Goal: Obtain resource: Obtain resource

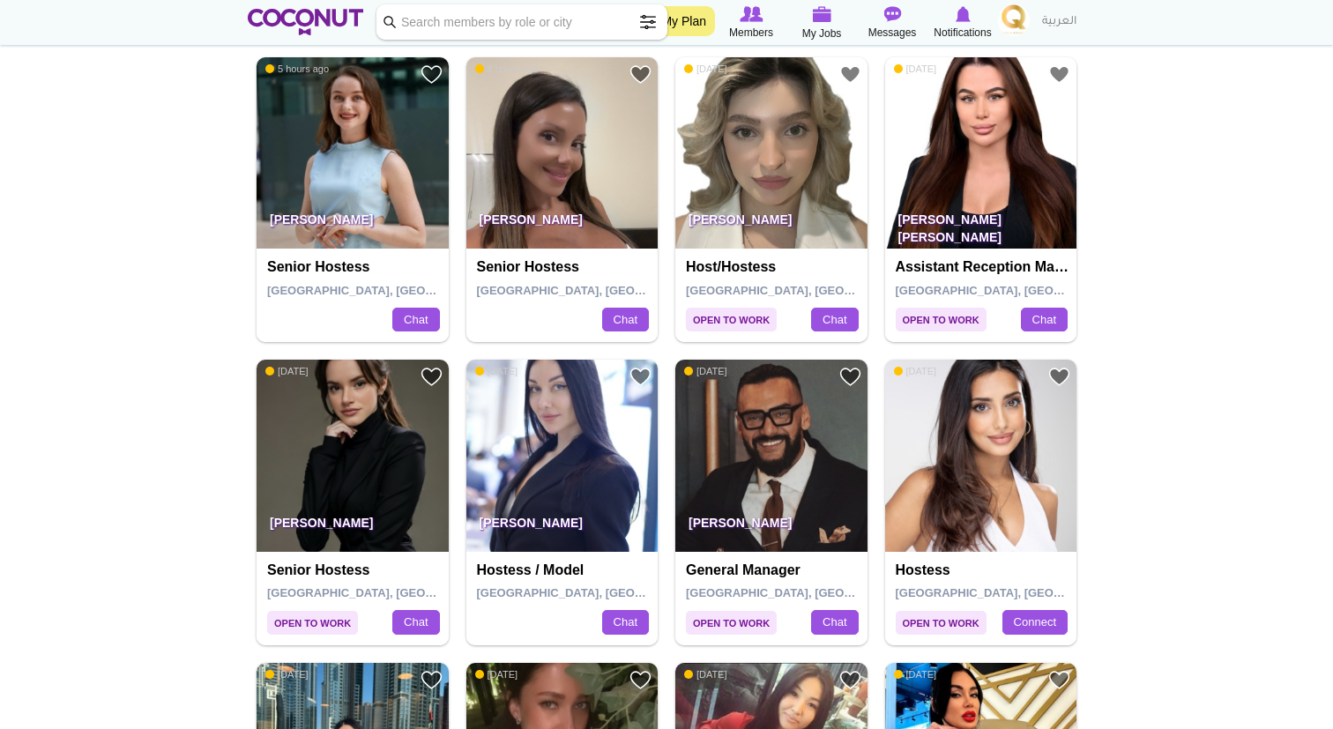
scroll to position [412, 0]
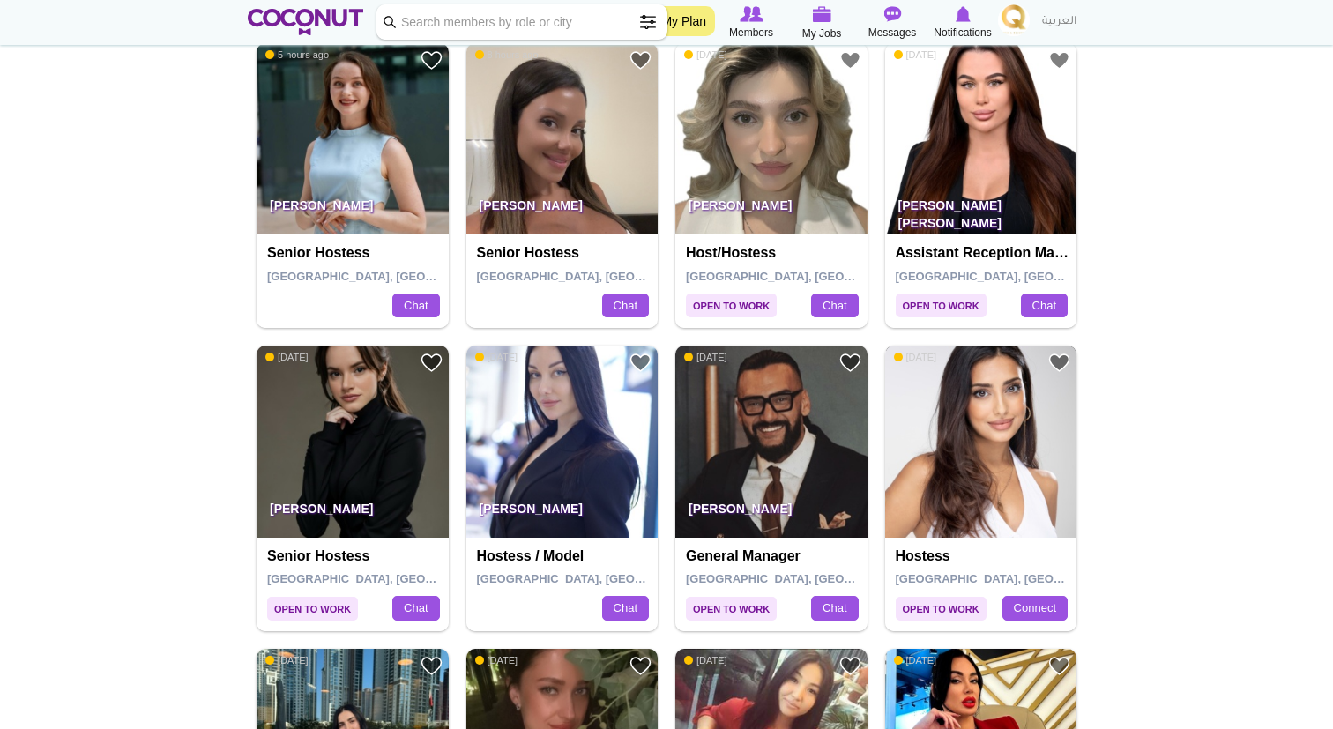
click at [953, 437] on img at bounding box center [981, 442] width 192 height 192
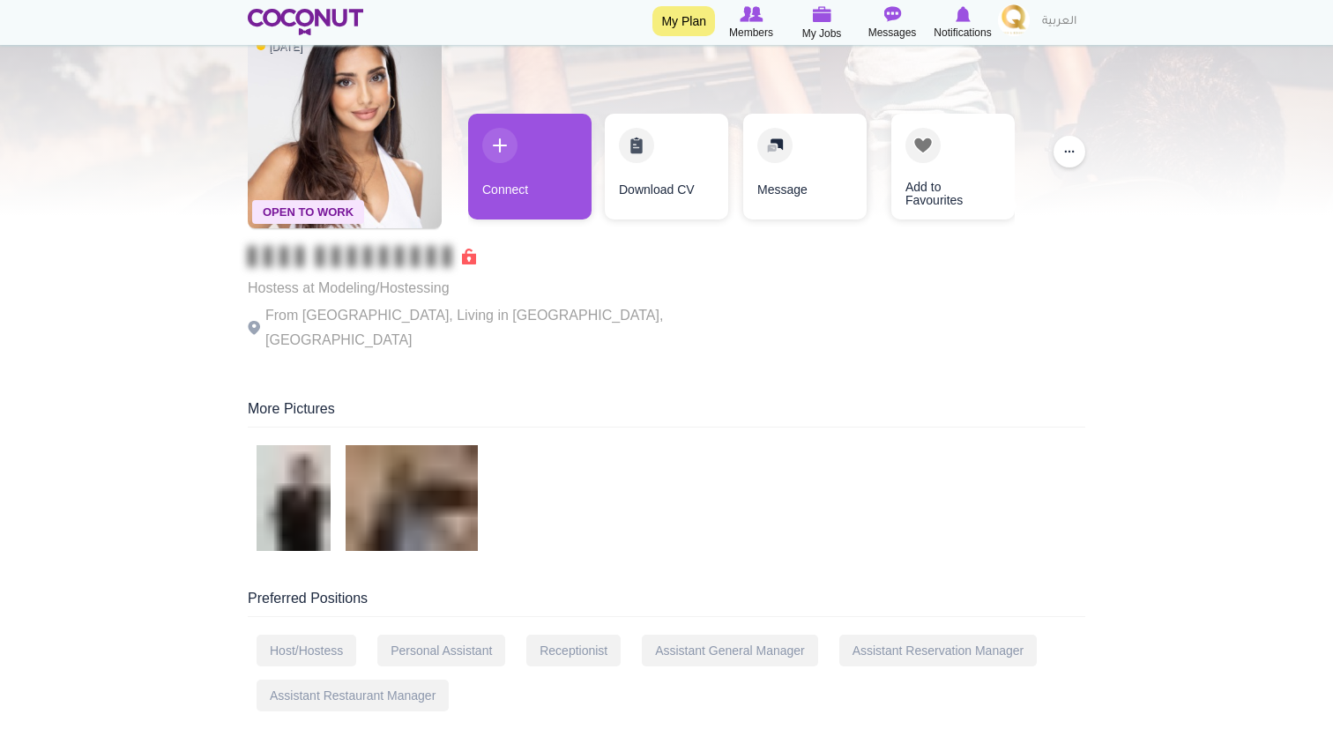
scroll to position [95, 0]
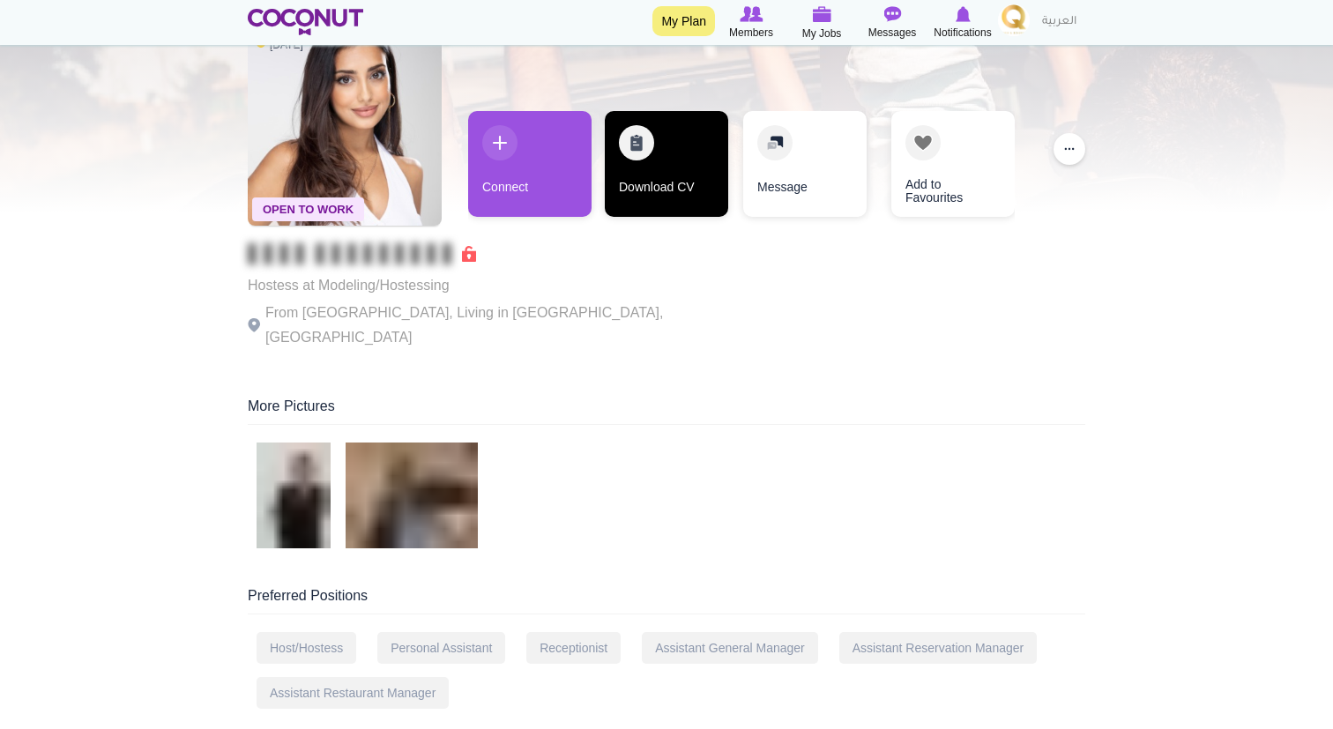
click at [656, 159] on link "Download CV" at bounding box center [666, 164] width 123 height 106
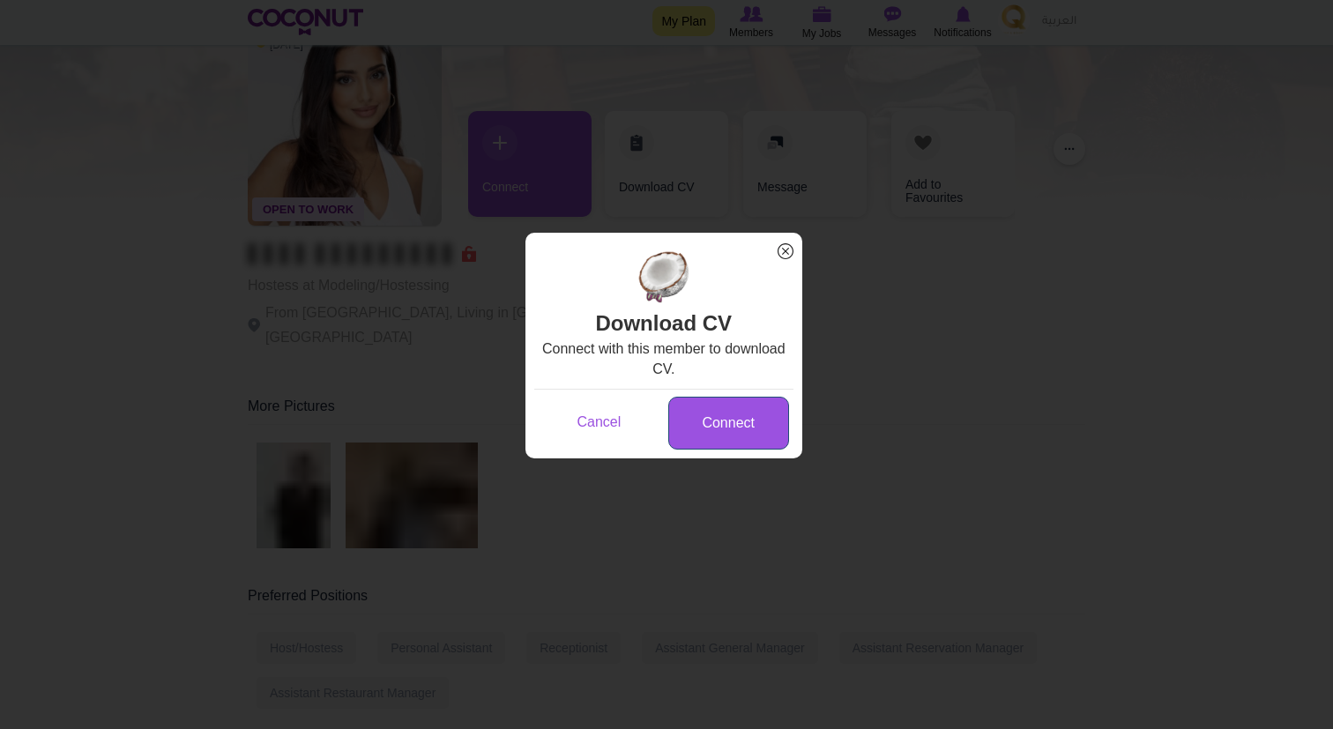
click at [730, 422] on link "Connect" at bounding box center [728, 424] width 121 height 54
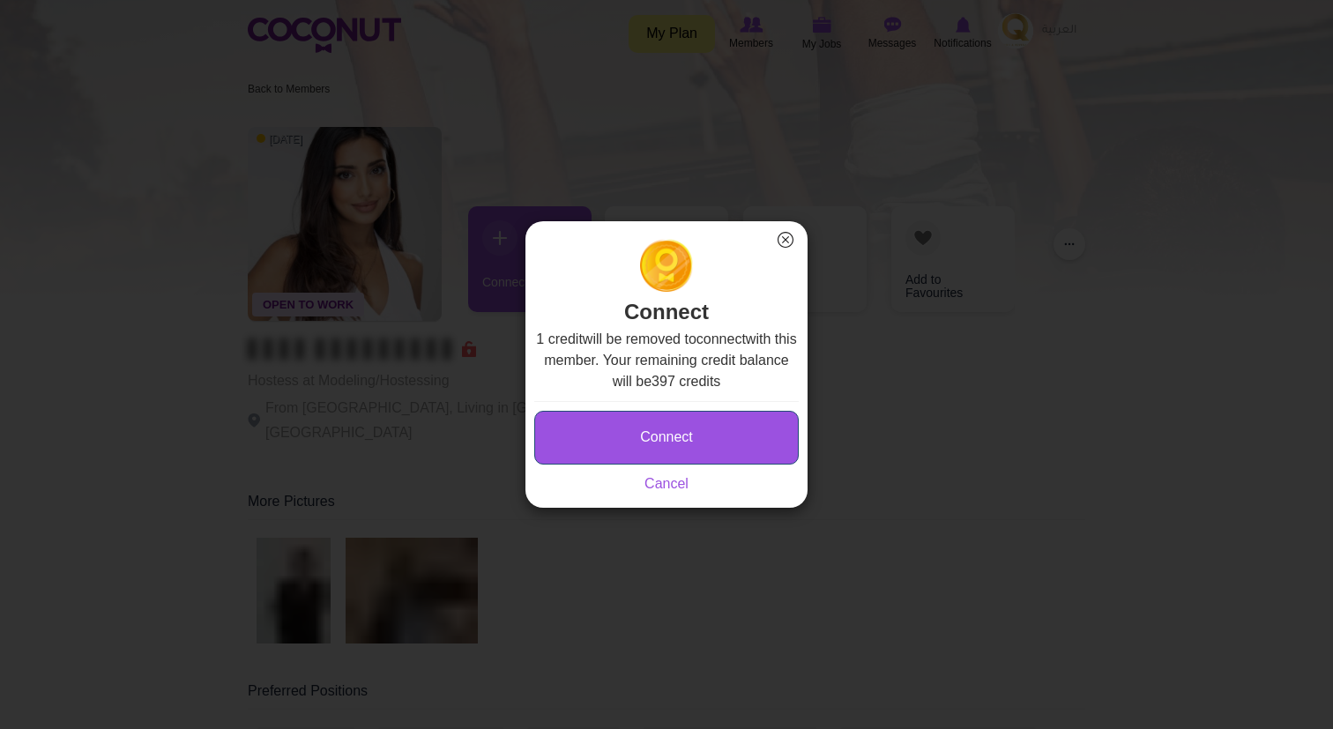
click at [714, 433] on button "Connect" at bounding box center [666, 438] width 265 height 54
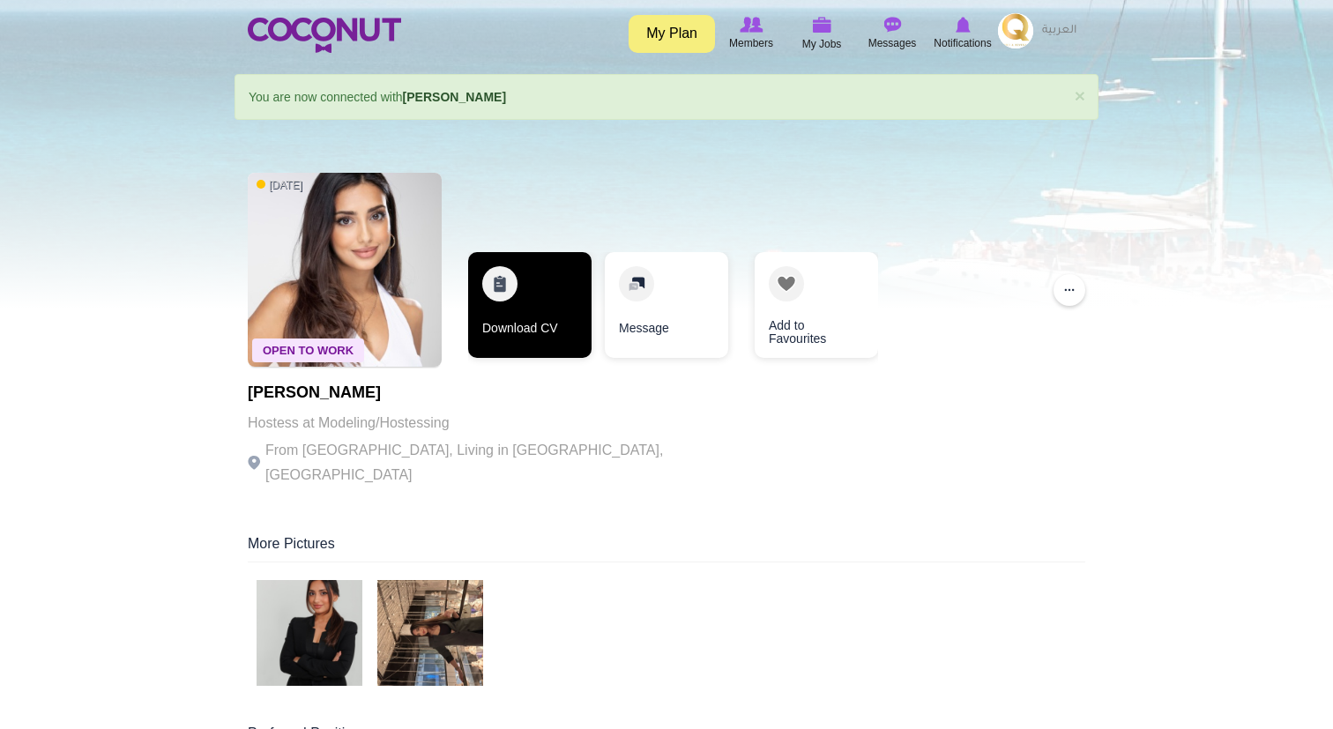
click at [552, 317] on link "Download CV" at bounding box center [529, 305] width 123 height 106
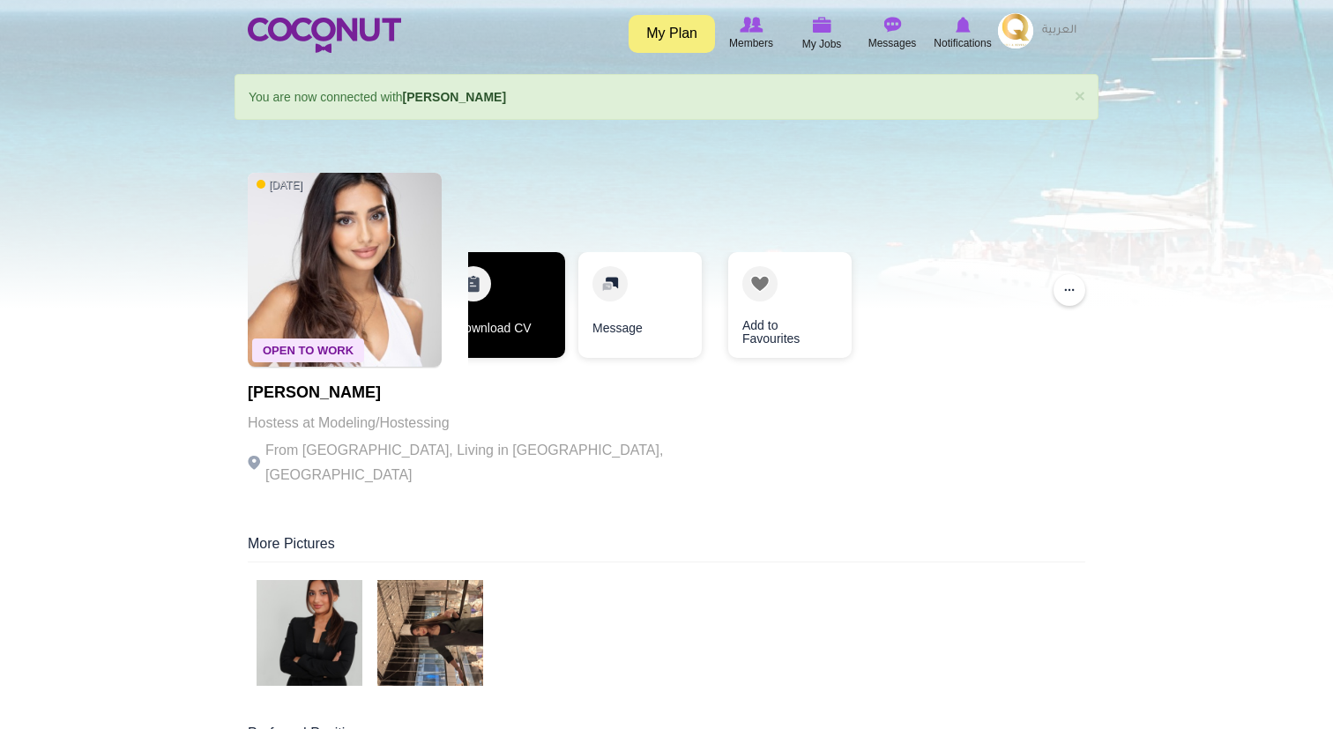
click at [513, 302] on link "Download CV" at bounding box center [503, 305] width 123 height 106
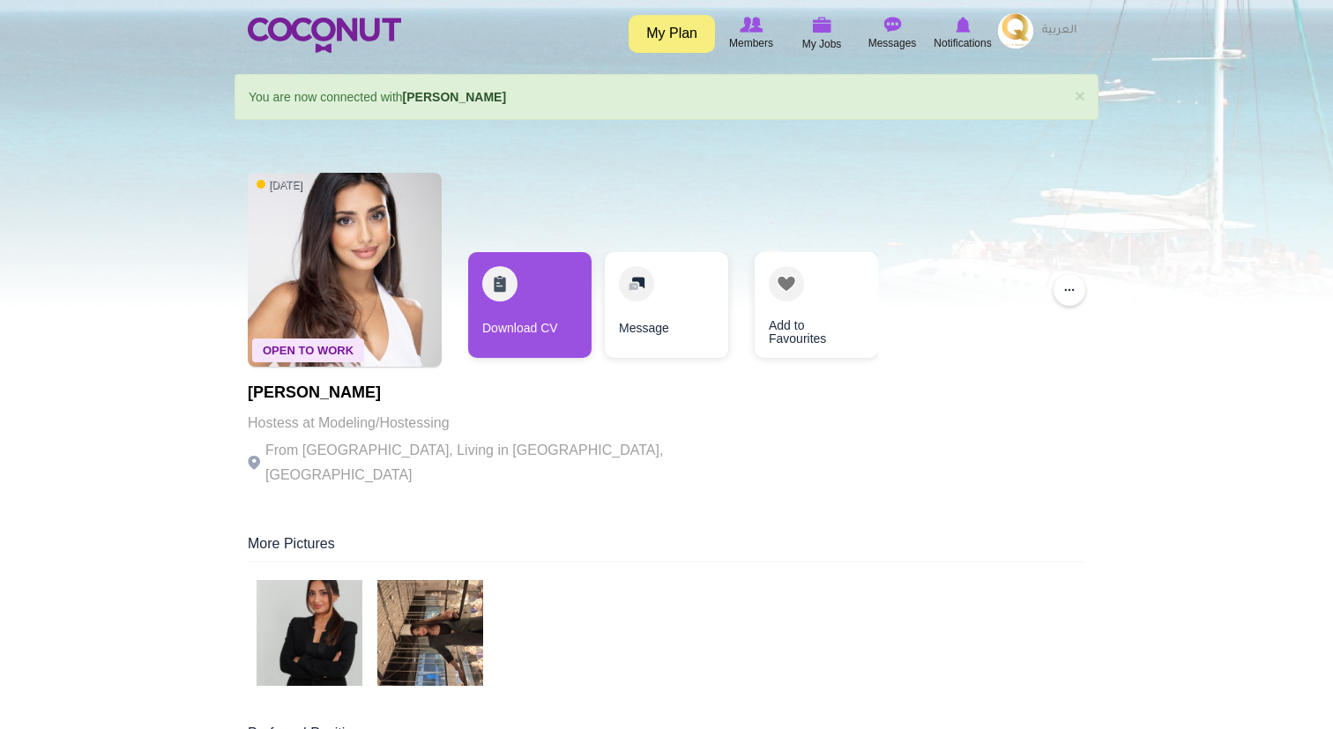
click at [1292, 7] on div "Toggle navigation My Plan Members My Jobs Post a Job Messages Notifications" at bounding box center [666, 33] width 1333 height 66
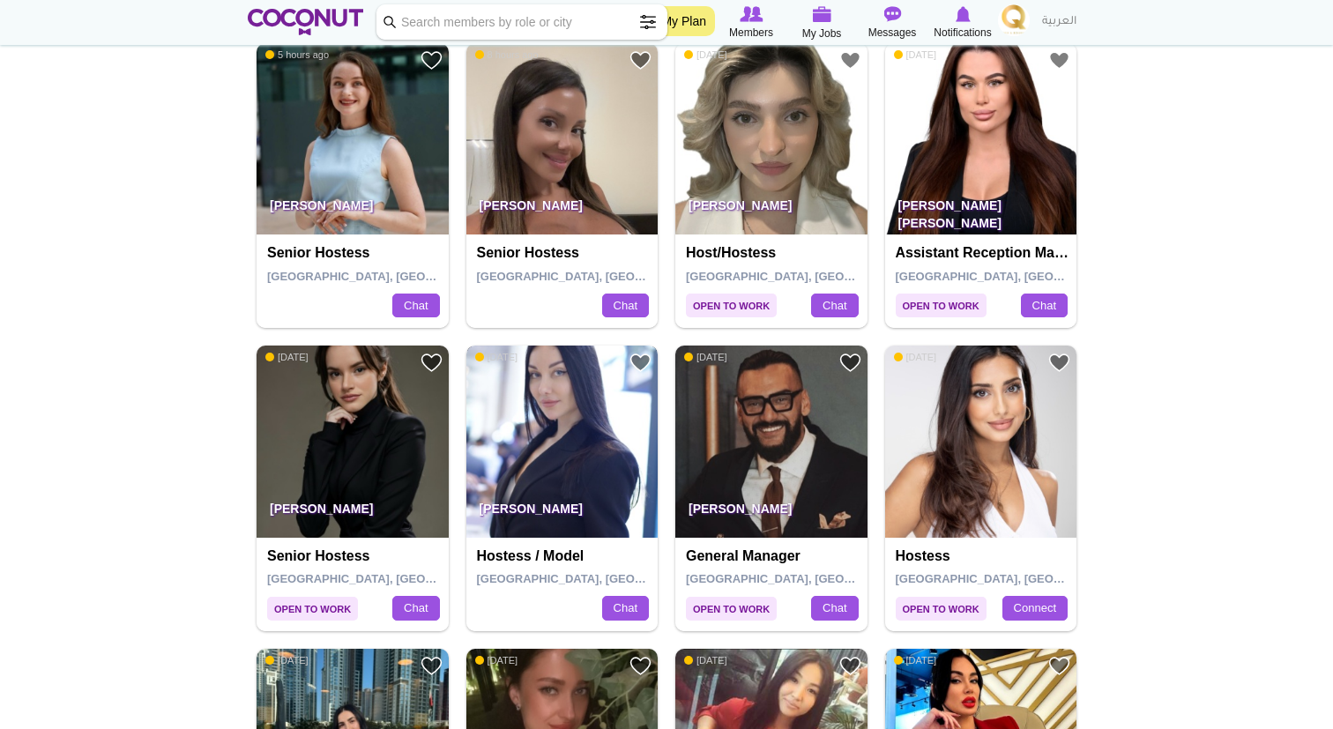
click at [589, 464] on img at bounding box center [563, 442] width 192 height 192
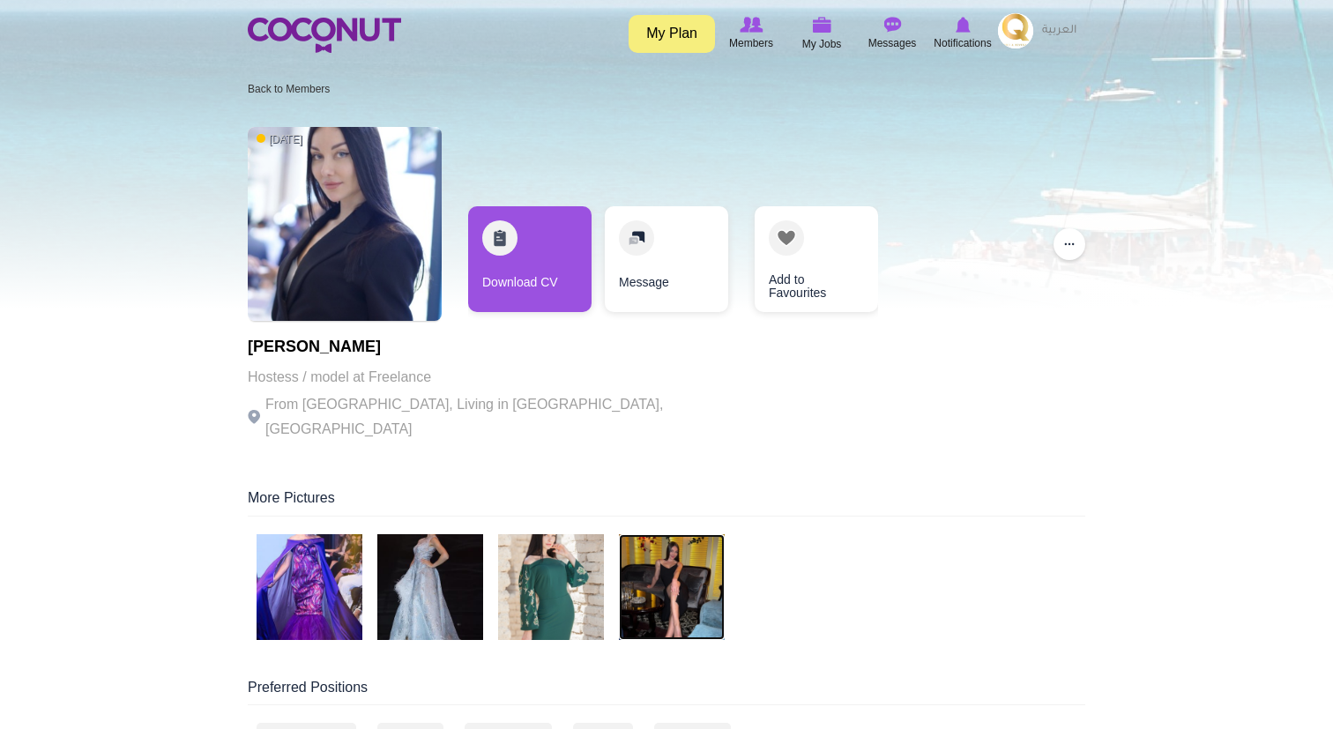
click at [715, 572] on img at bounding box center [672, 587] width 106 height 106
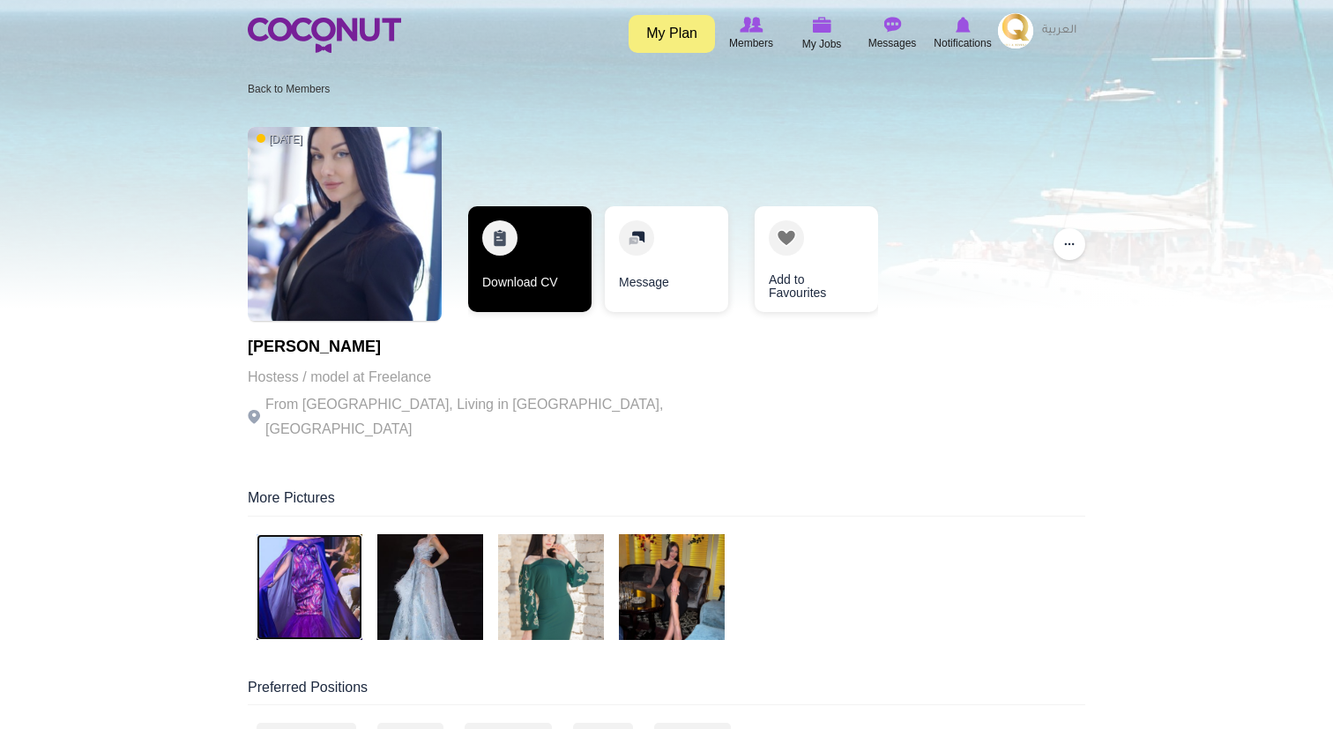
click at [527, 270] on link "Download CV" at bounding box center [529, 259] width 123 height 106
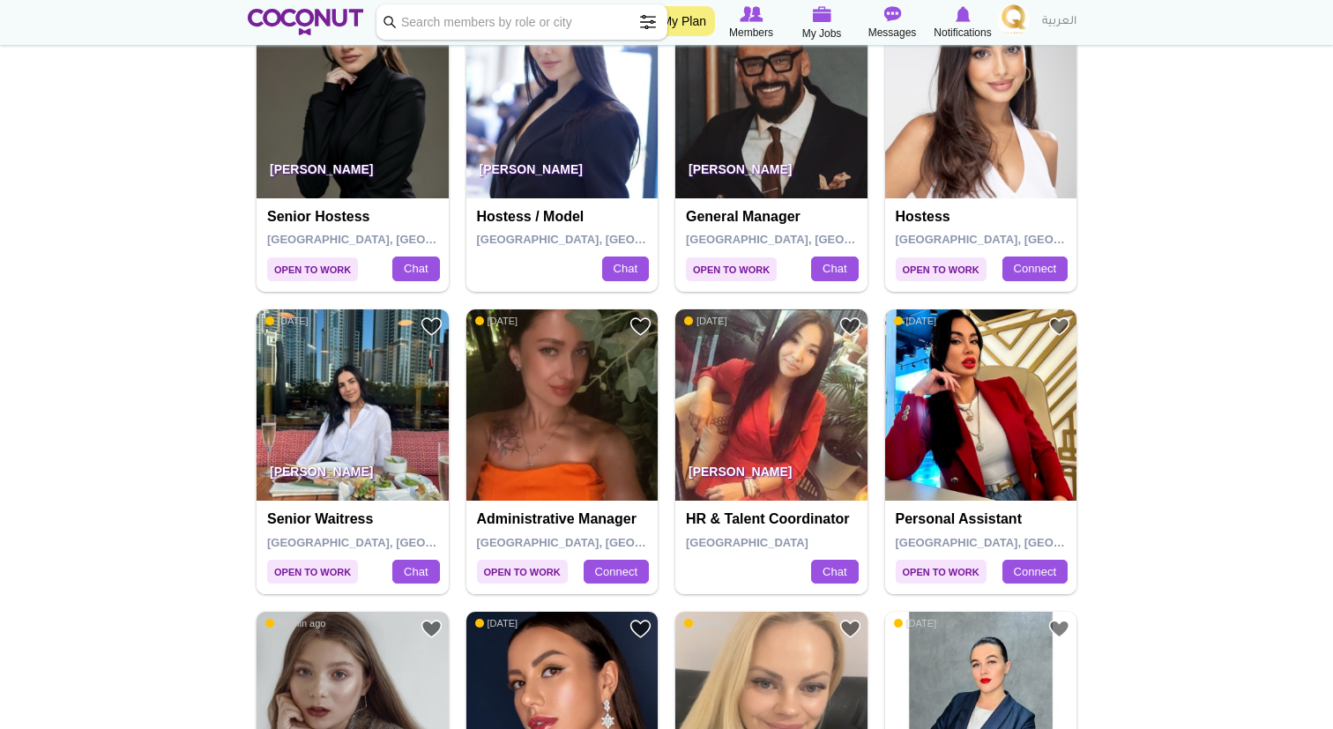
scroll to position [787, 0]
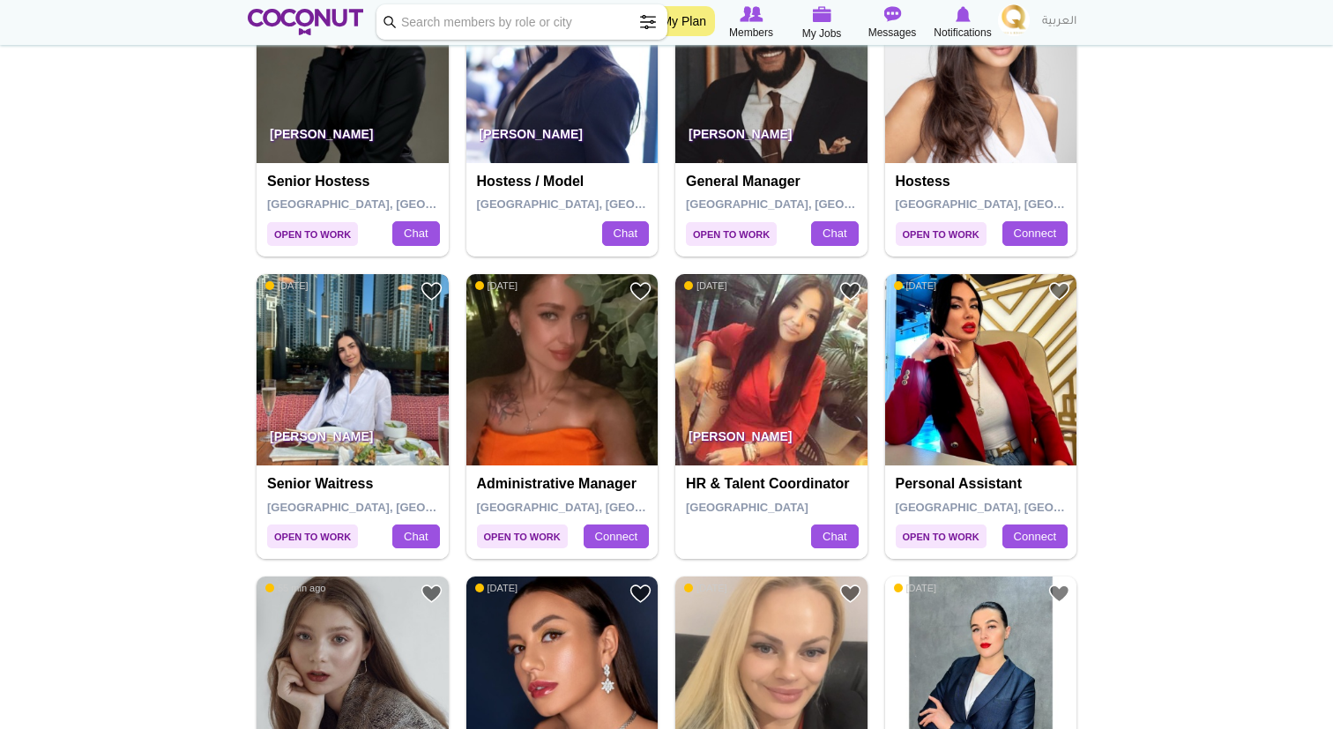
click at [365, 398] on img at bounding box center [353, 370] width 192 height 192
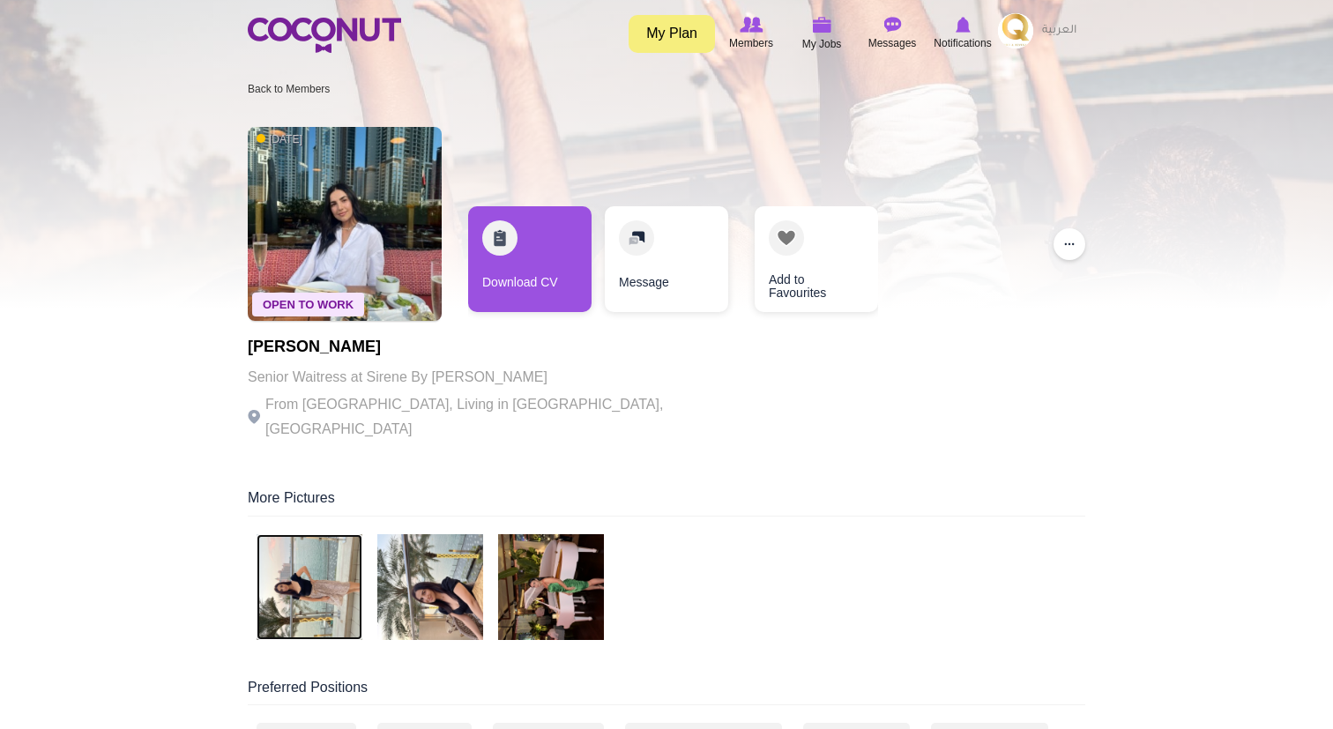
click at [308, 591] on img at bounding box center [310, 587] width 106 height 106
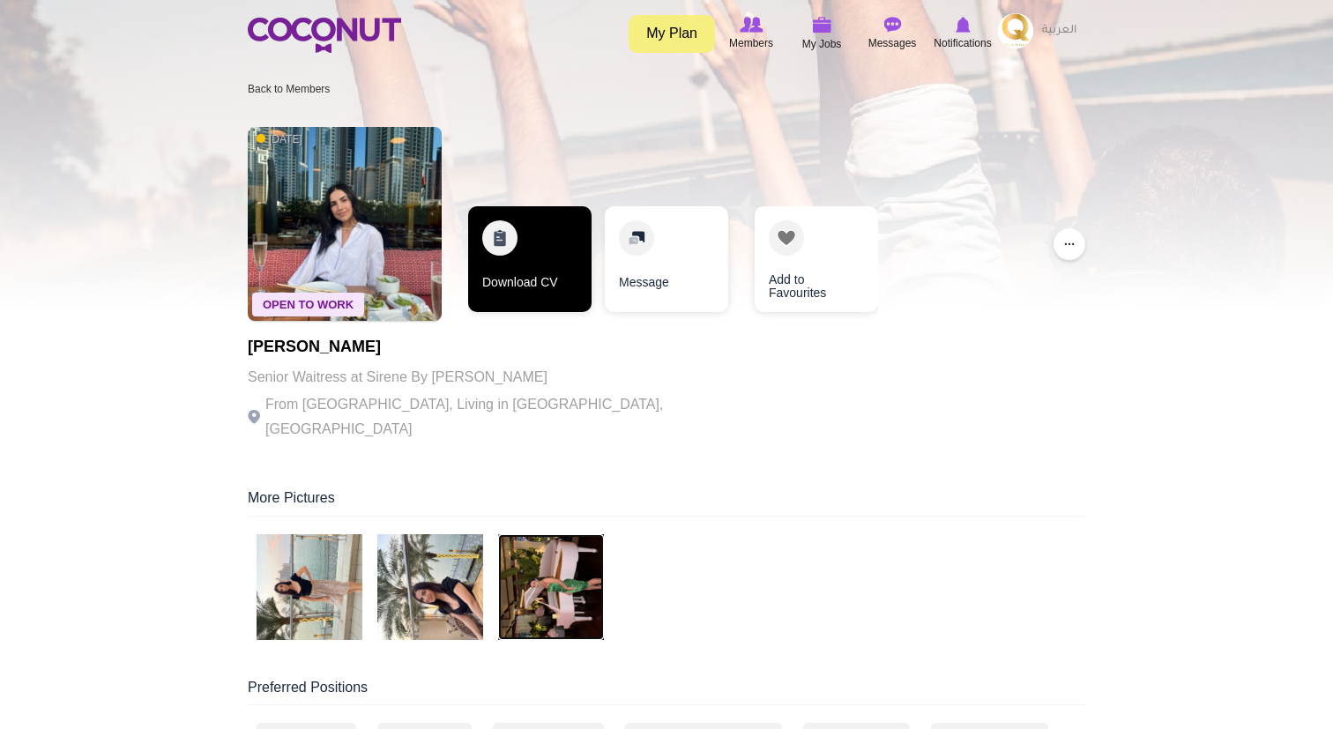
click at [532, 260] on link "Download CV" at bounding box center [529, 259] width 123 height 106
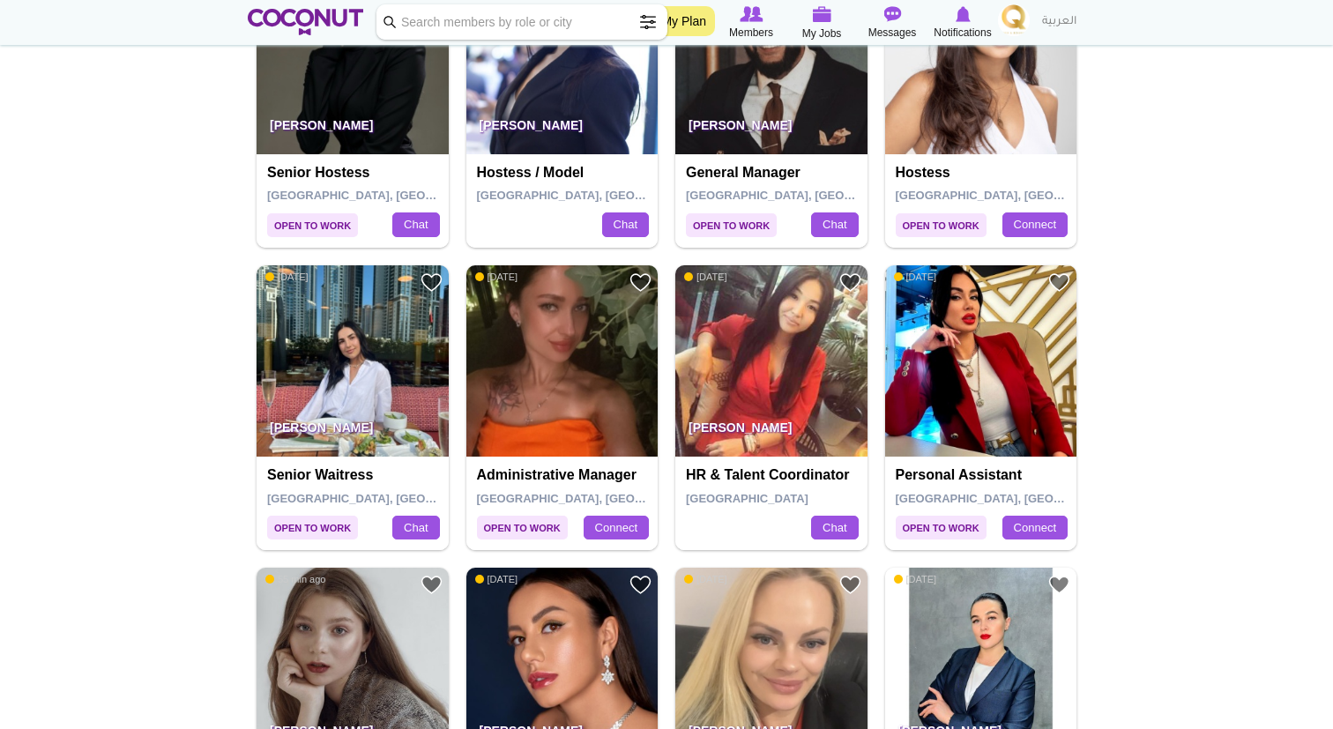
scroll to position [889, 0]
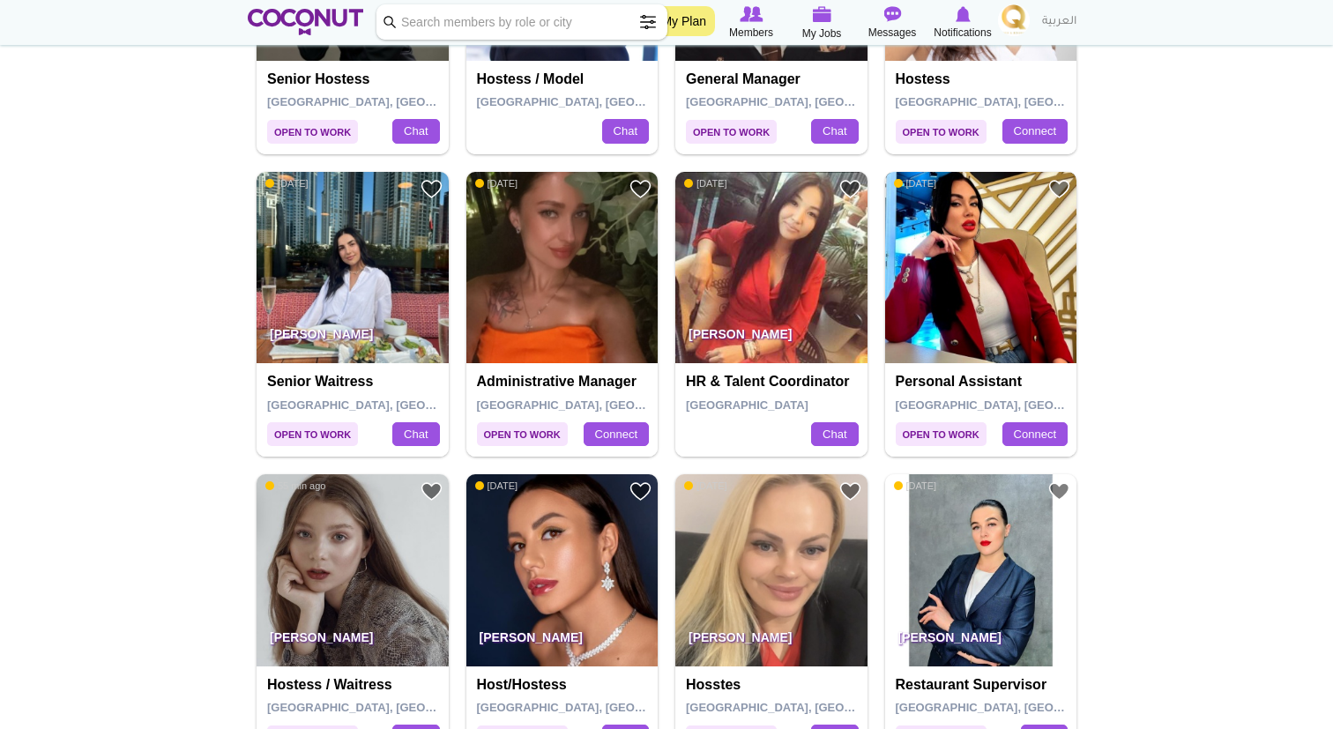
click at [990, 263] on img at bounding box center [981, 268] width 192 height 192
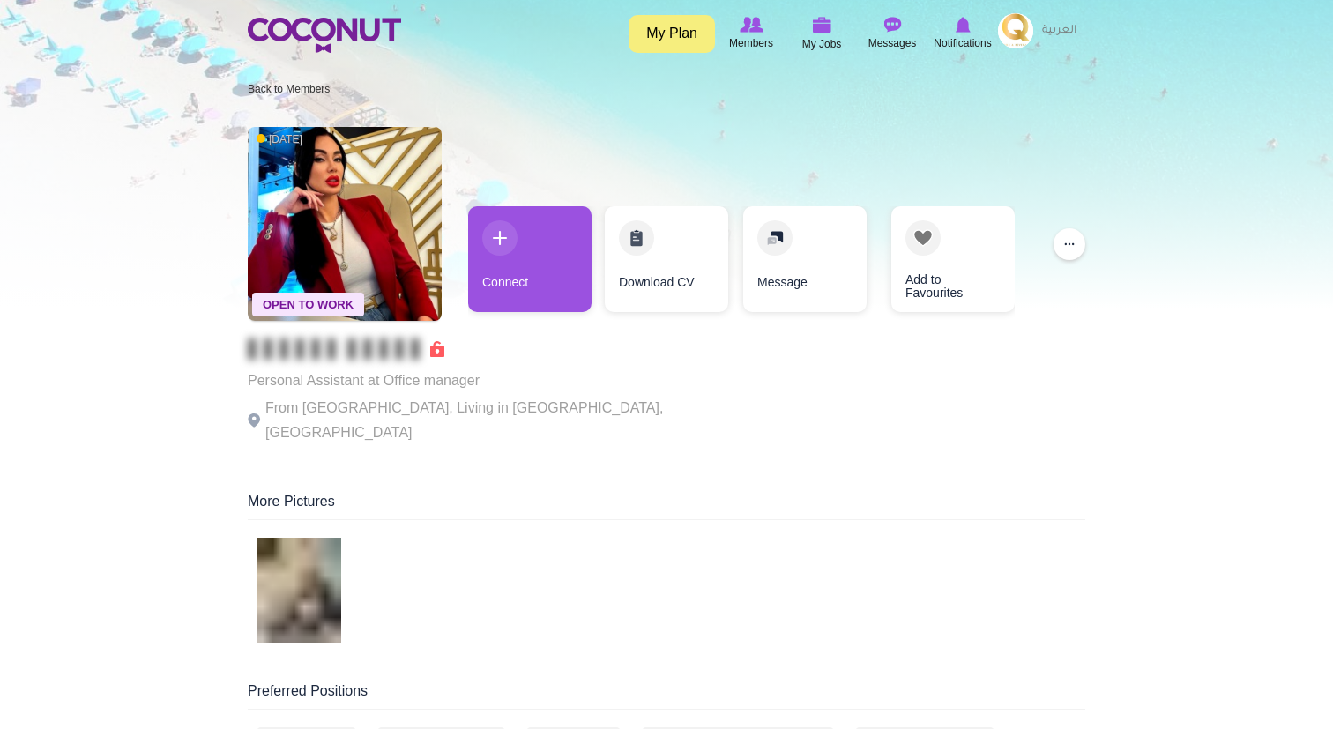
scroll to position [7, 0]
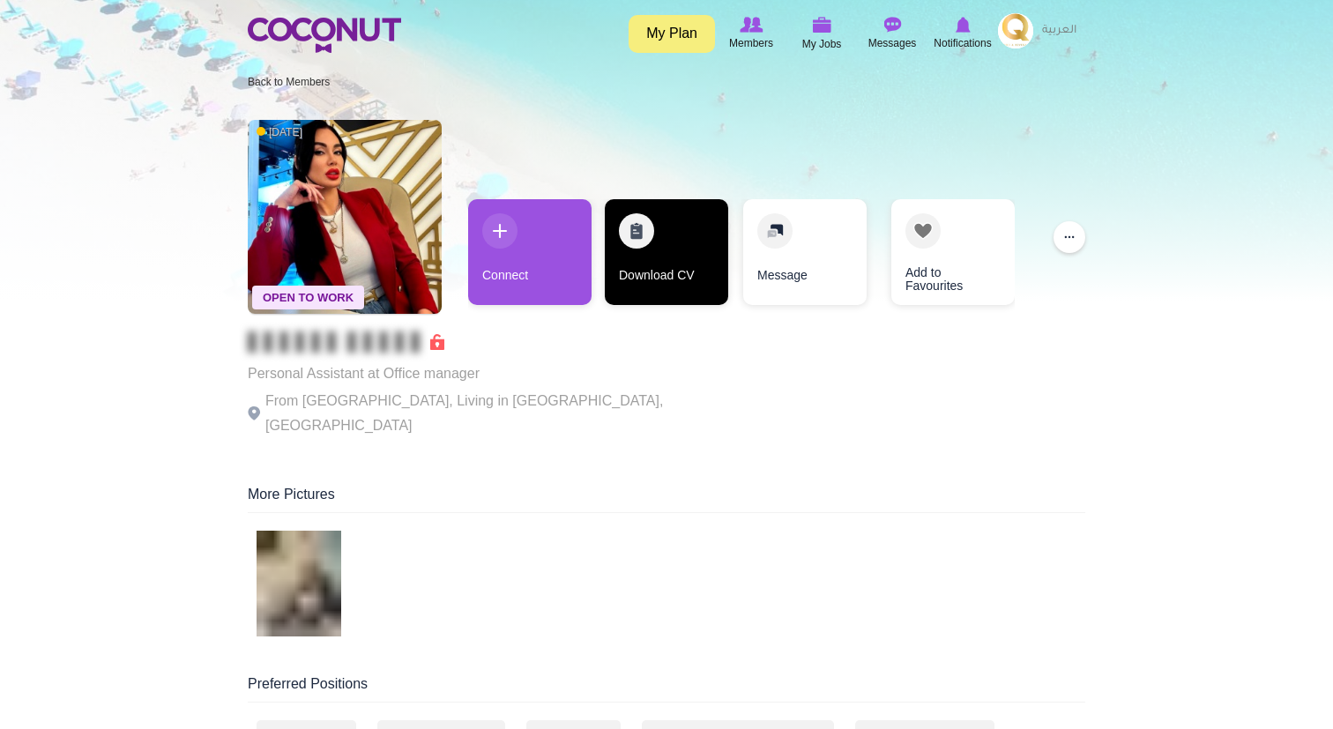
click at [656, 240] on link "Download CV" at bounding box center [666, 252] width 123 height 106
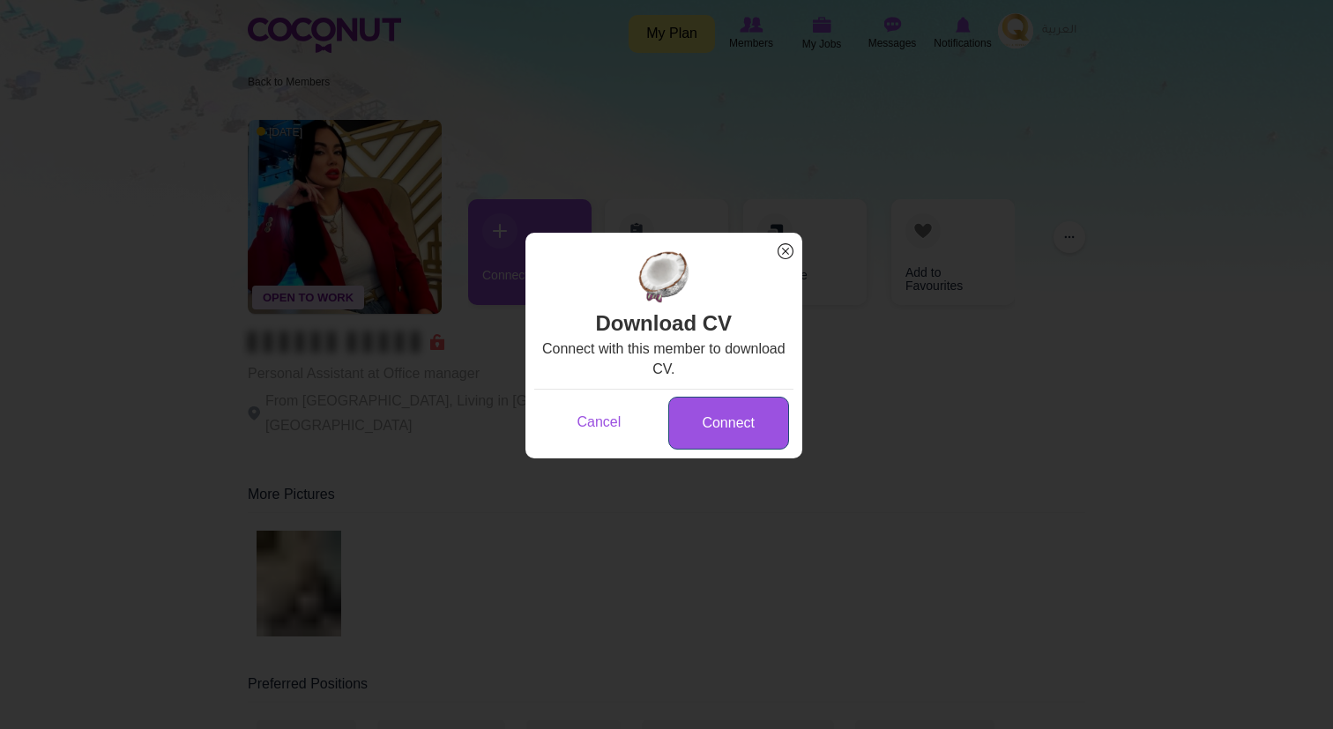
click at [725, 412] on link "Connect" at bounding box center [728, 424] width 121 height 54
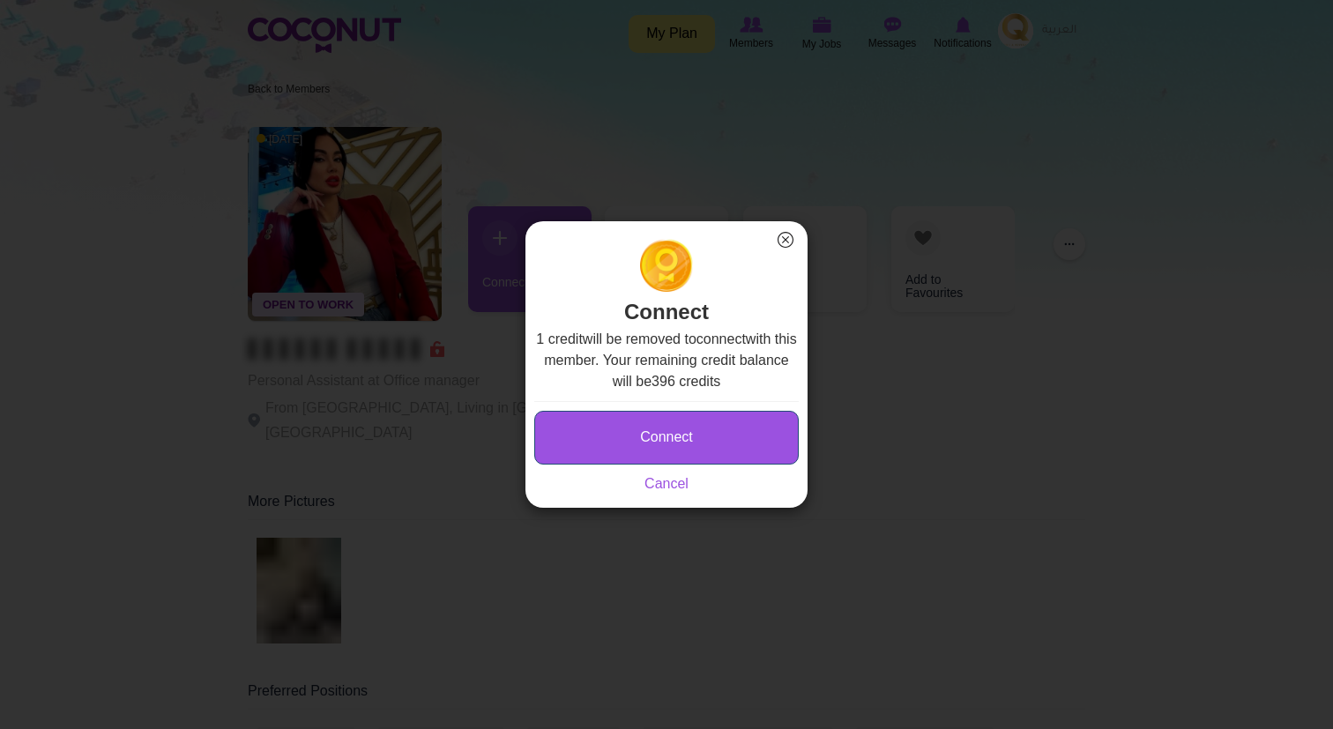
click at [706, 424] on button "Connect" at bounding box center [666, 438] width 265 height 54
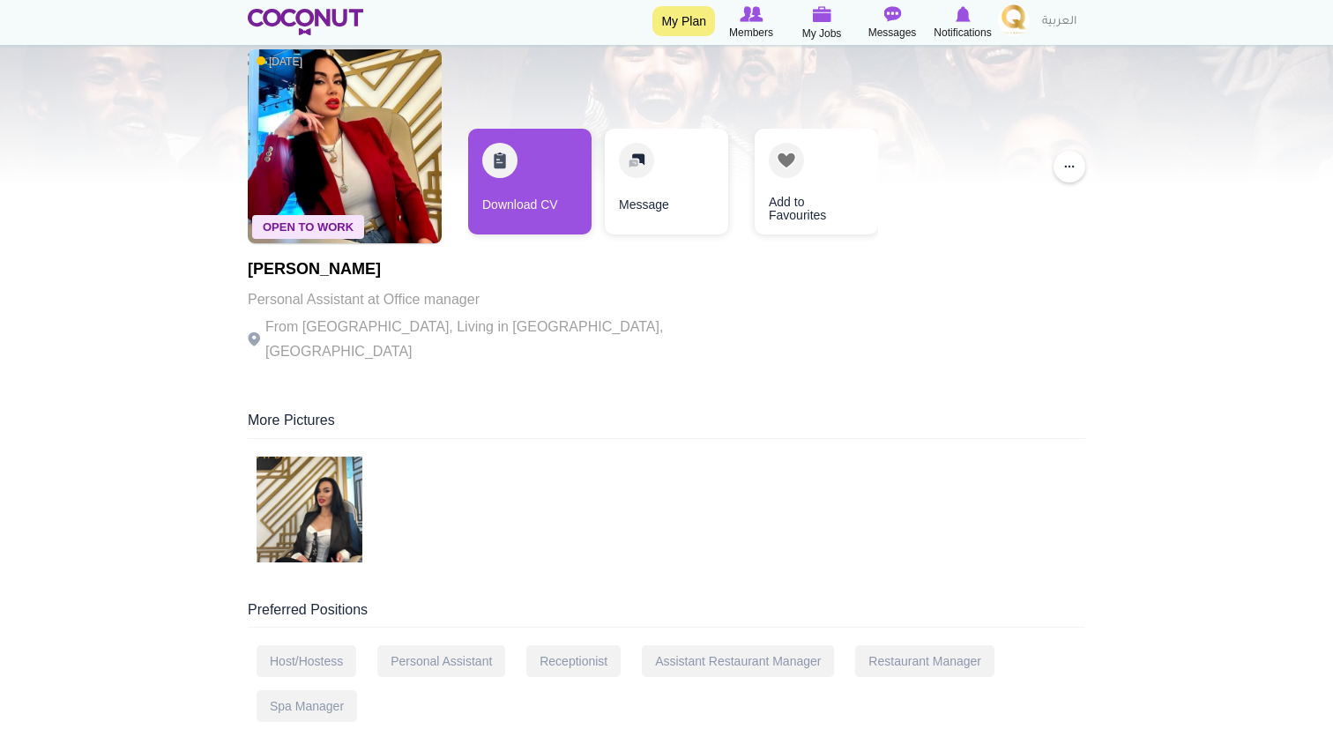
scroll to position [129, 0]
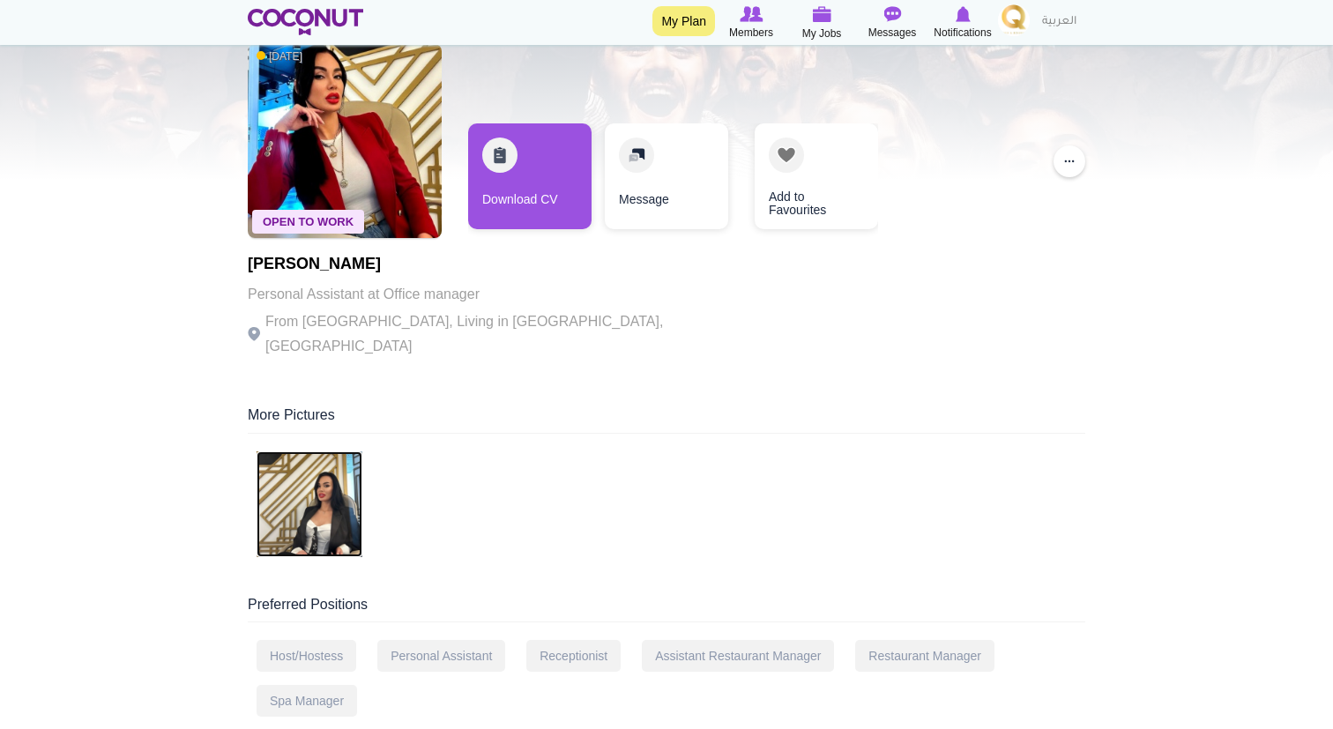
click at [322, 473] on img at bounding box center [310, 505] width 106 height 106
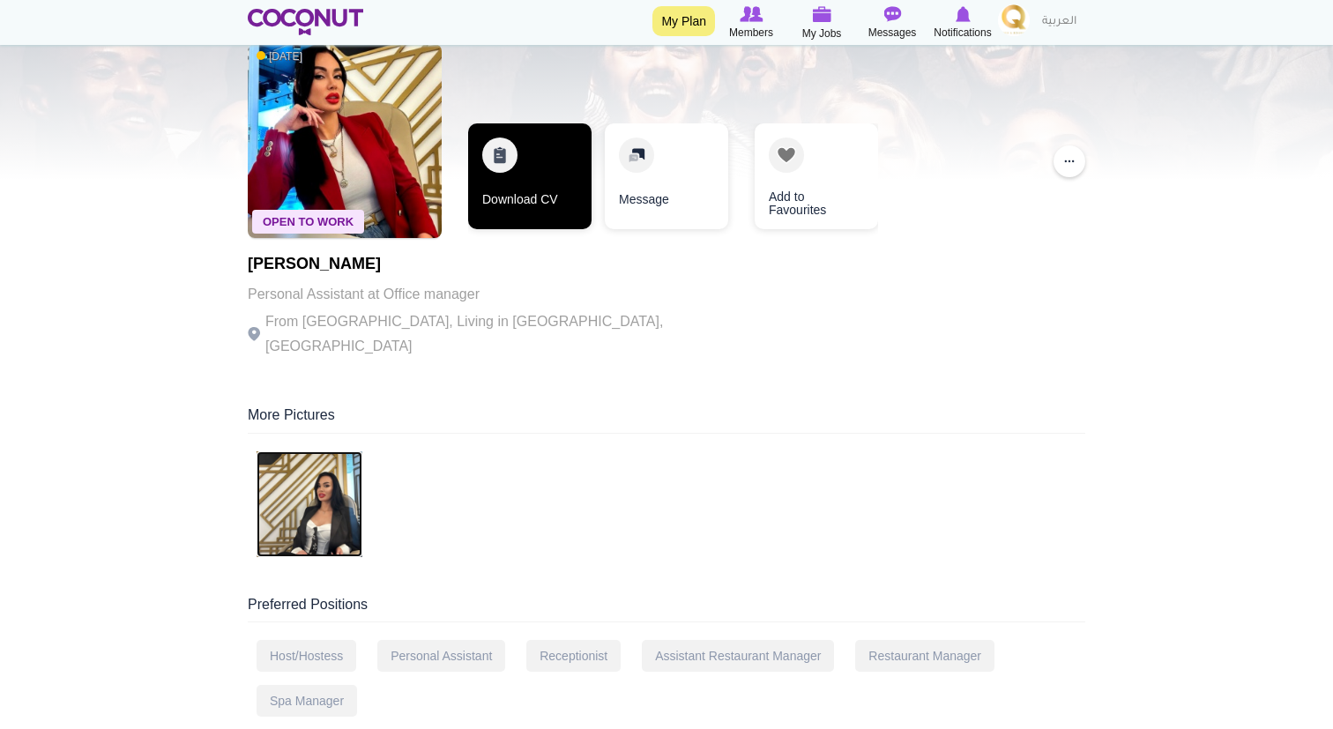
click at [579, 168] on link "Download CV" at bounding box center [529, 176] width 123 height 106
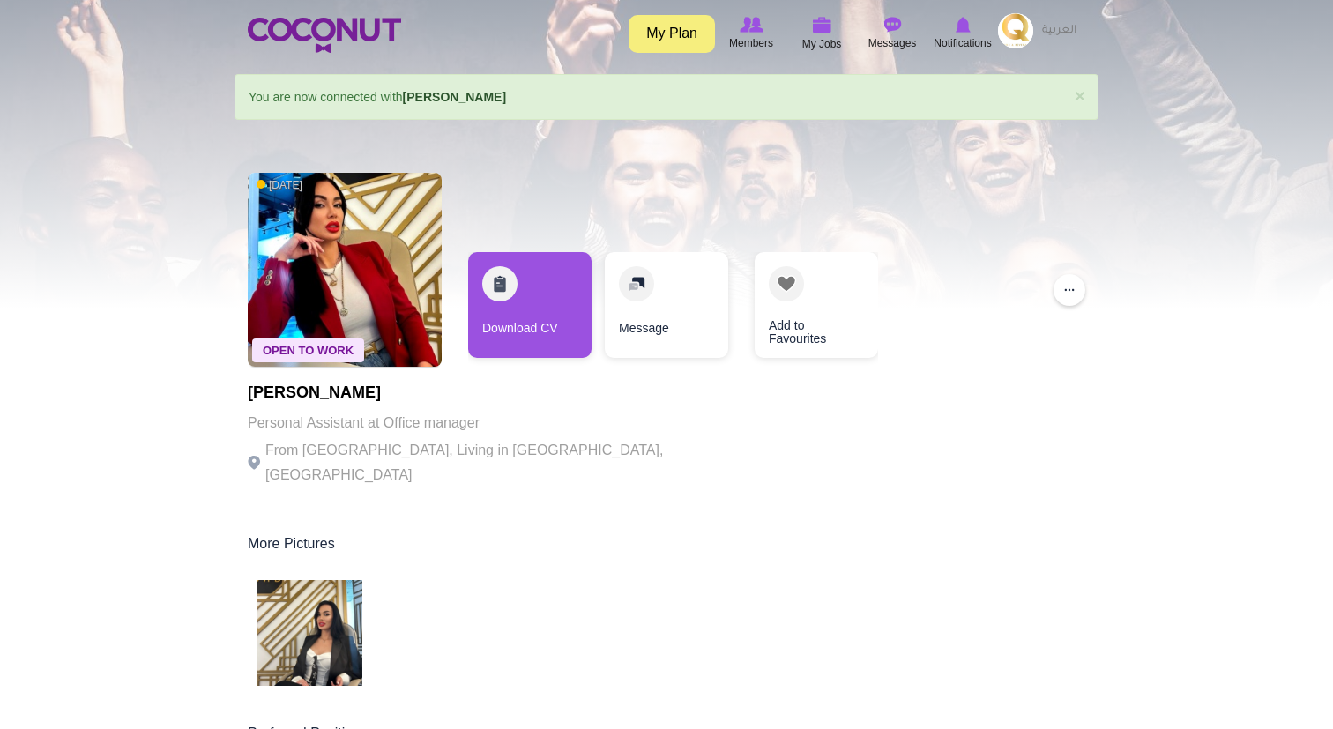
scroll to position [7, 0]
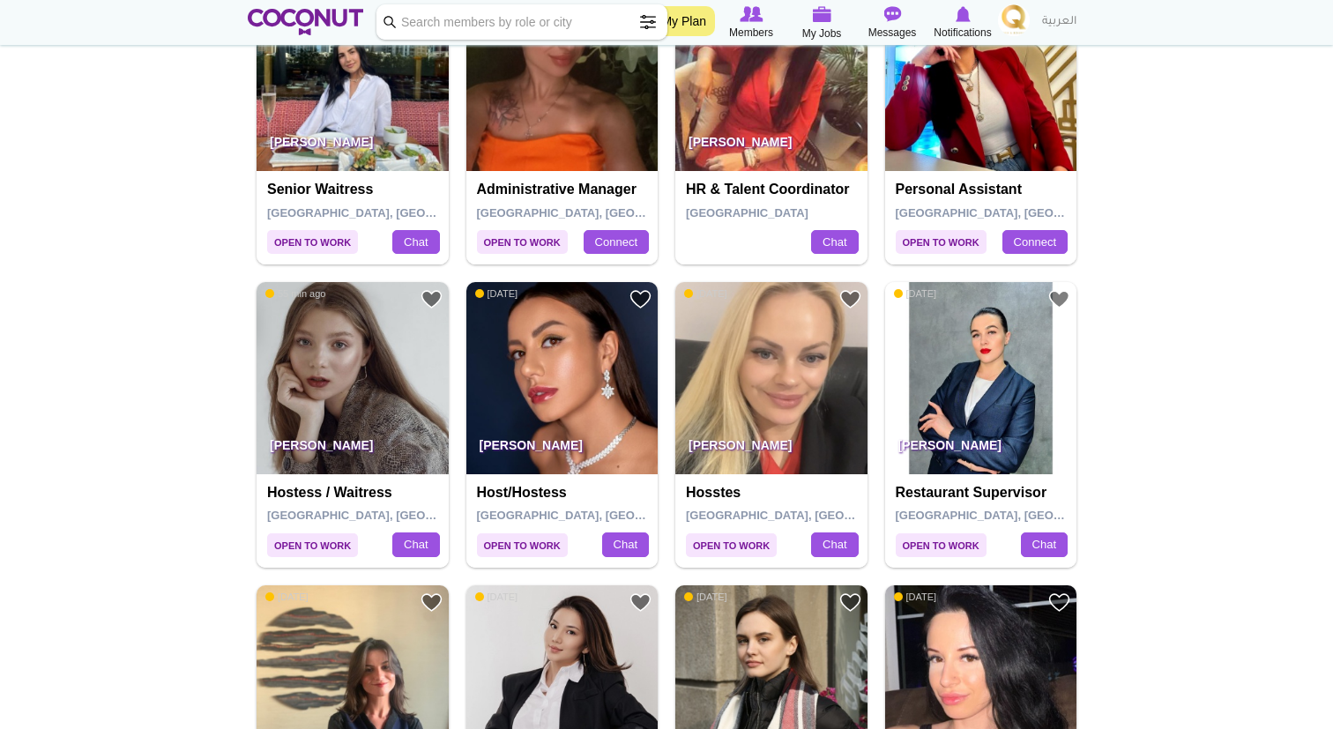
scroll to position [1109, 0]
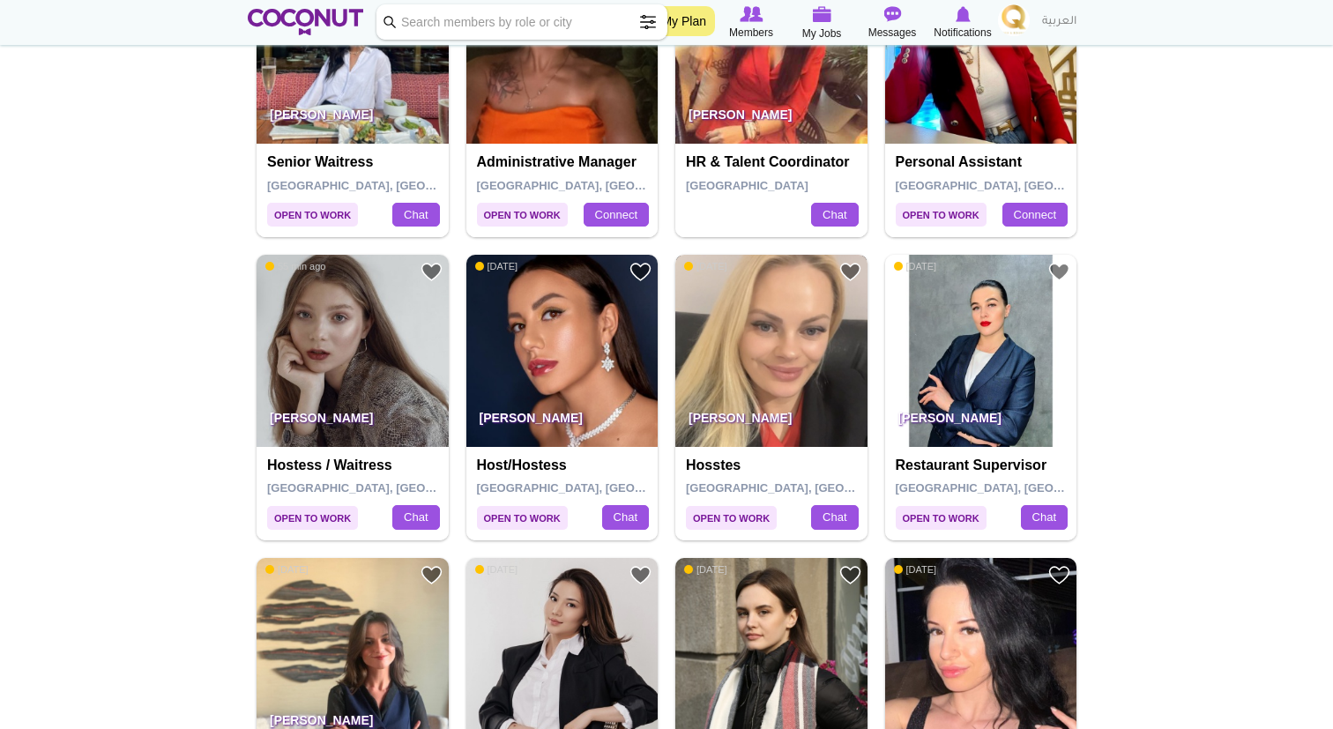
click at [777, 362] on img at bounding box center [772, 351] width 192 height 192
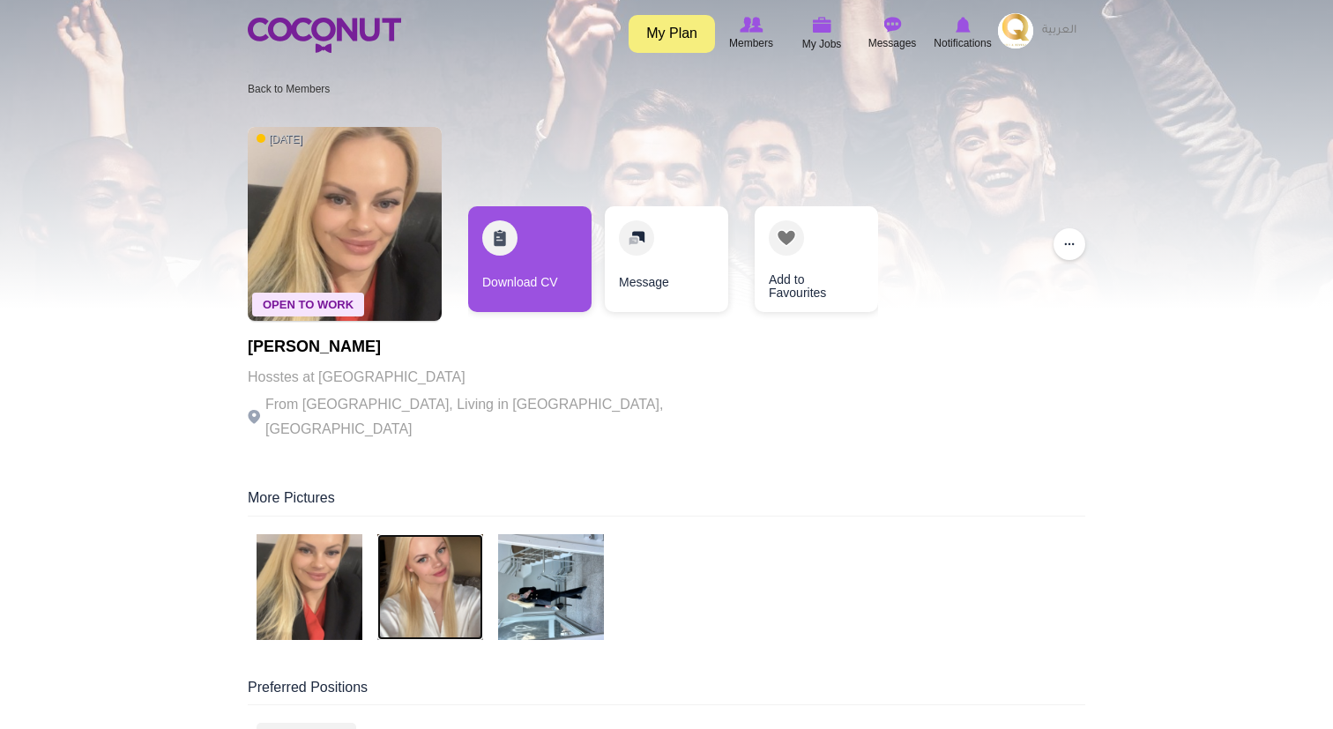
click at [432, 557] on img at bounding box center [430, 587] width 106 height 106
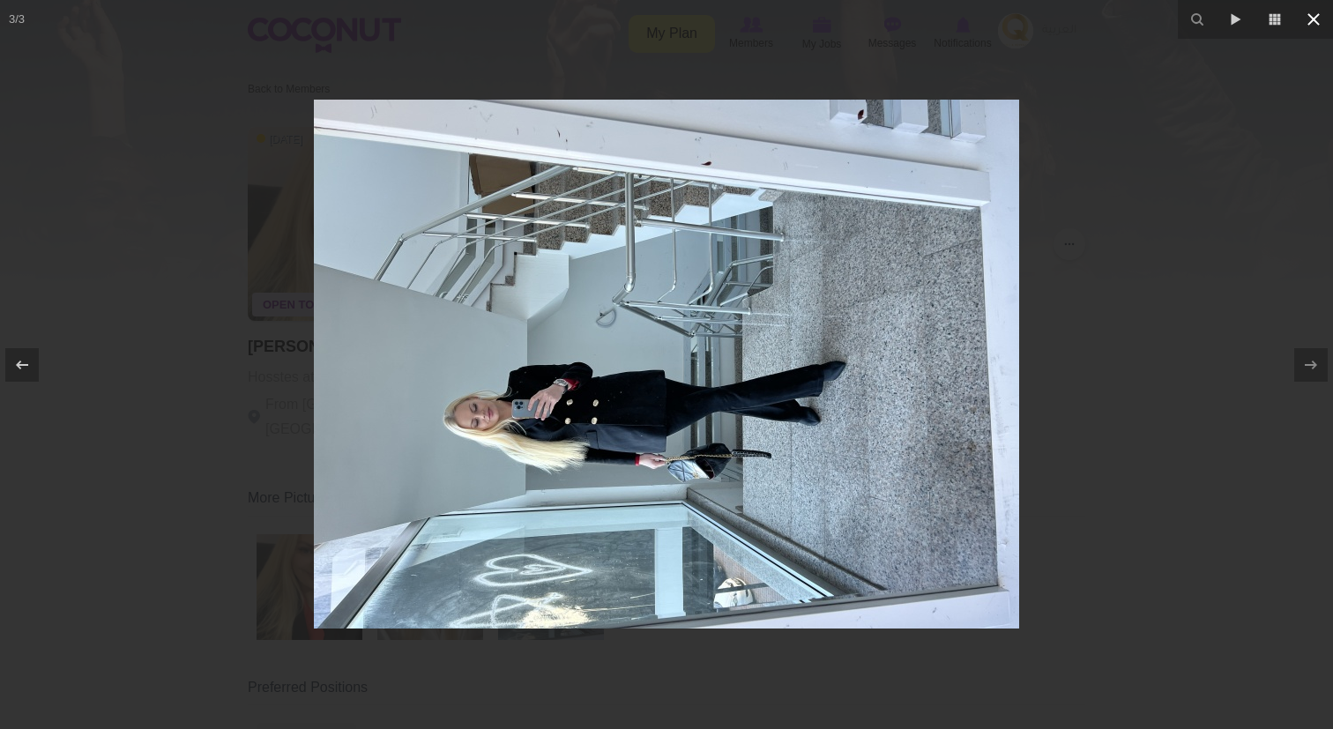
click at [1316, 13] on icon at bounding box center [1313, 19] width 21 height 21
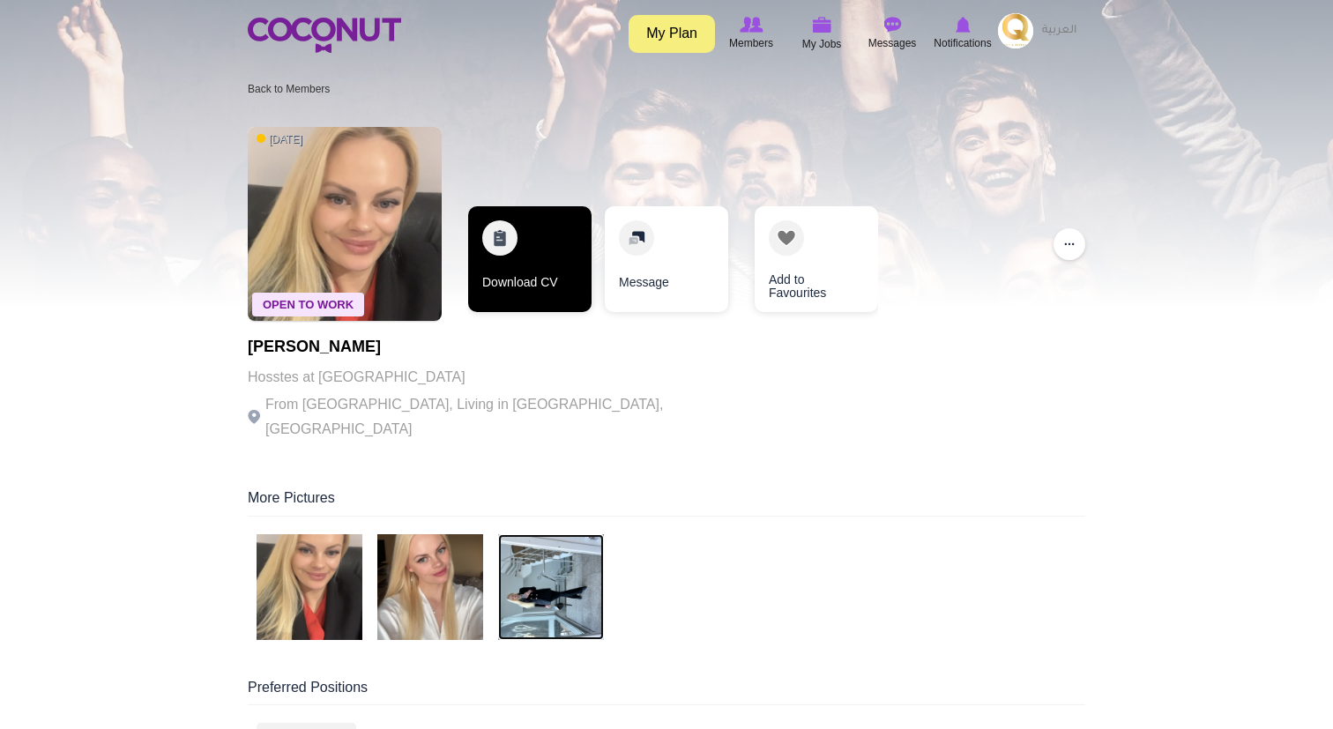
click at [525, 287] on link "Download CV" at bounding box center [529, 259] width 123 height 106
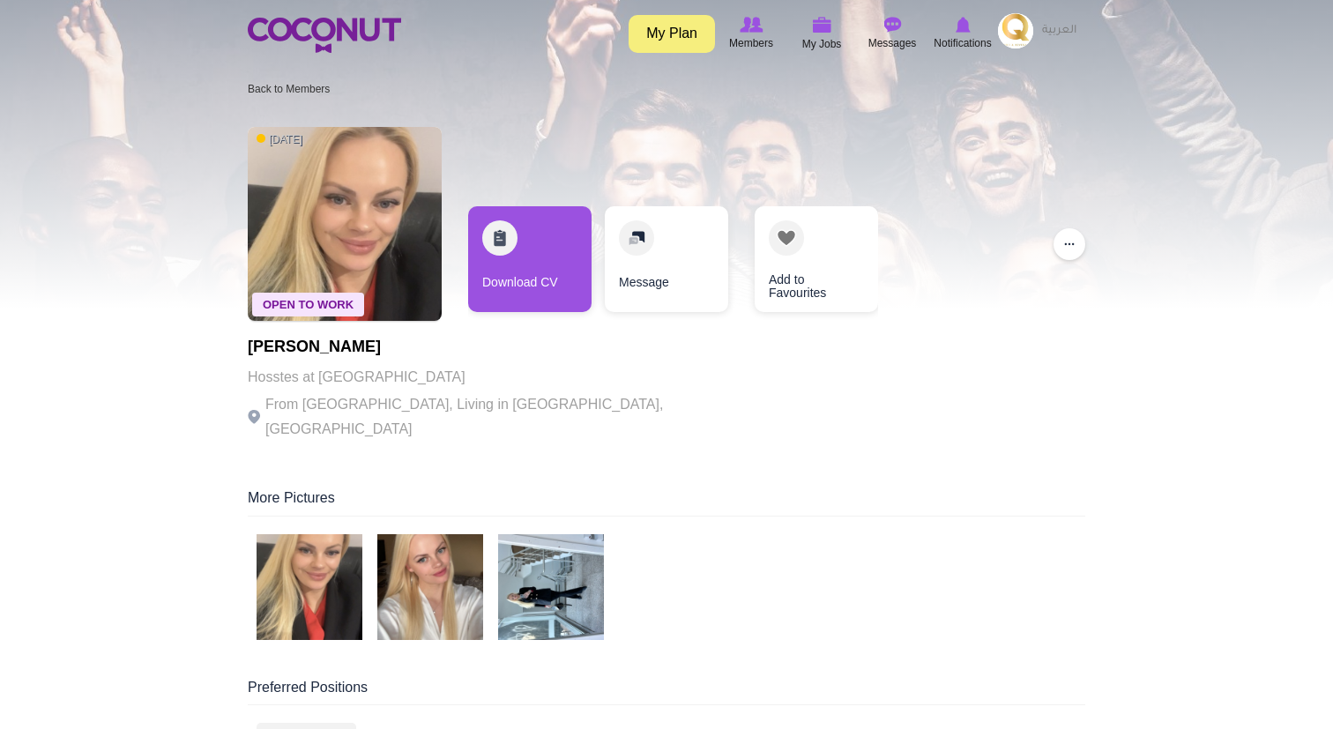
click at [1123, 230] on div at bounding box center [666, 154] width 1333 height 309
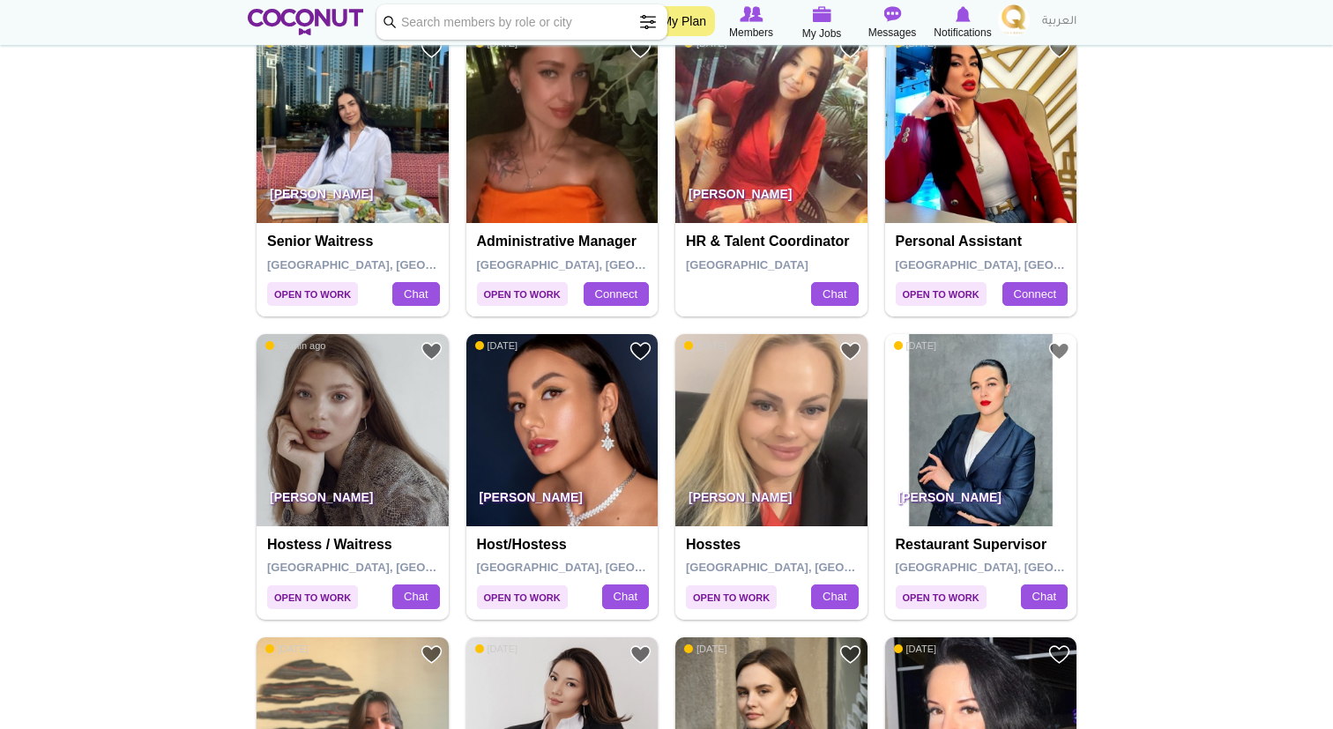
scroll to position [1109, 0]
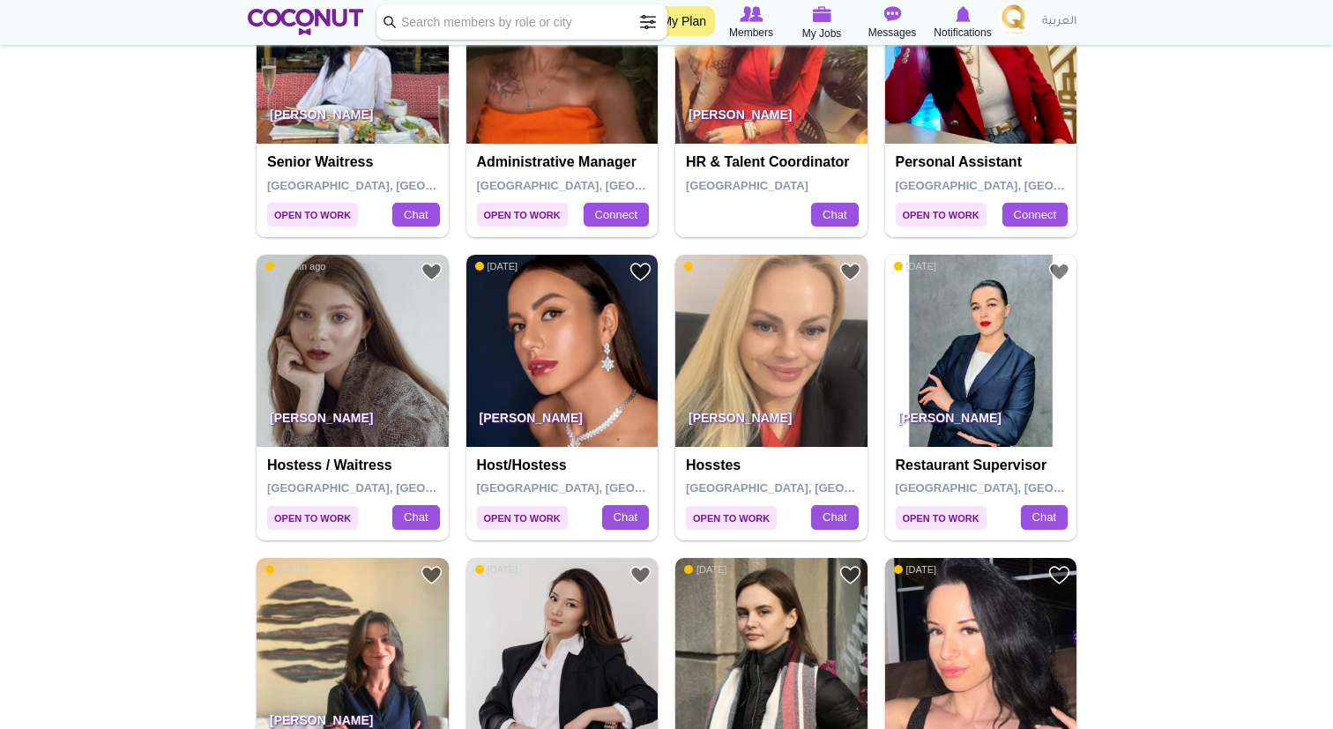
click at [559, 348] on img at bounding box center [563, 351] width 192 height 192
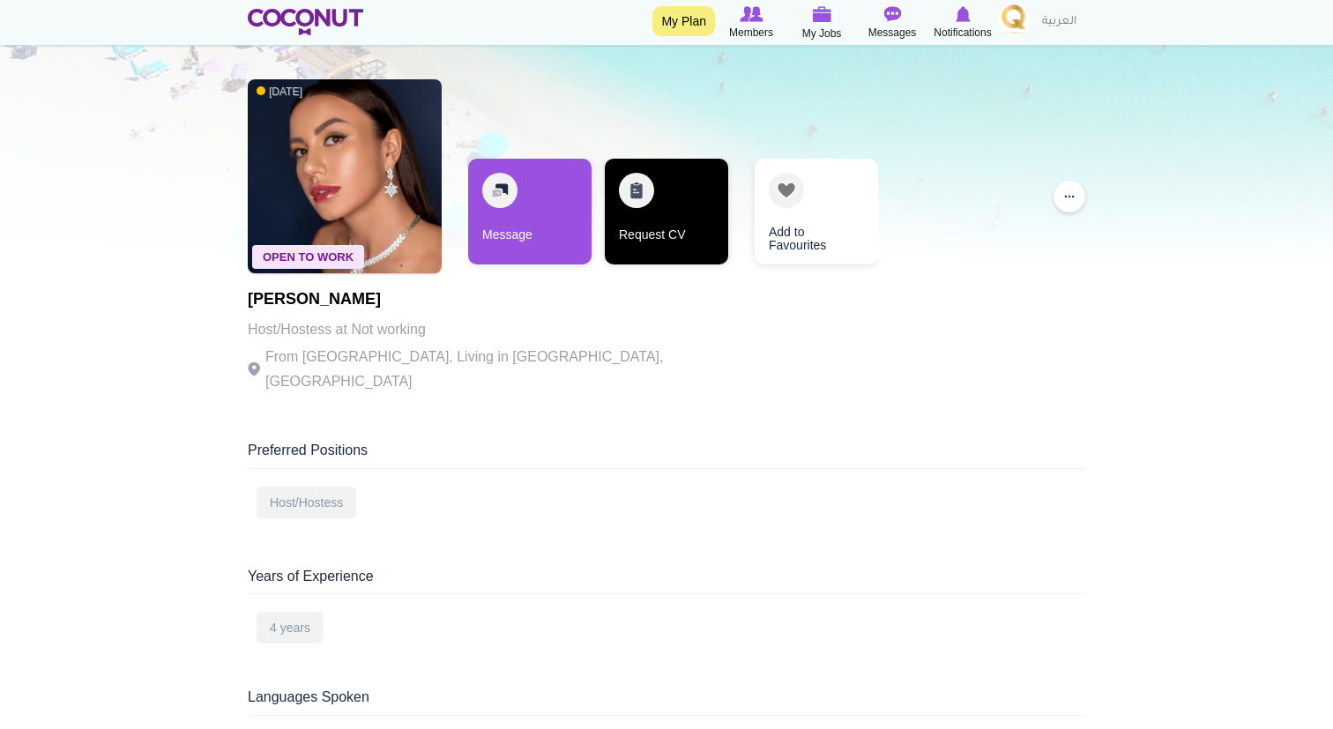
scroll to position [39, 0]
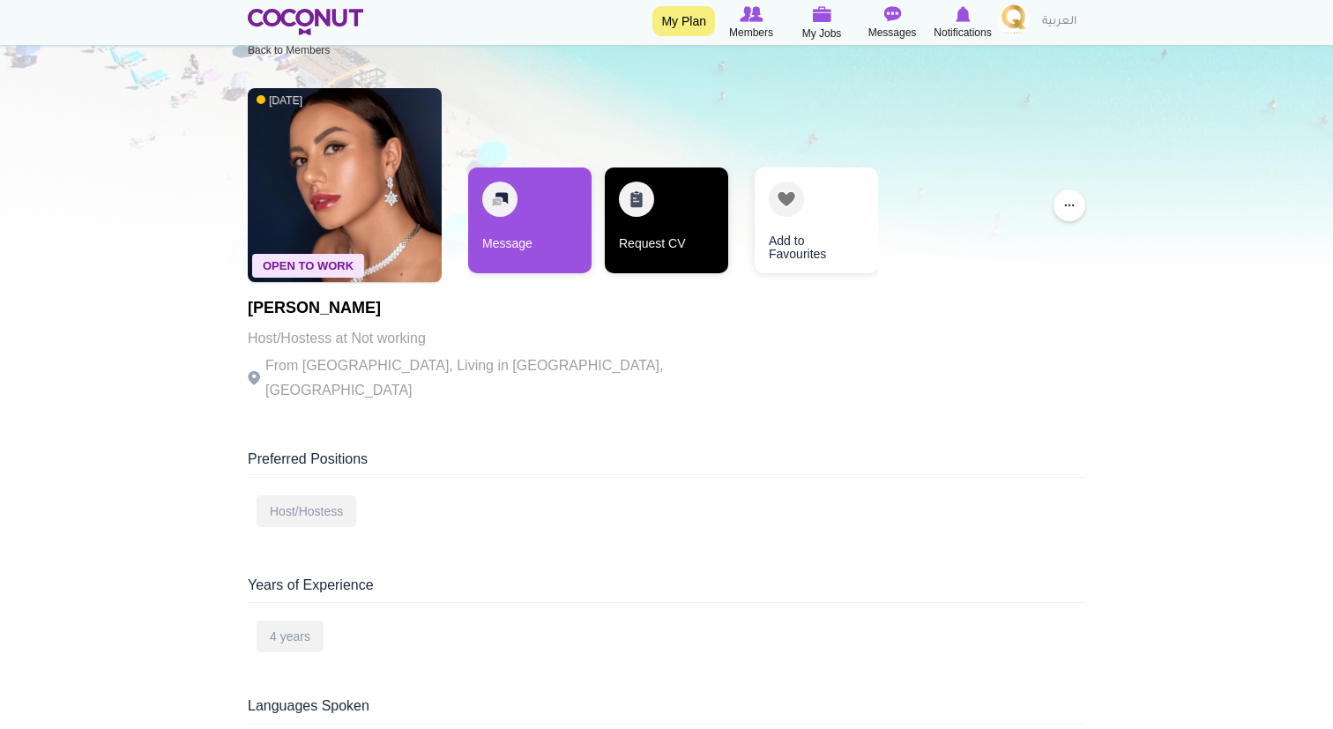
click at [677, 183] on link "Request CV" at bounding box center [666, 221] width 123 height 106
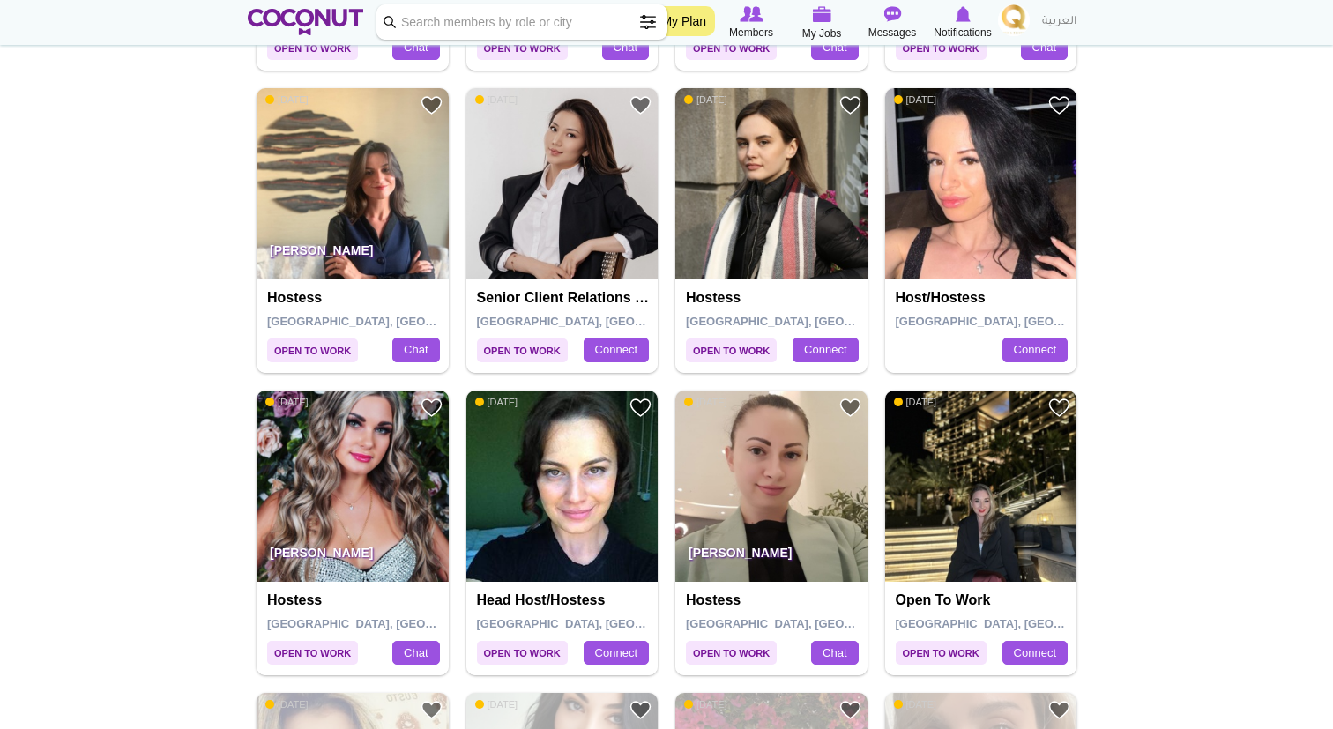
scroll to position [1578, 0]
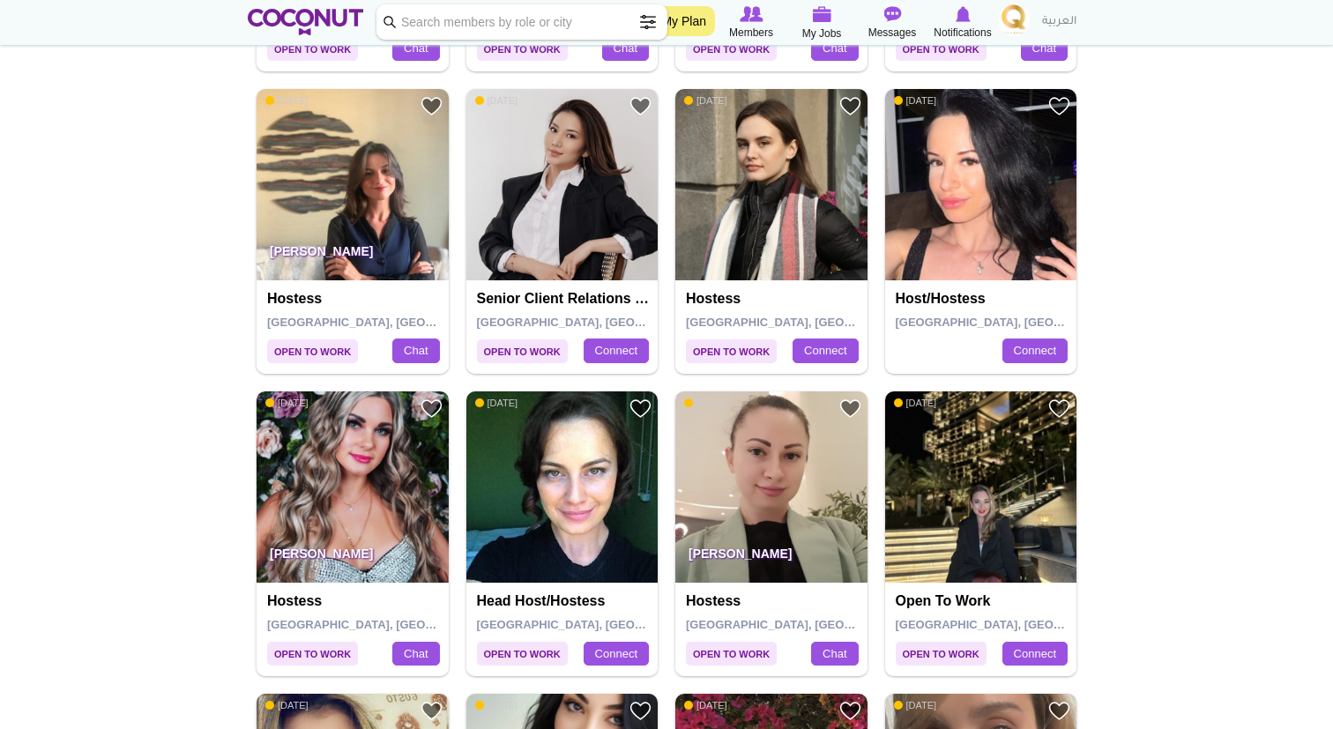
click at [370, 489] on img at bounding box center [353, 488] width 192 height 192
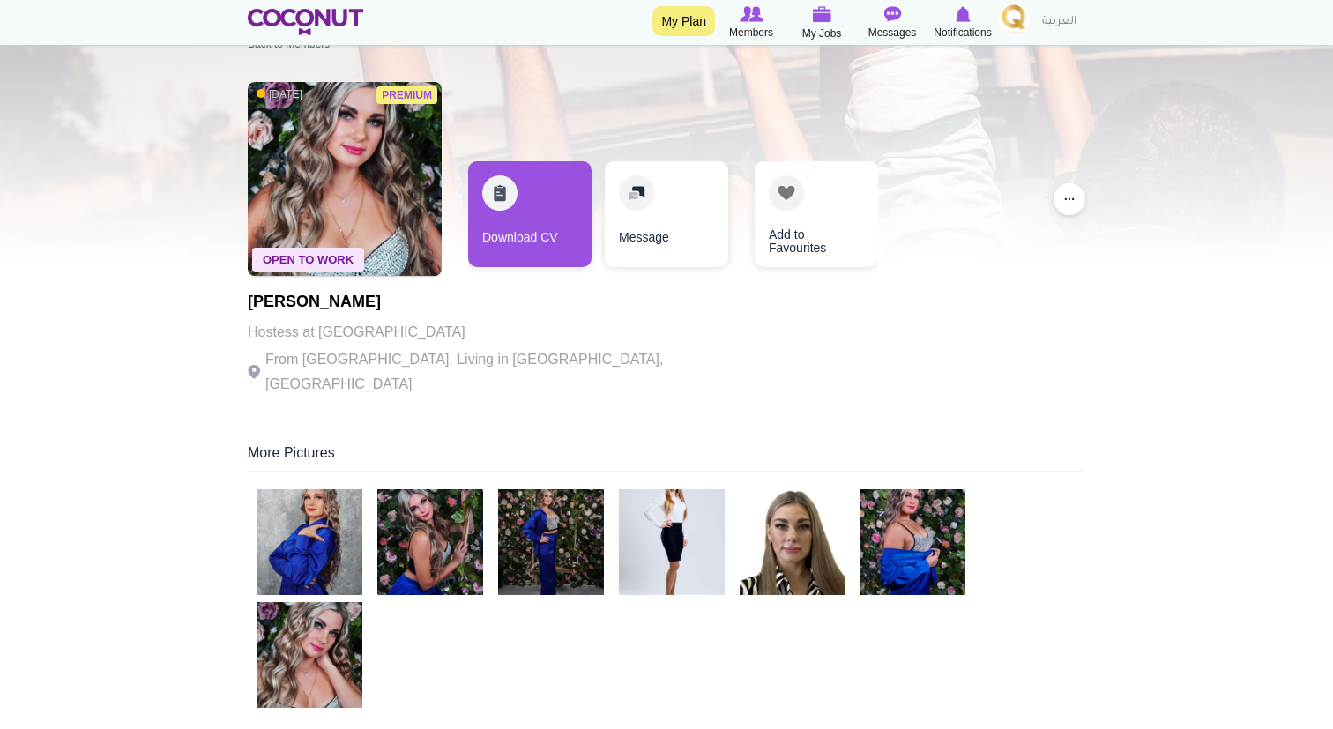
scroll to position [57, 0]
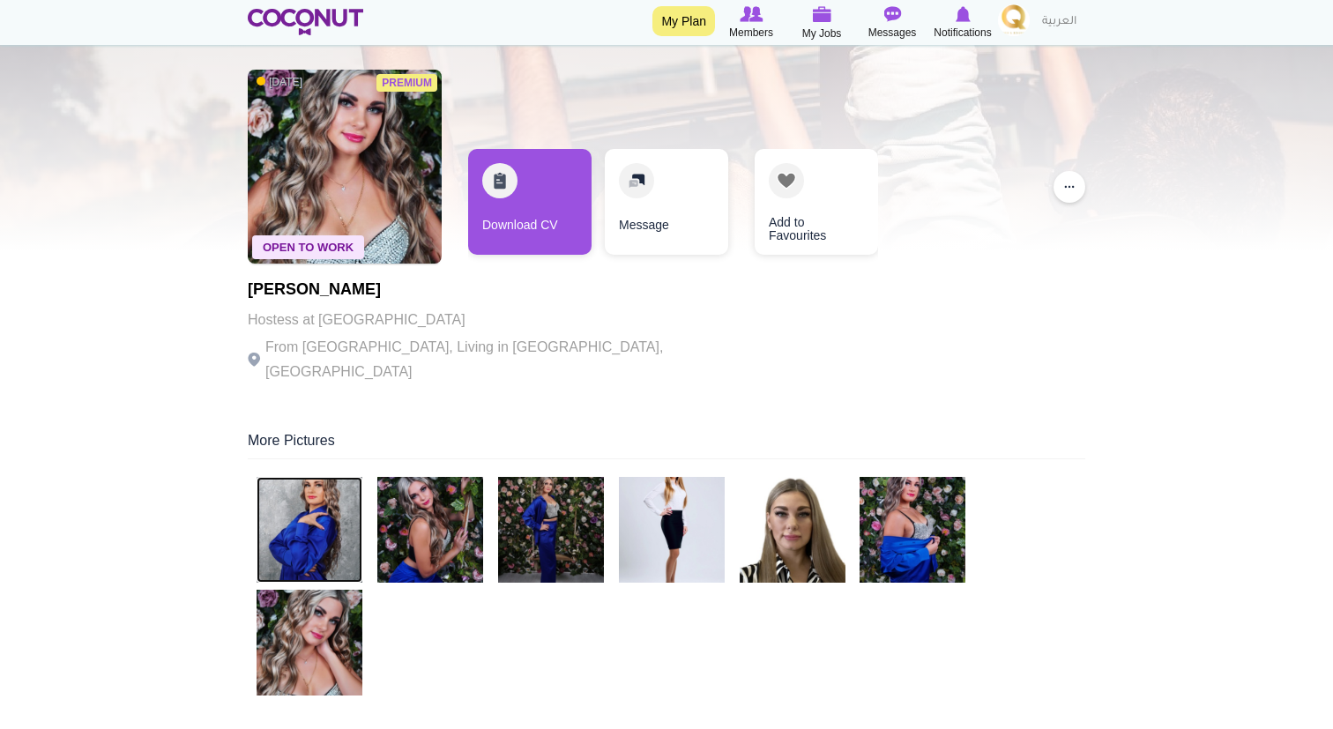
click at [316, 540] on img at bounding box center [310, 530] width 106 height 106
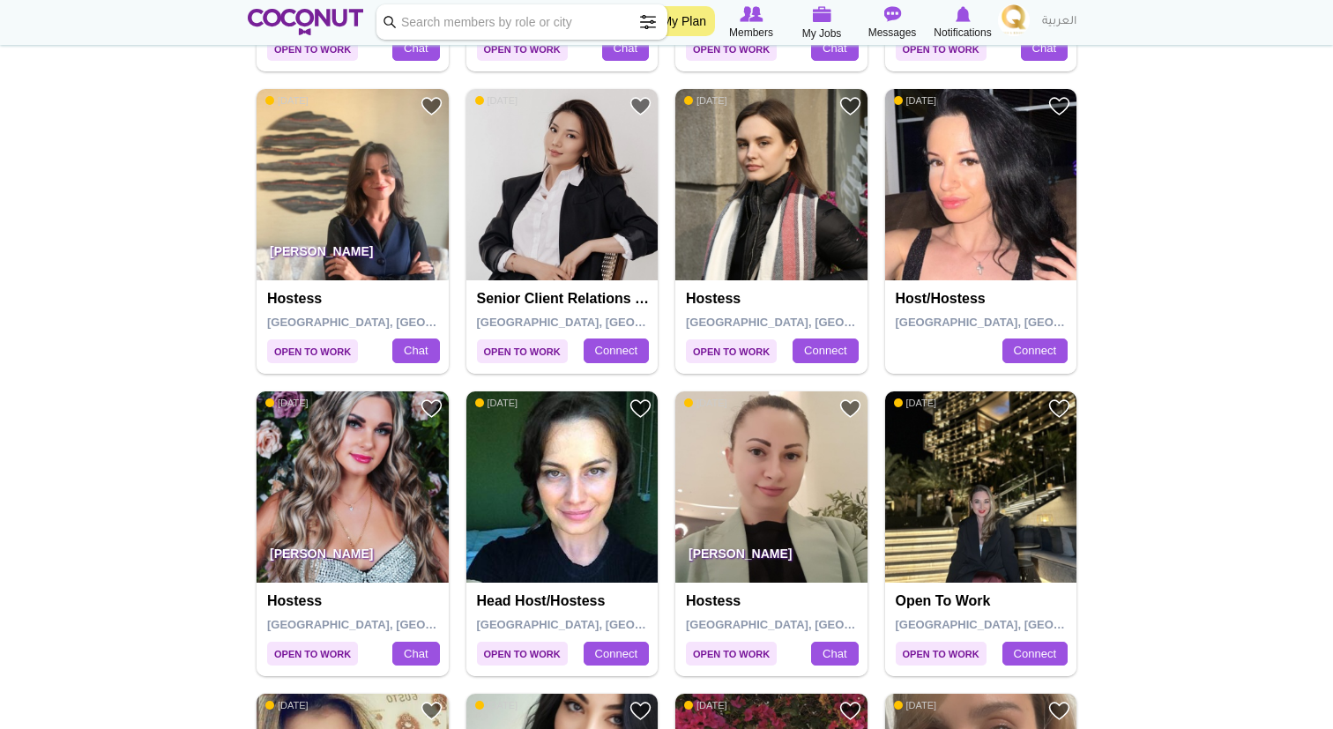
scroll to position [1647, 0]
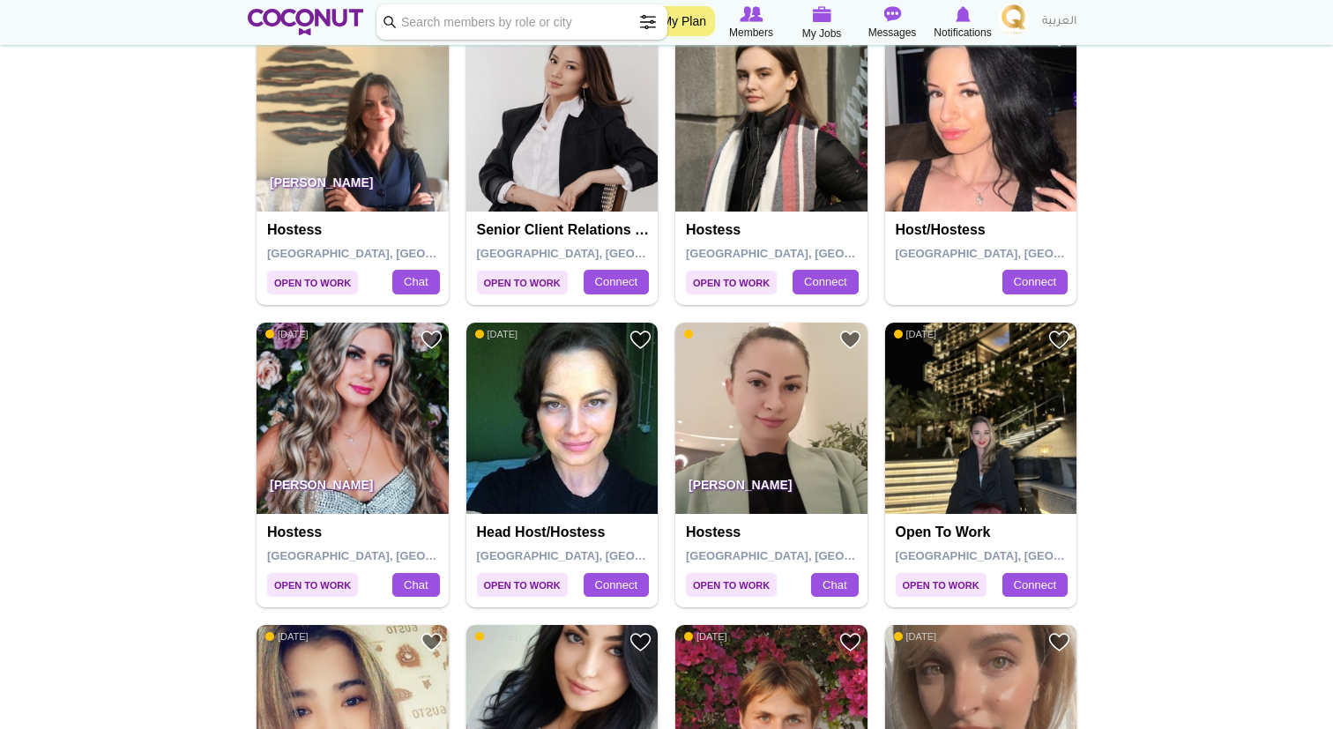
click at [1201, 363] on body "Toggle navigation My Plan Members My Jobs Post a Job Messages Notifications" at bounding box center [666, 292] width 1333 height 3878
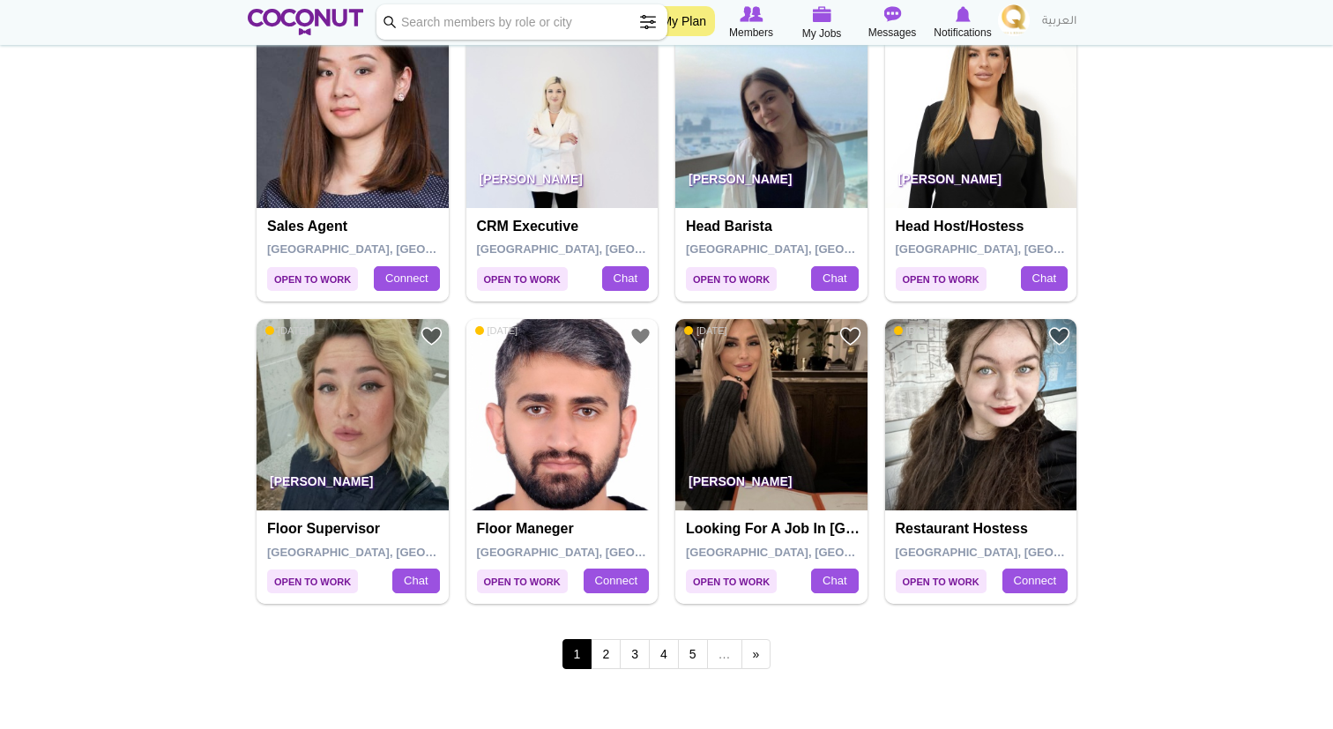
scroll to position [2864, 0]
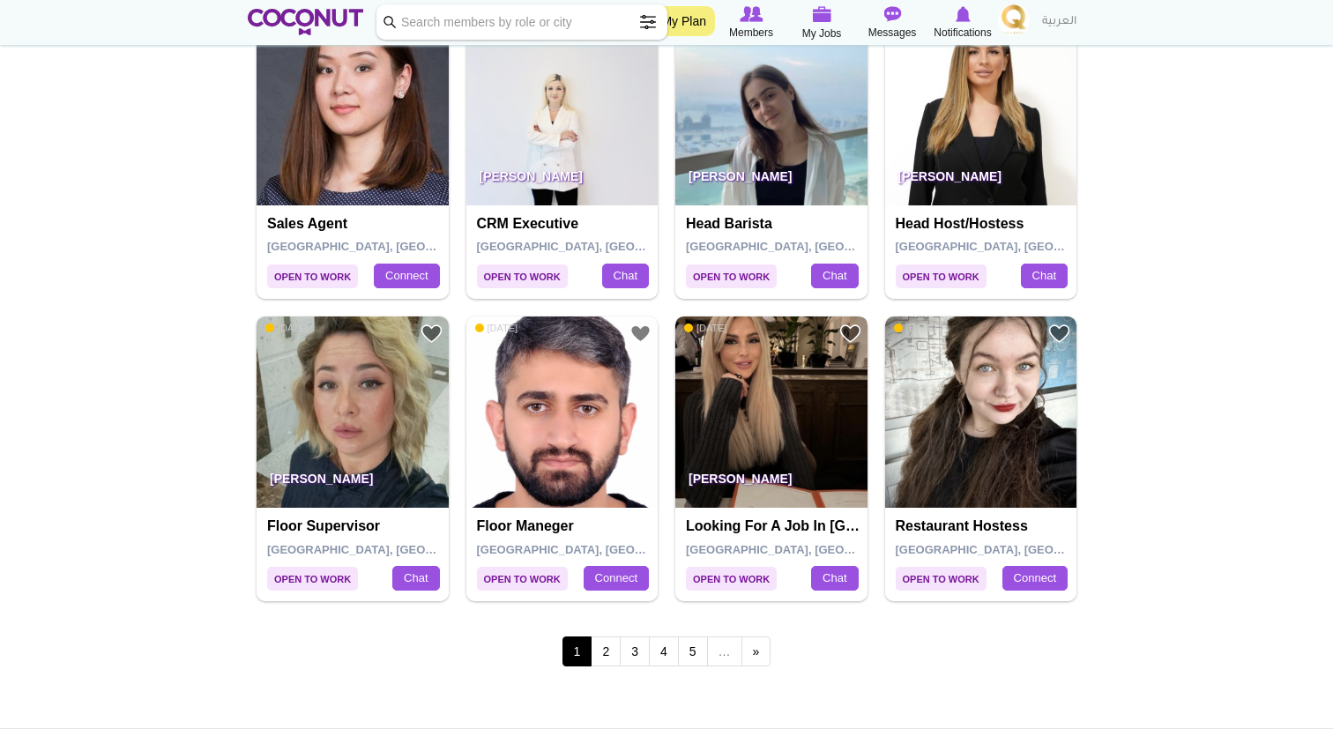
click at [780, 407] on img at bounding box center [772, 413] width 192 height 192
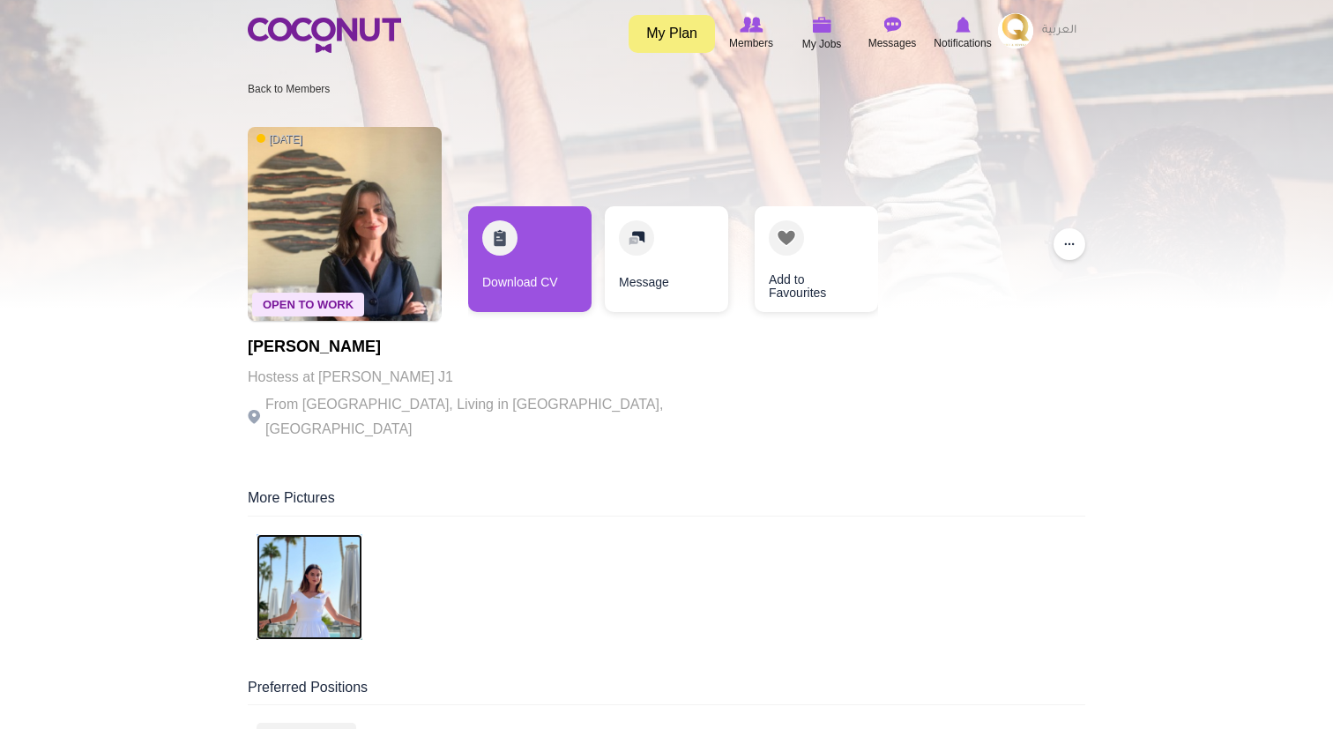
click at [304, 599] on img at bounding box center [310, 587] width 106 height 106
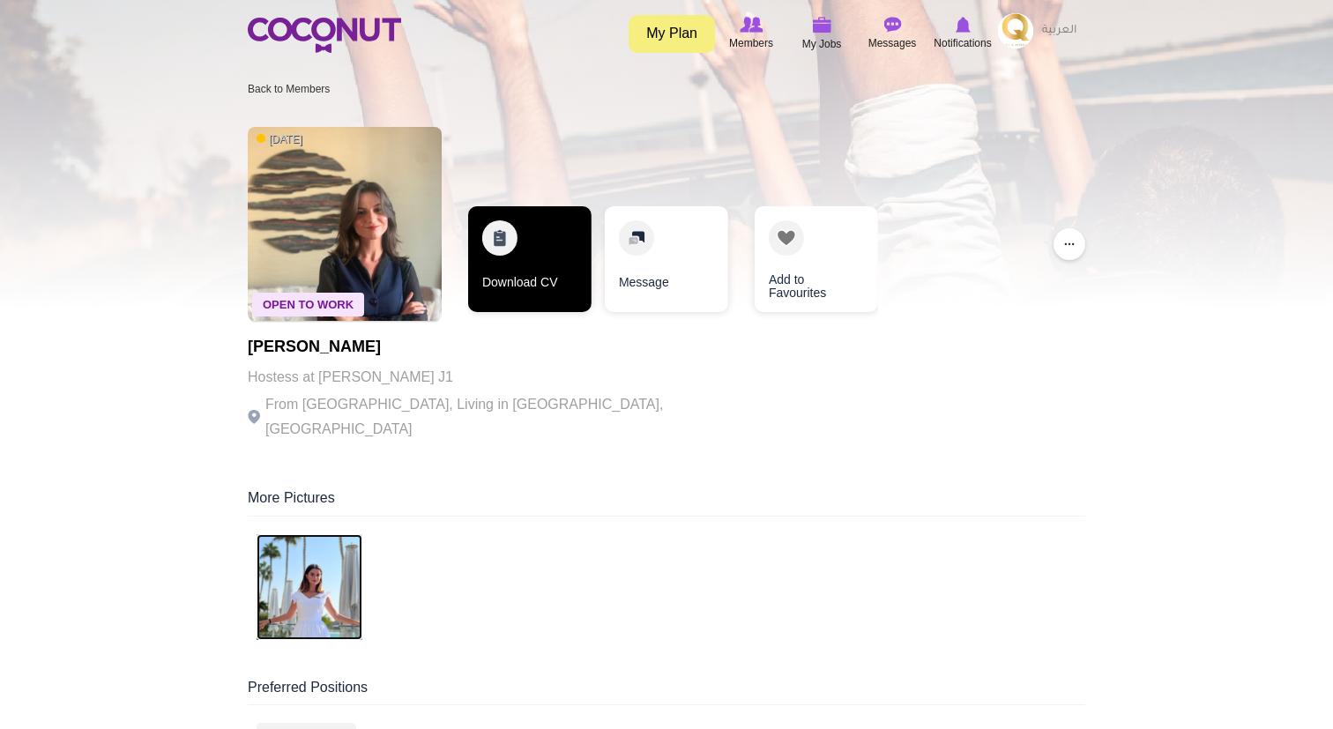
click at [519, 275] on link "Download CV" at bounding box center [529, 259] width 123 height 106
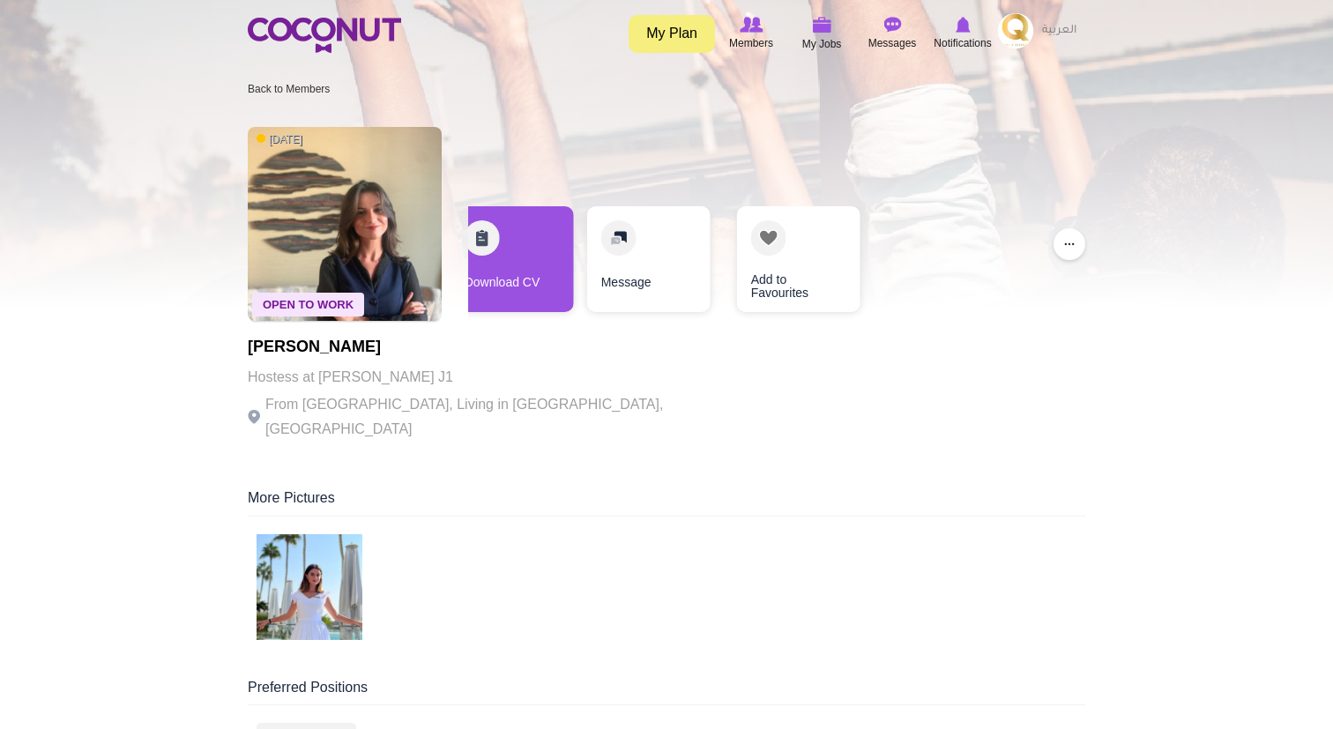
click at [1161, 258] on div at bounding box center [666, 154] width 1333 height 309
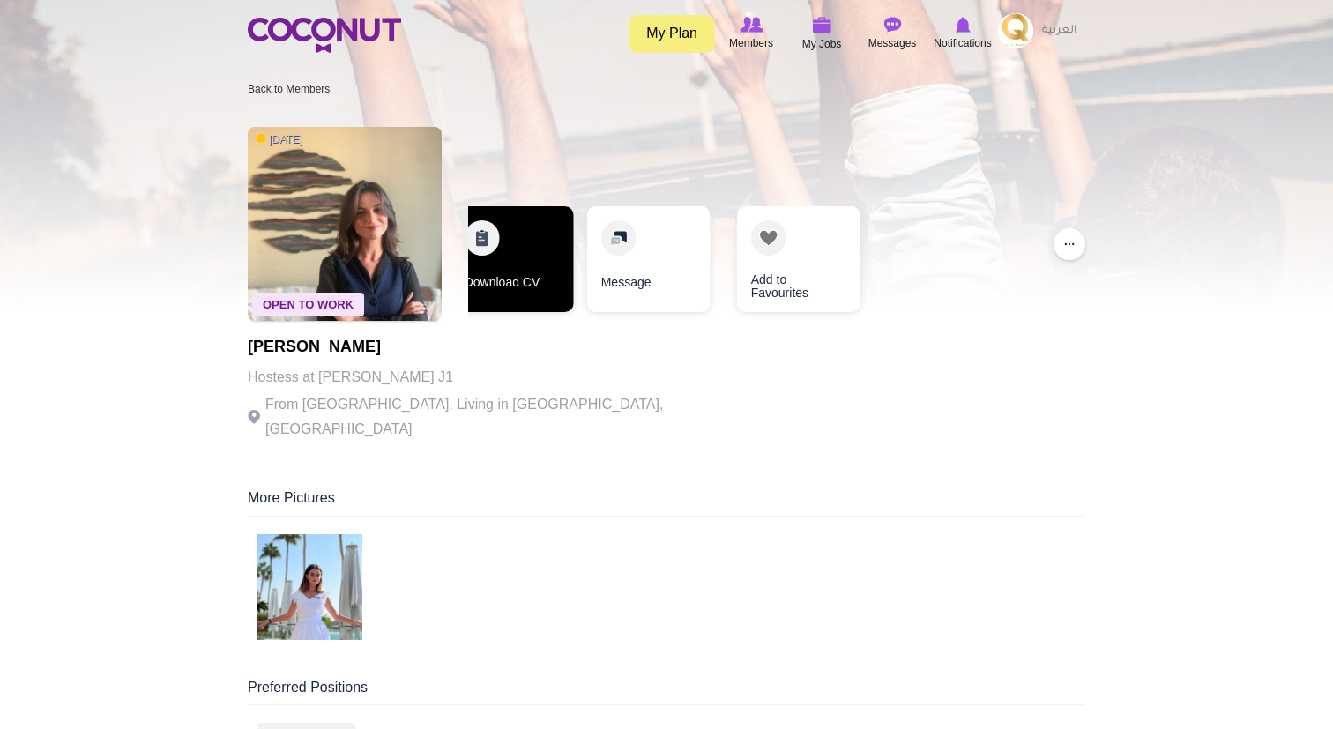
click at [527, 250] on link "Download CV" at bounding box center [512, 259] width 123 height 106
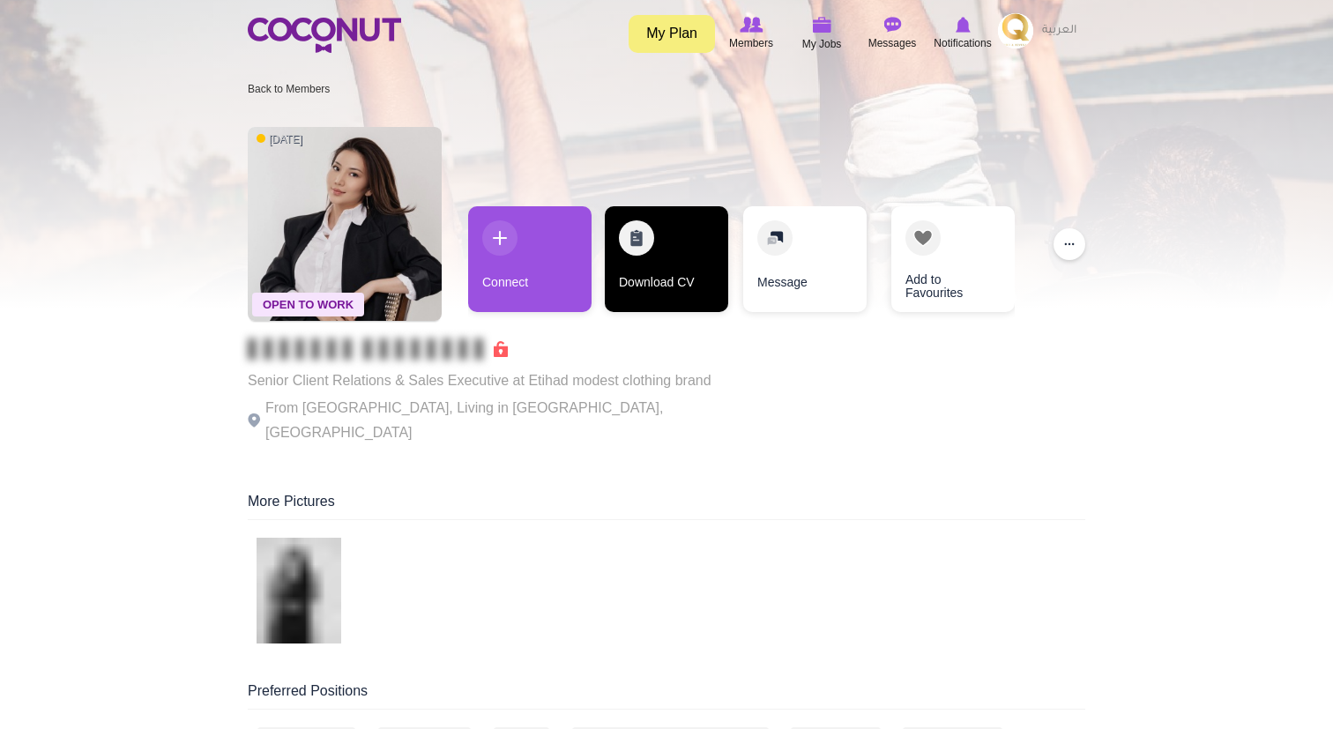
click at [646, 266] on link "Download CV" at bounding box center [666, 259] width 123 height 106
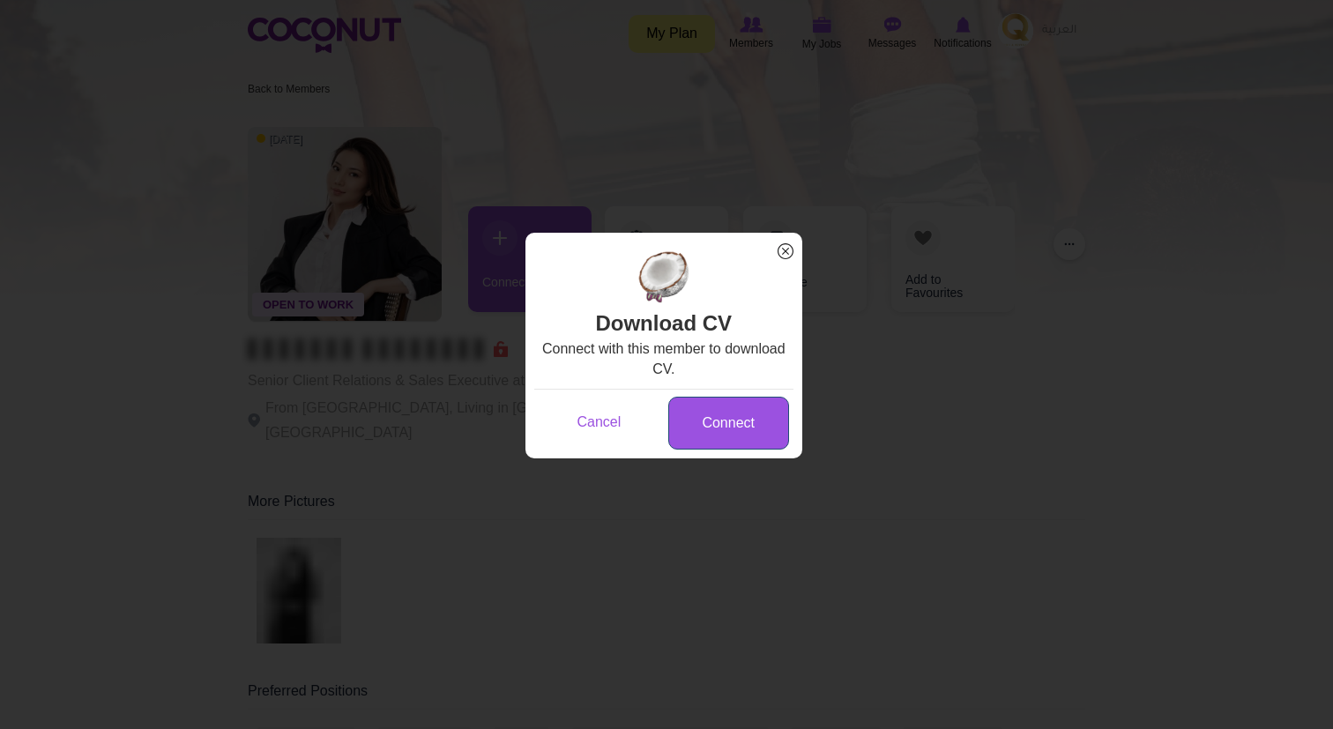
click at [743, 435] on link "Connect" at bounding box center [728, 424] width 121 height 54
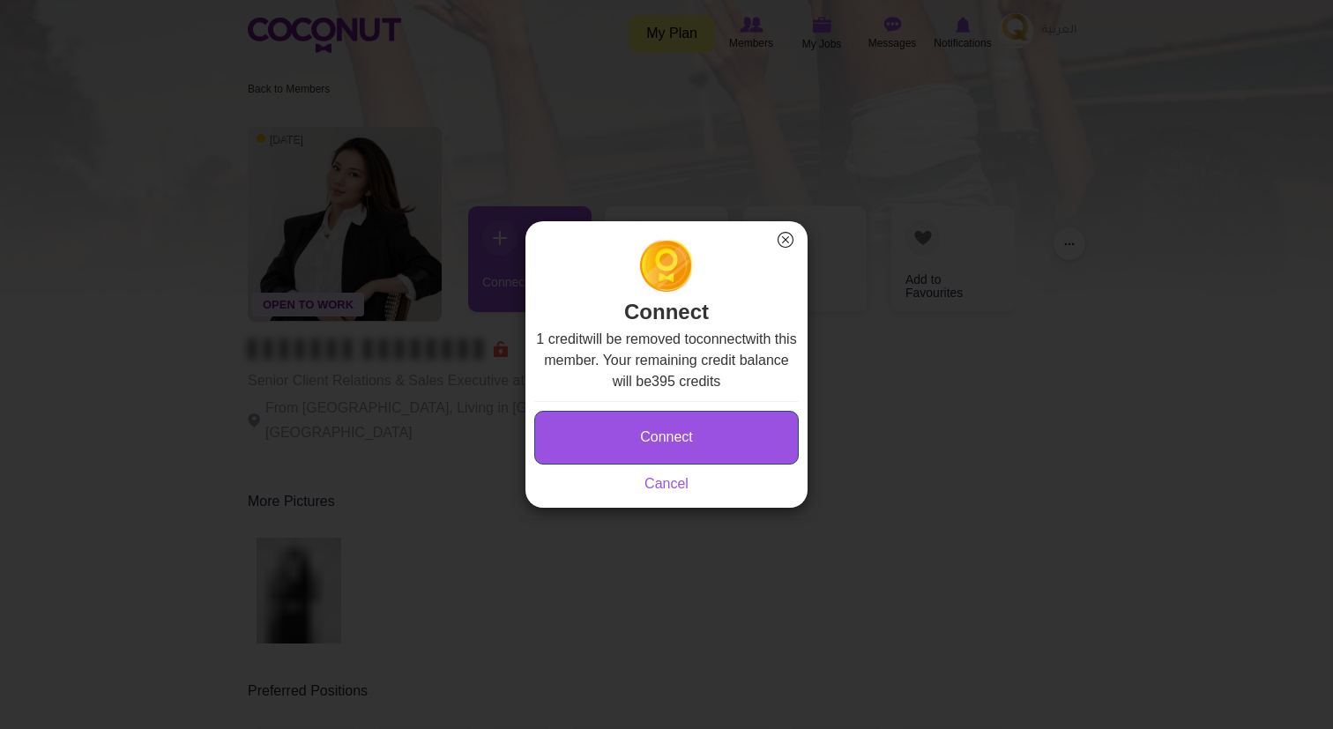
click at [736, 435] on button "Connect" at bounding box center [666, 438] width 265 height 54
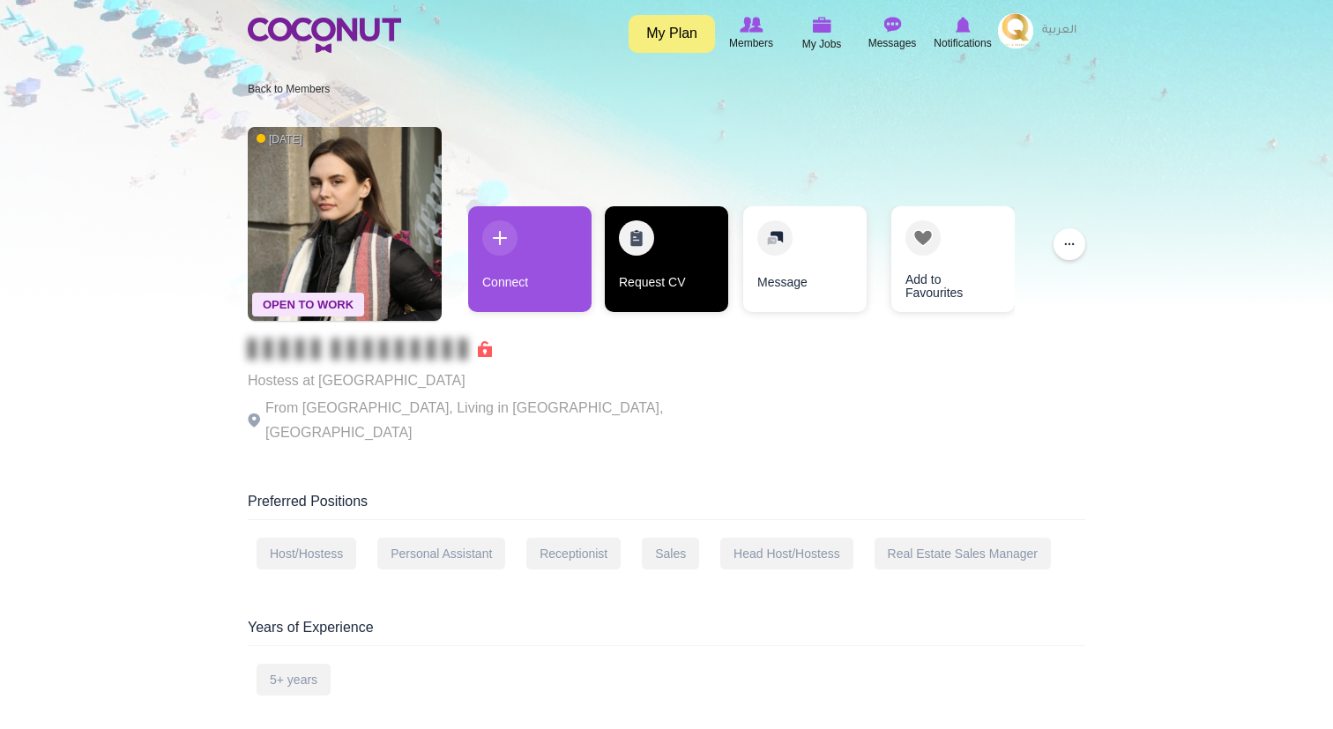
click at [675, 268] on link "Request CV" at bounding box center [666, 259] width 123 height 106
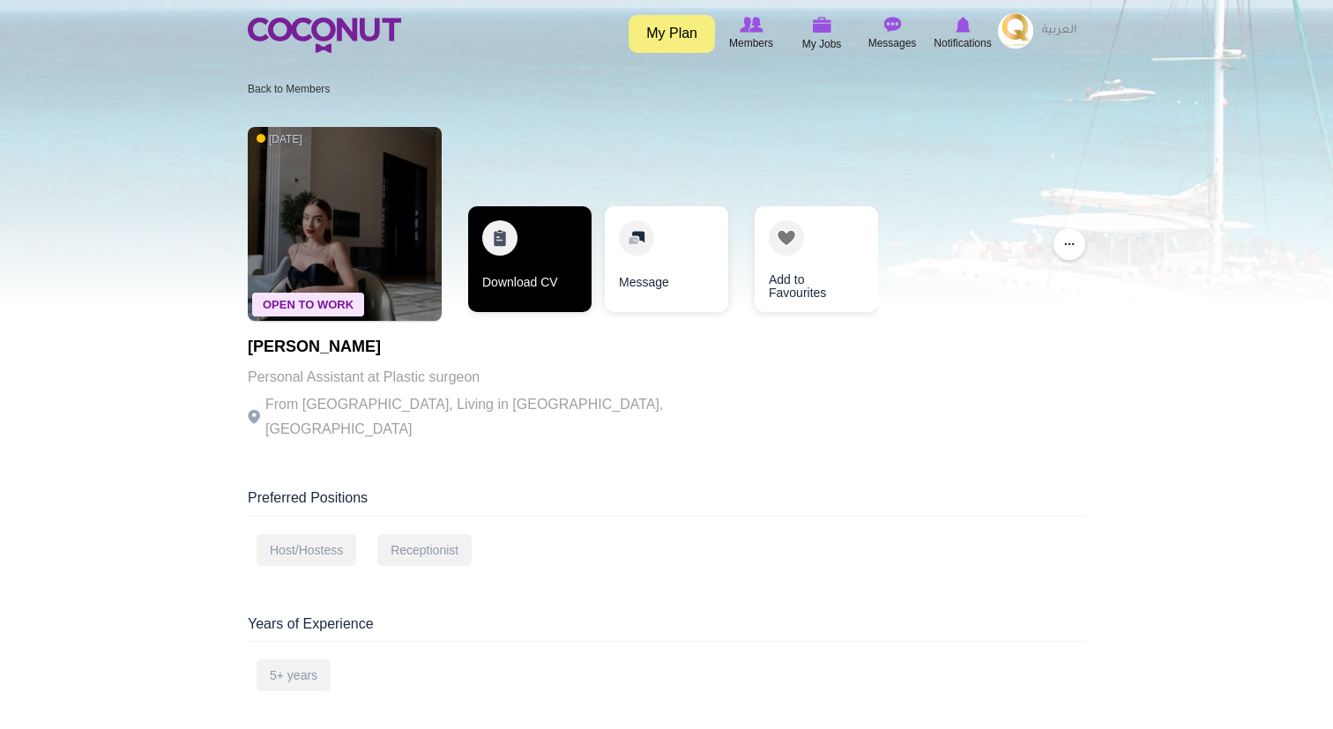
click at [559, 258] on link "Download CV" at bounding box center [529, 259] width 123 height 106
click at [549, 260] on link "Download CV" at bounding box center [529, 259] width 123 height 106
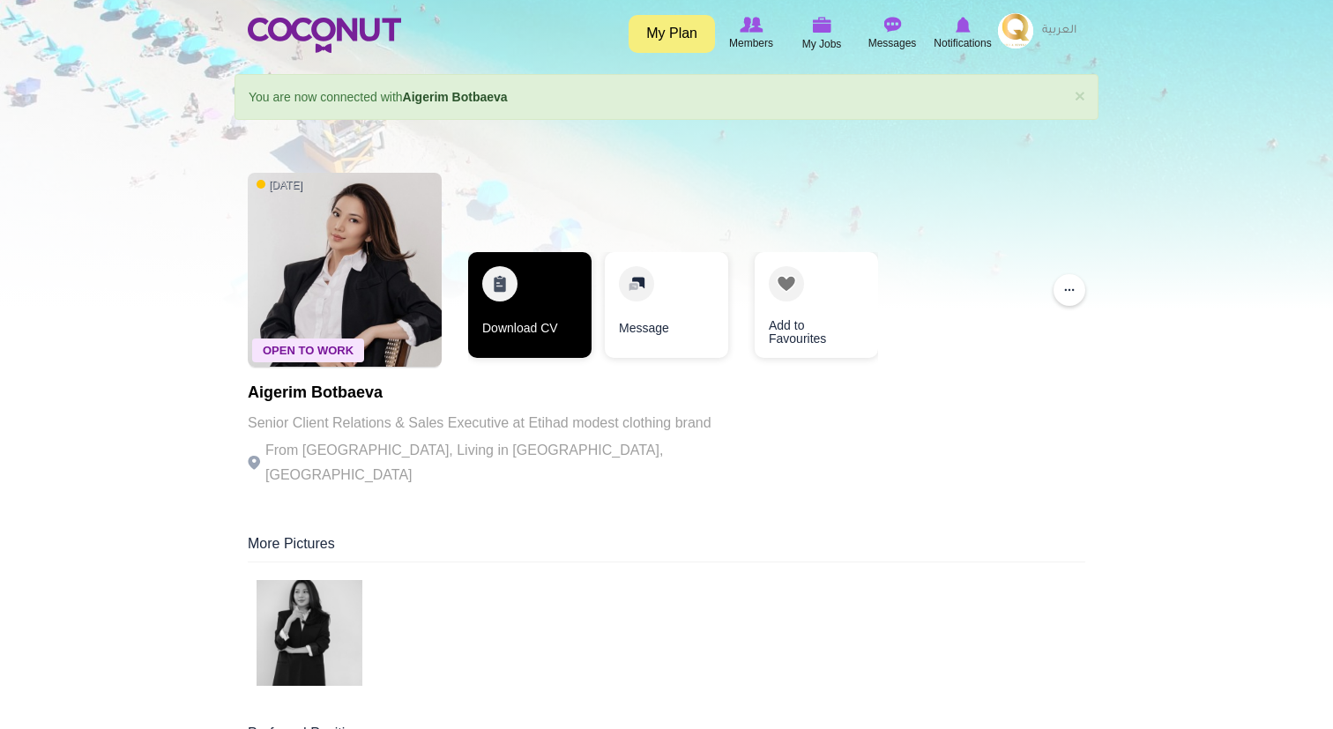
click at [541, 322] on link "Download CV" at bounding box center [529, 305] width 123 height 106
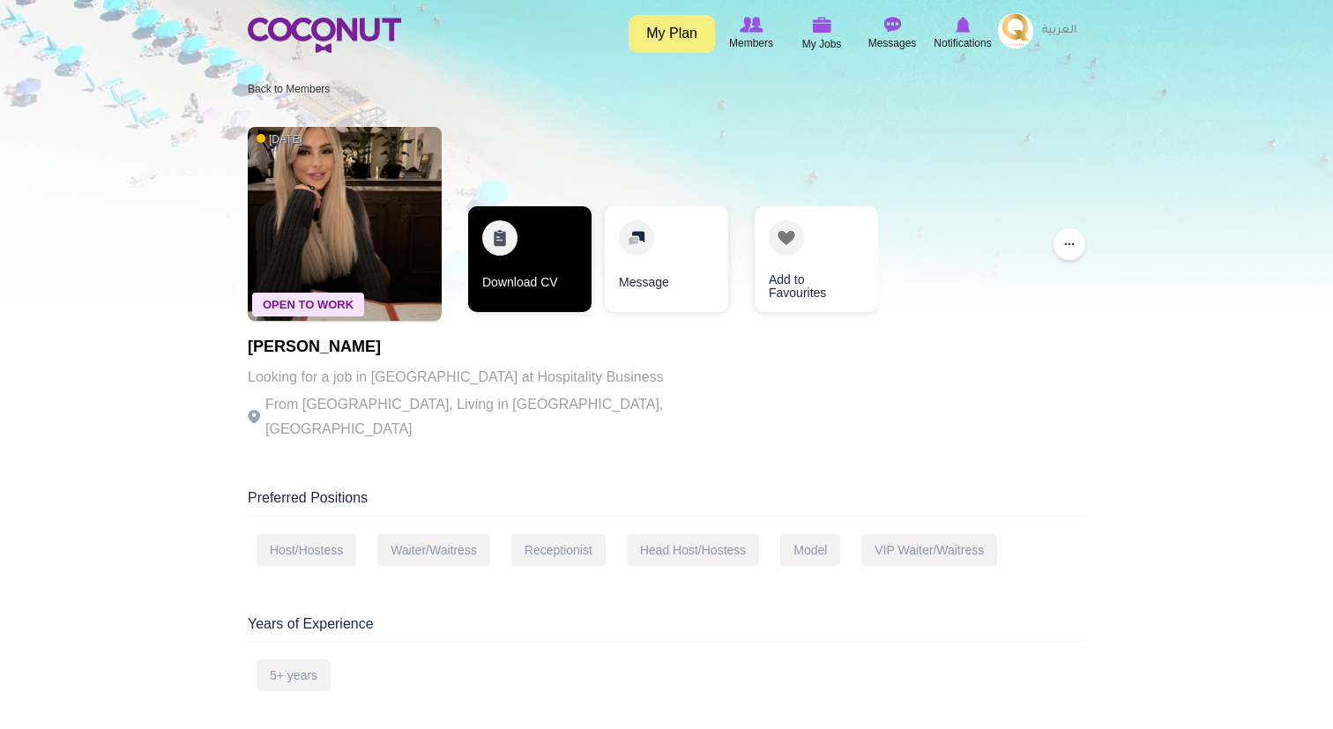
click at [533, 258] on link "Download CV" at bounding box center [529, 259] width 123 height 106
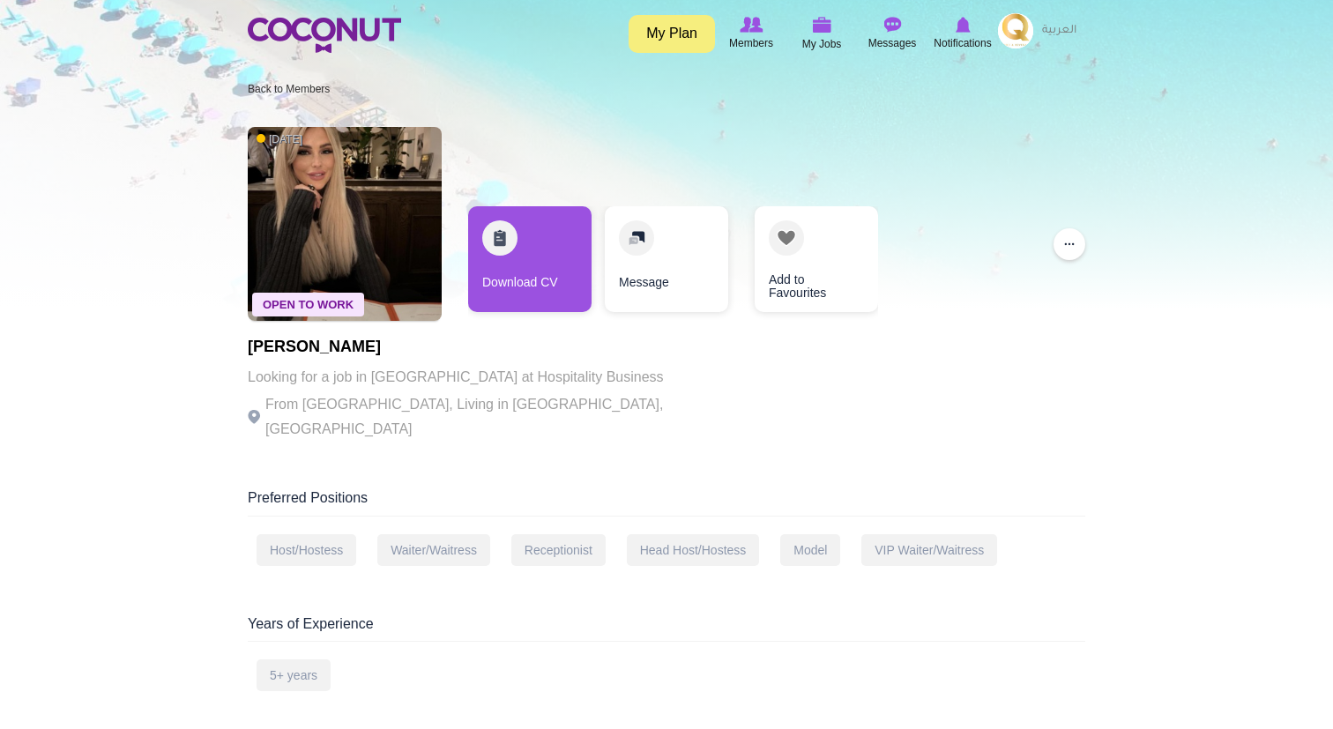
click at [1299, 9] on div "Toggle navigation My Plan Members My Jobs Post a Job Messages Notifications" at bounding box center [666, 33] width 1333 height 66
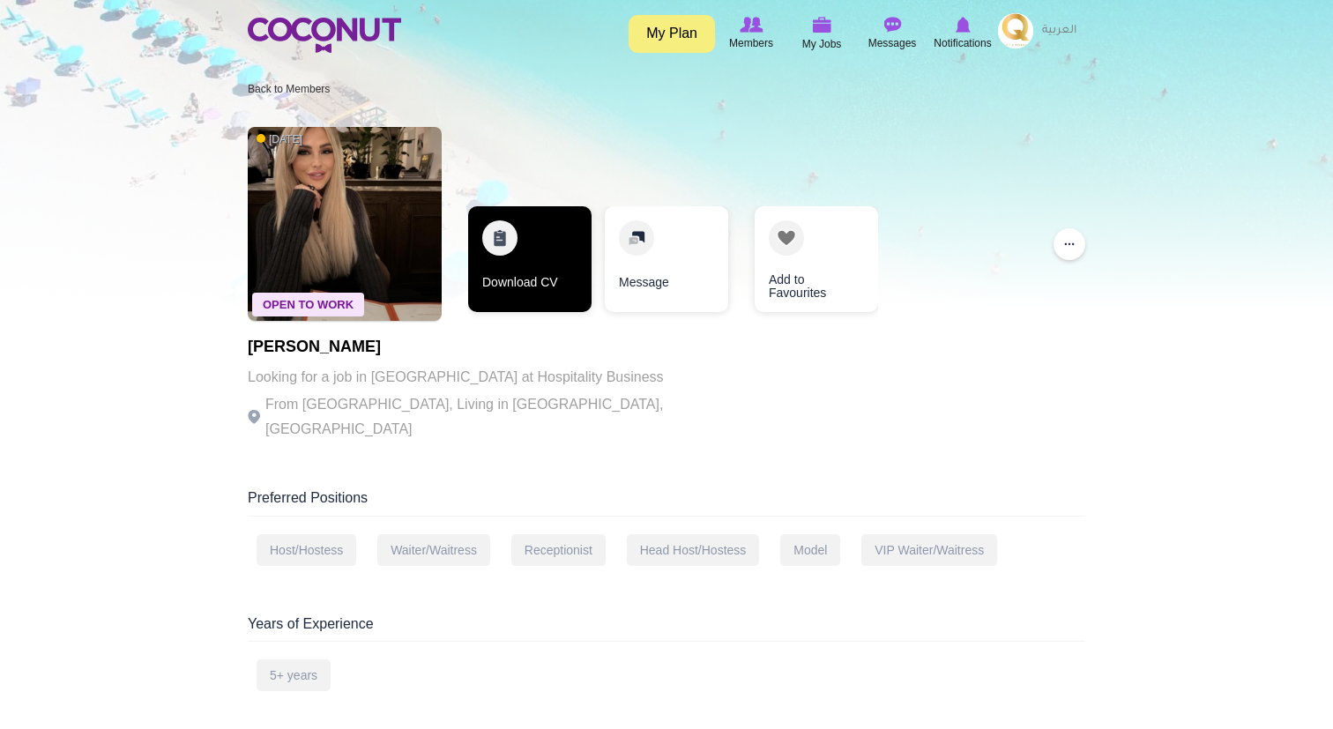
click at [545, 258] on link "Download CV" at bounding box center [529, 259] width 123 height 106
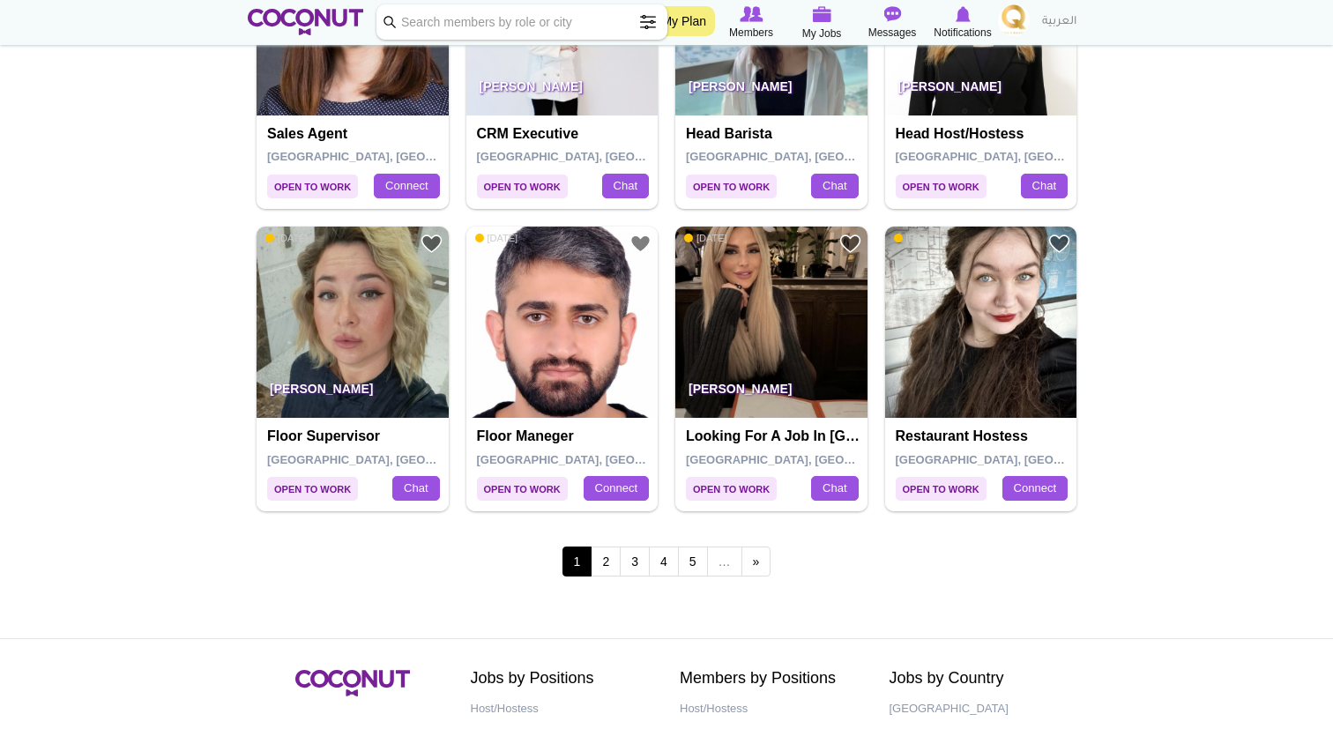
scroll to position [2957, 0]
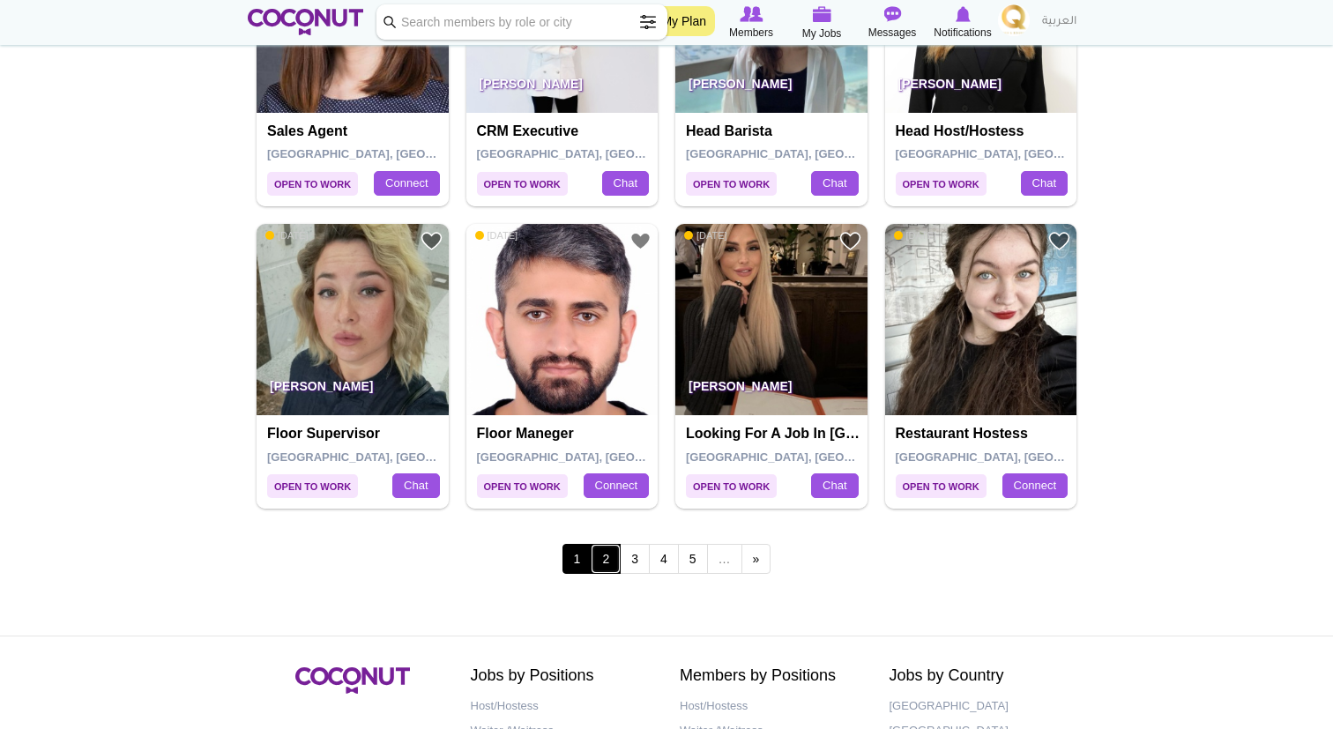
click at [608, 561] on link "2" at bounding box center [606, 559] width 30 height 30
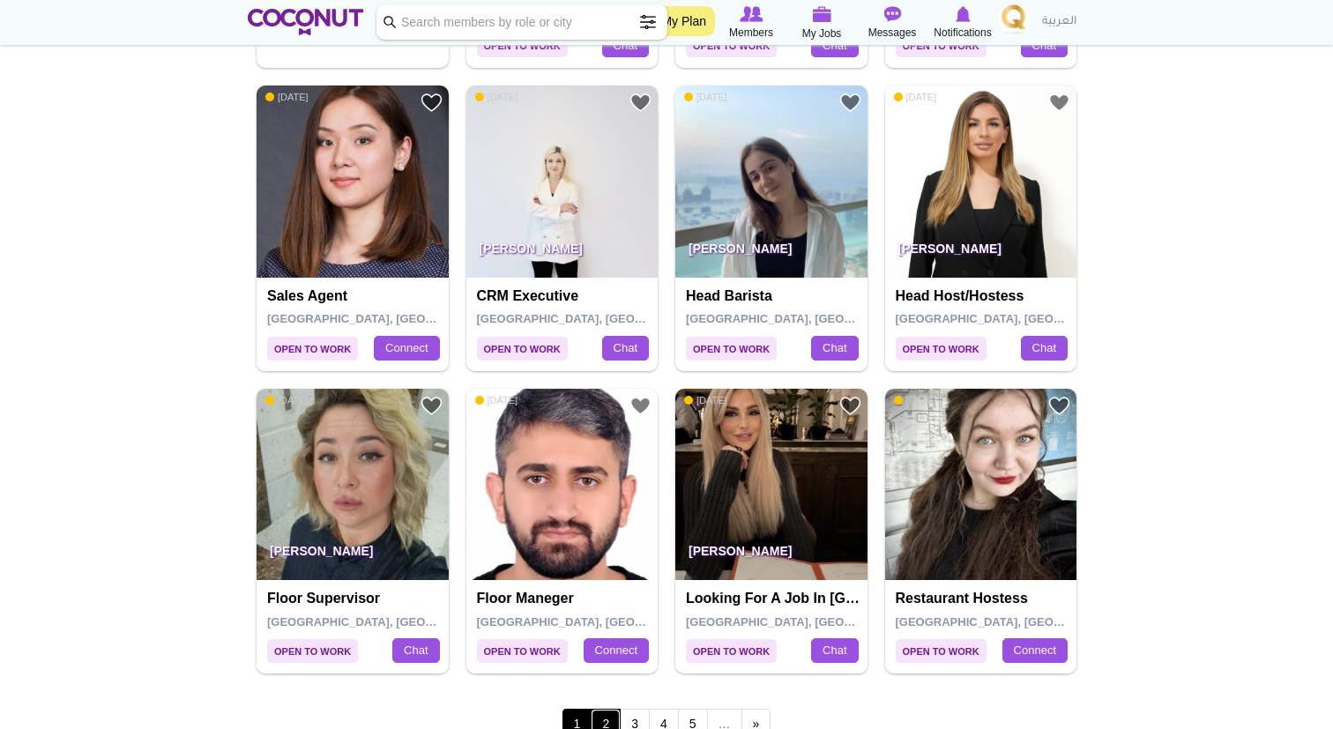
scroll to position [2736, 0]
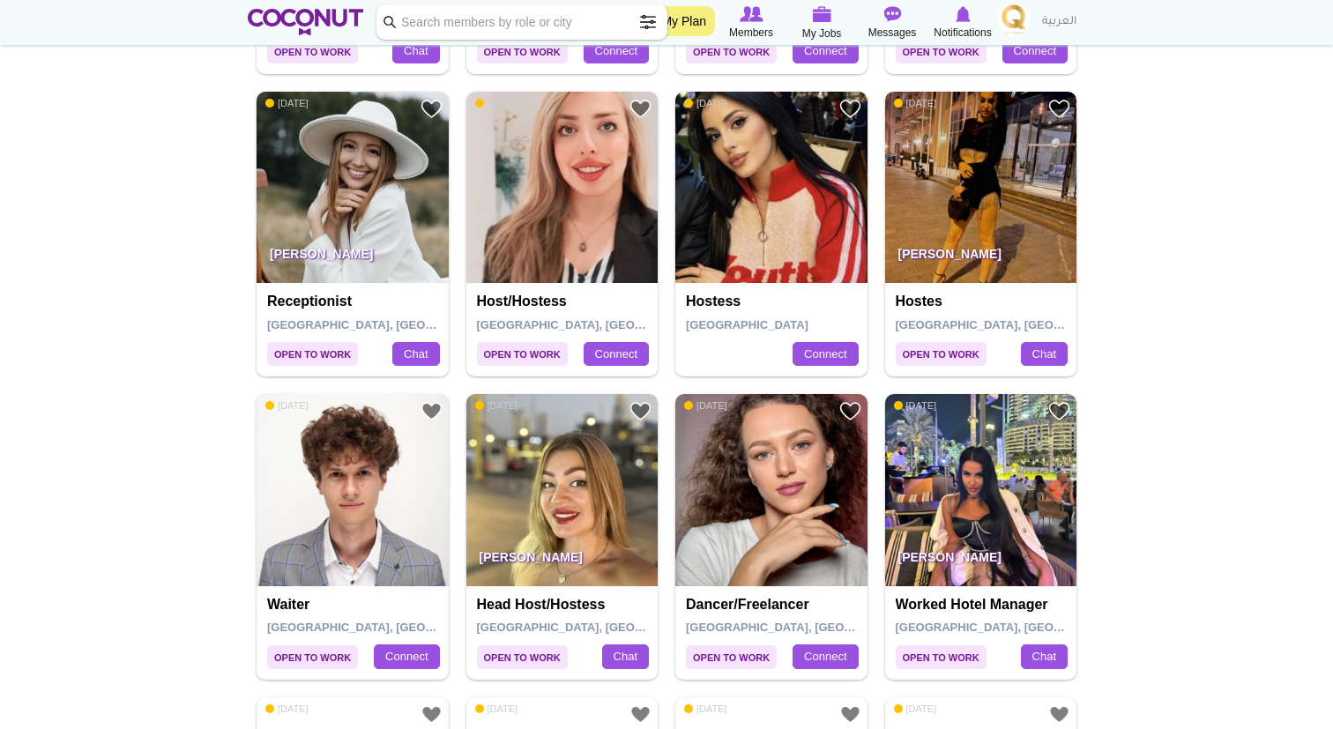
scroll to position [2484, 0]
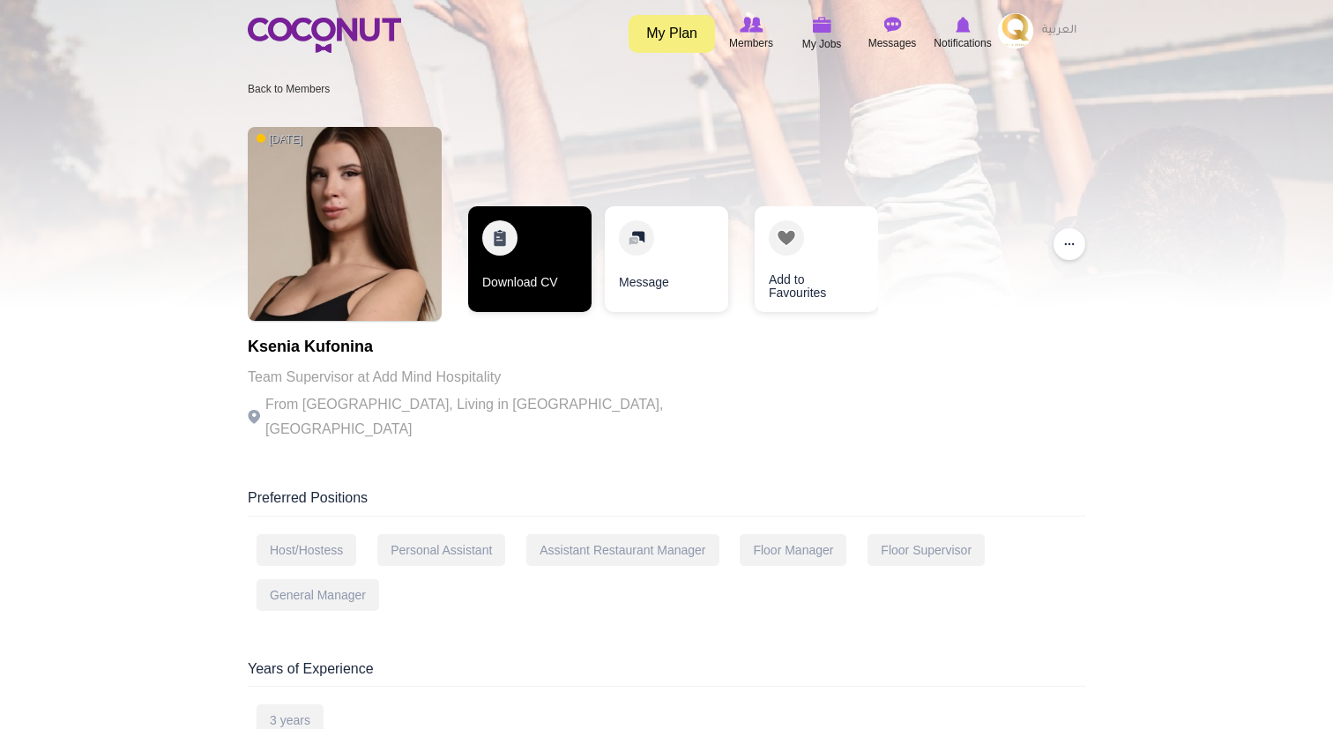
click at [547, 272] on link "Download CV" at bounding box center [529, 259] width 123 height 106
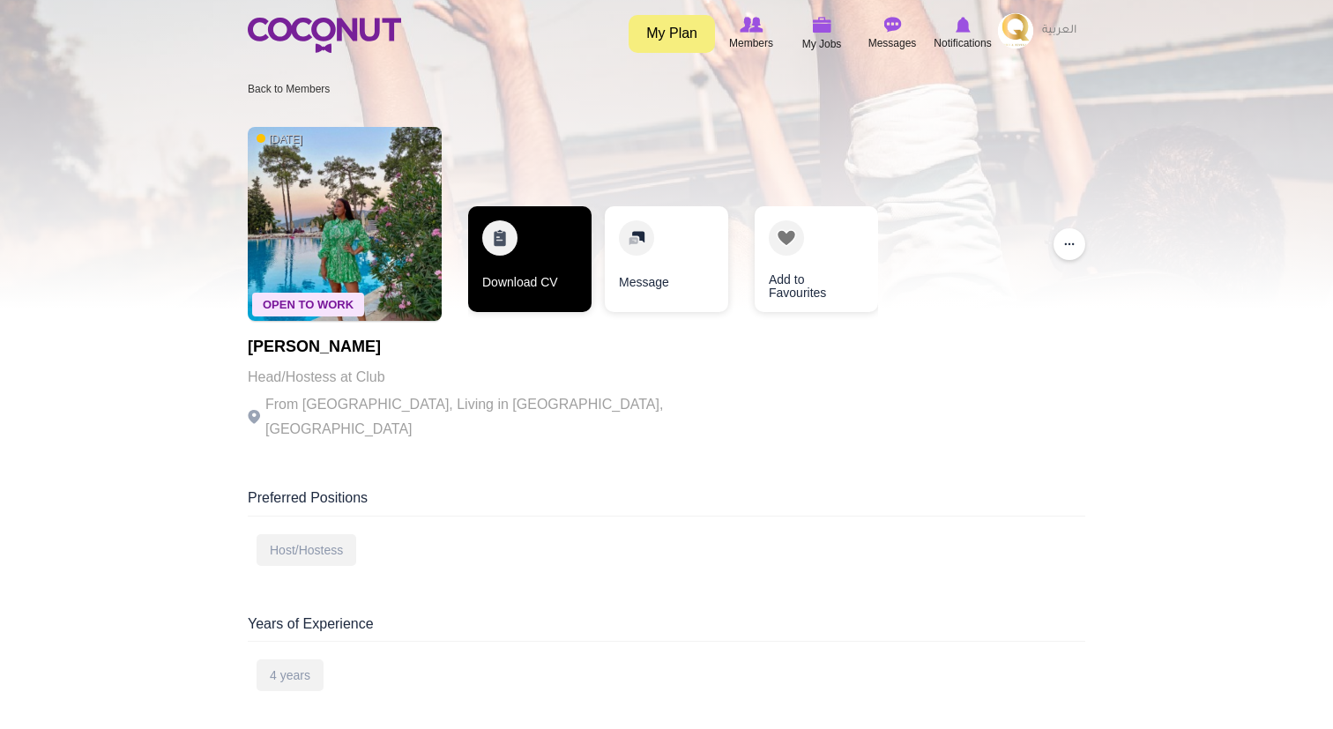
click at [541, 268] on link "Download CV" at bounding box center [529, 259] width 123 height 106
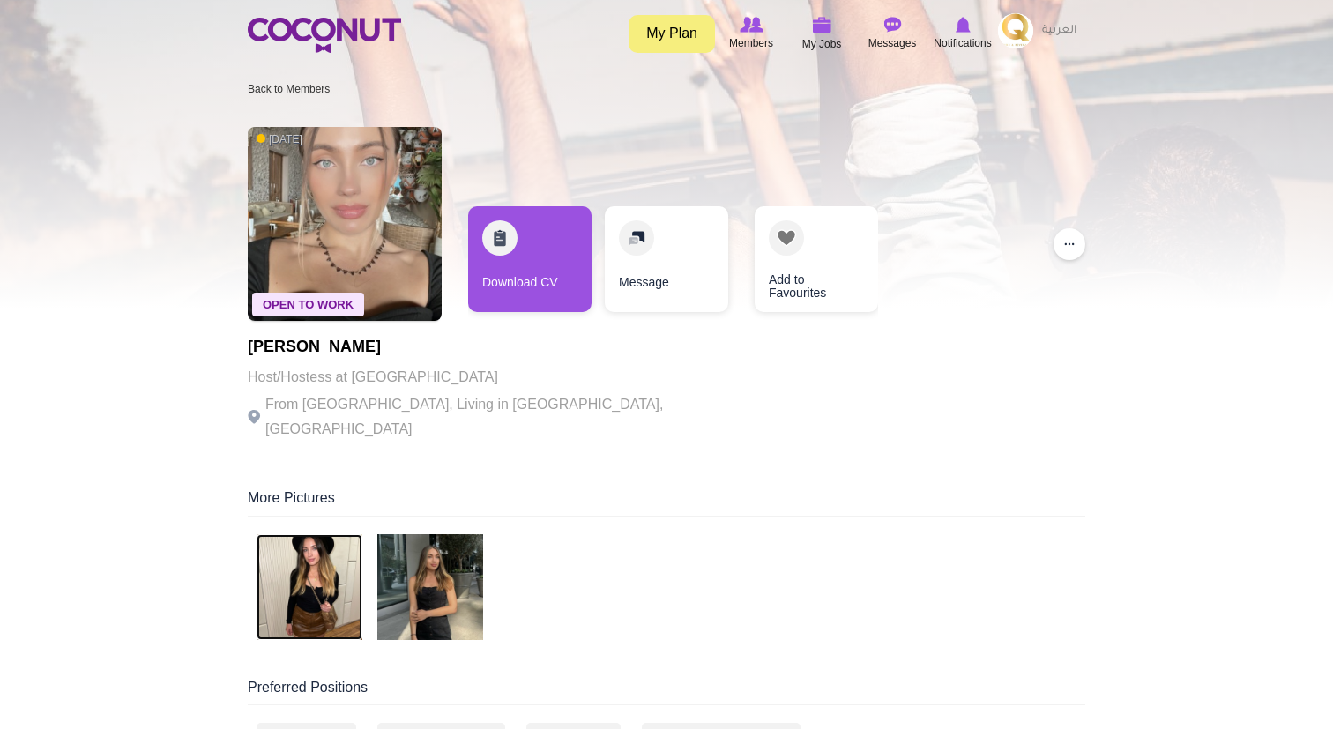
click at [320, 559] on img at bounding box center [310, 587] width 106 height 106
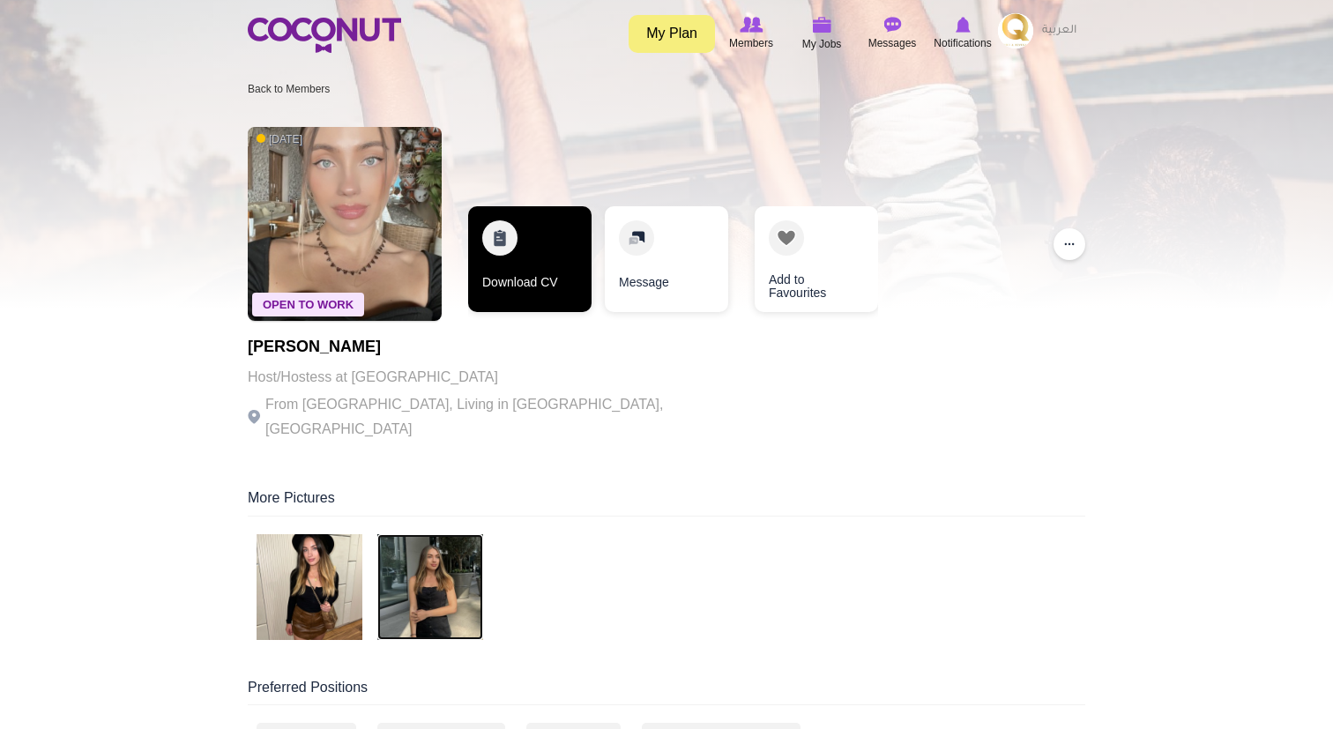
click at [536, 271] on link "Download CV" at bounding box center [529, 259] width 123 height 106
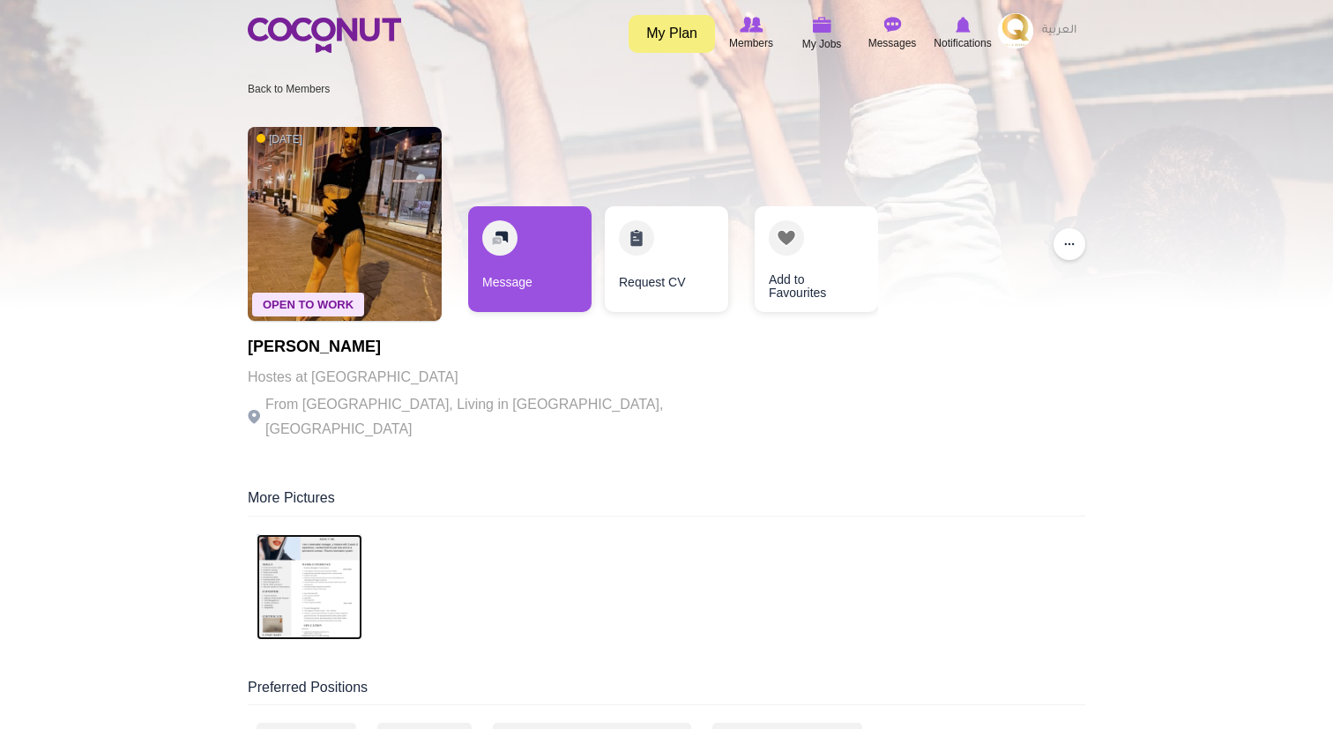
click at [329, 549] on img at bounding box center [310, 587] width 106 height 106
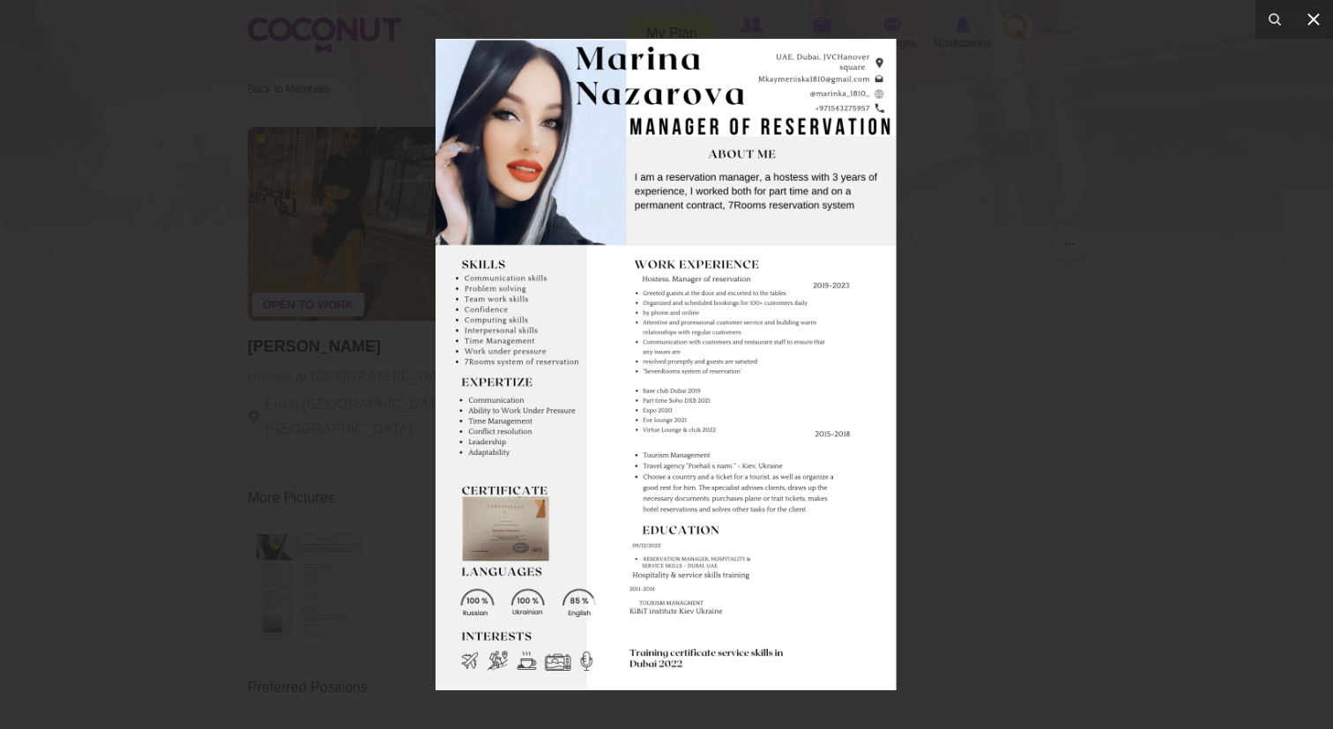
click at [1316, 17] on icon at bounding box center [1314, 19] width 12 height 12
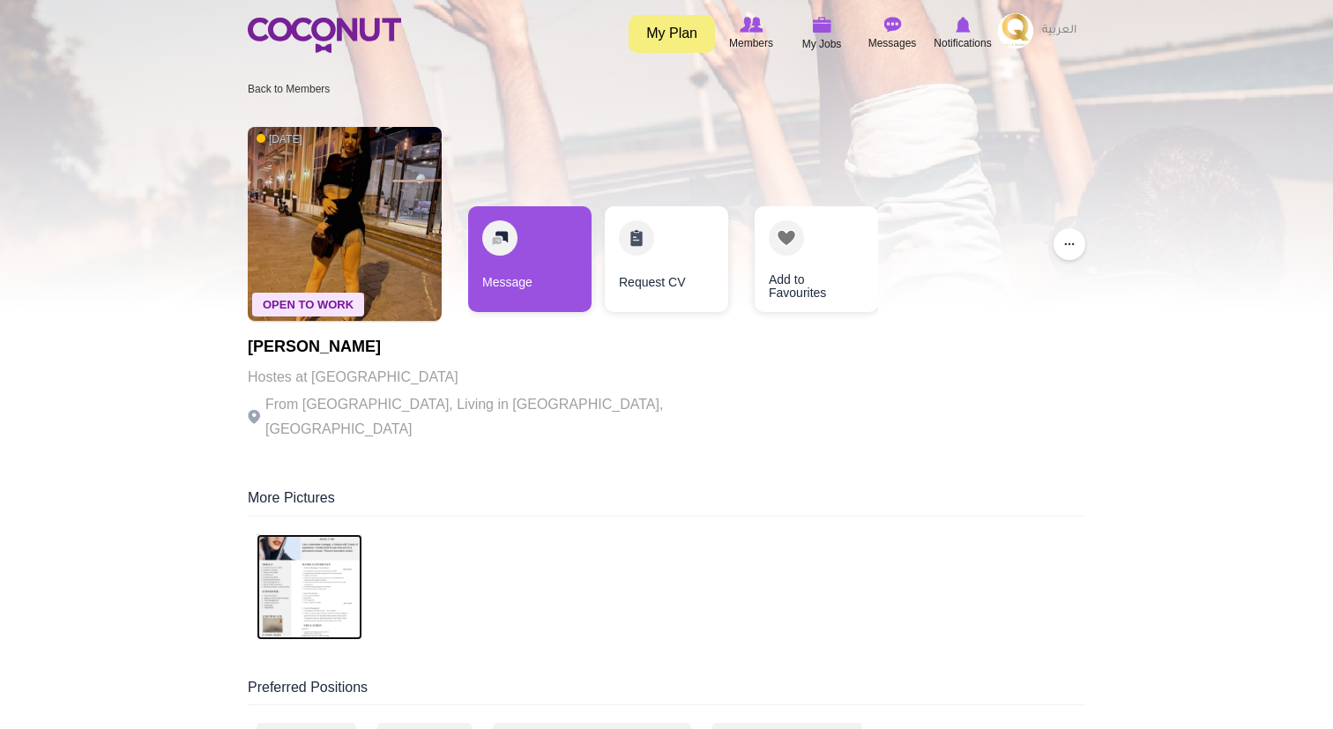
click at [312, 600] on img at bounding box center [310, 587] width 106 height 106
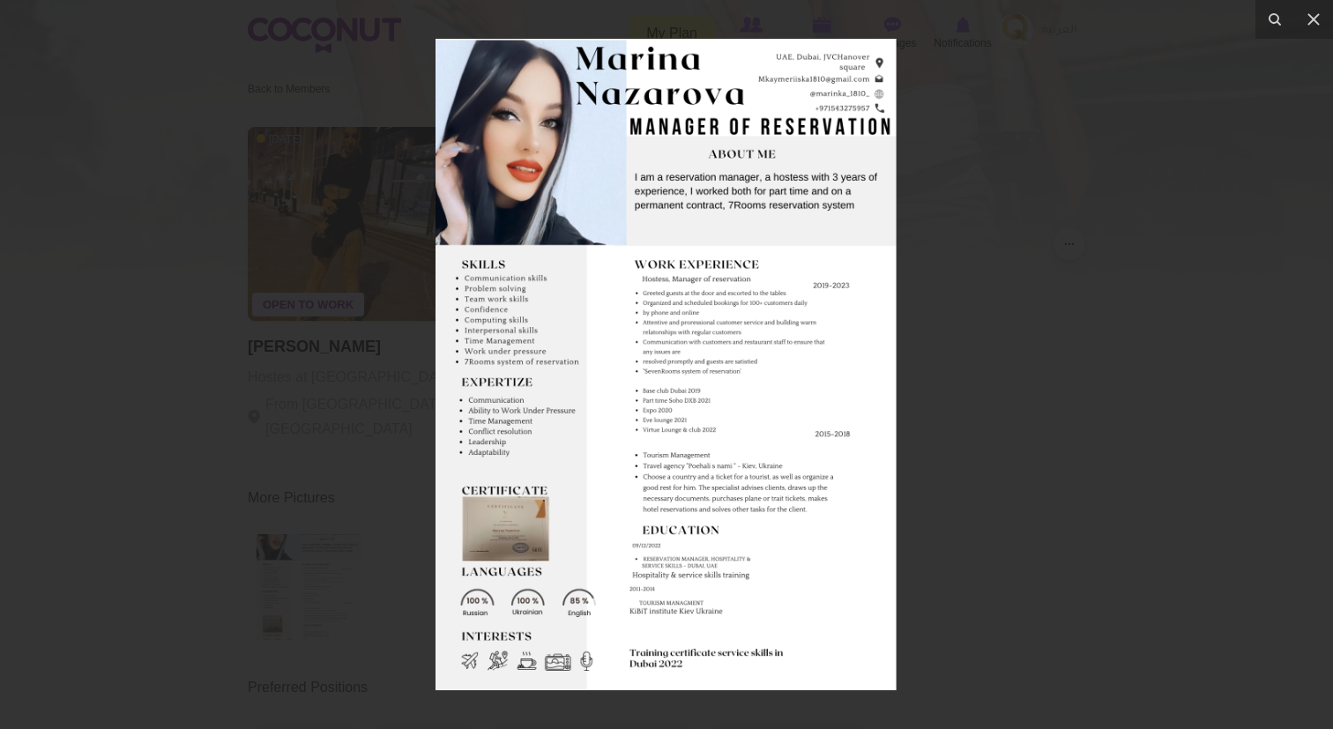
click at [956, 228] on div at bounding box center [666, 364] width 1333 height 729
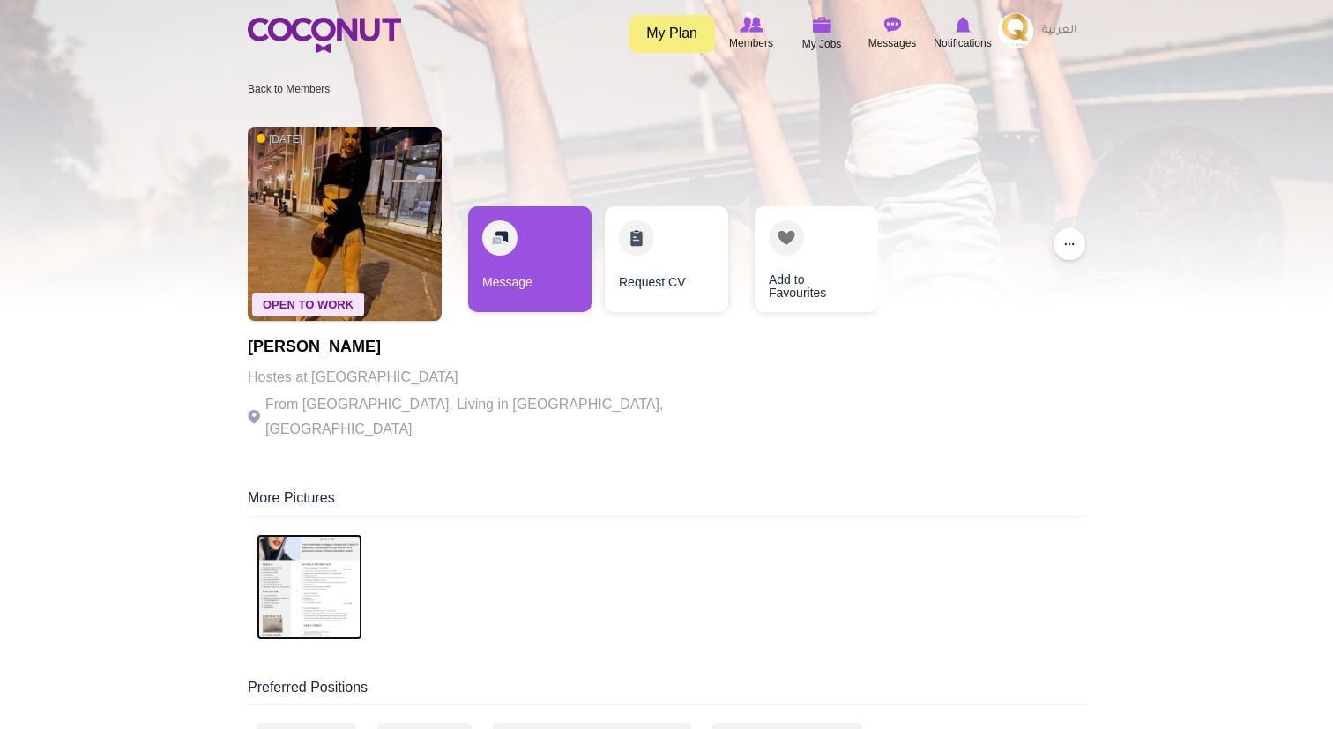
click at [320, 560] on img at bounding box center [310, 587] width 106 height 106
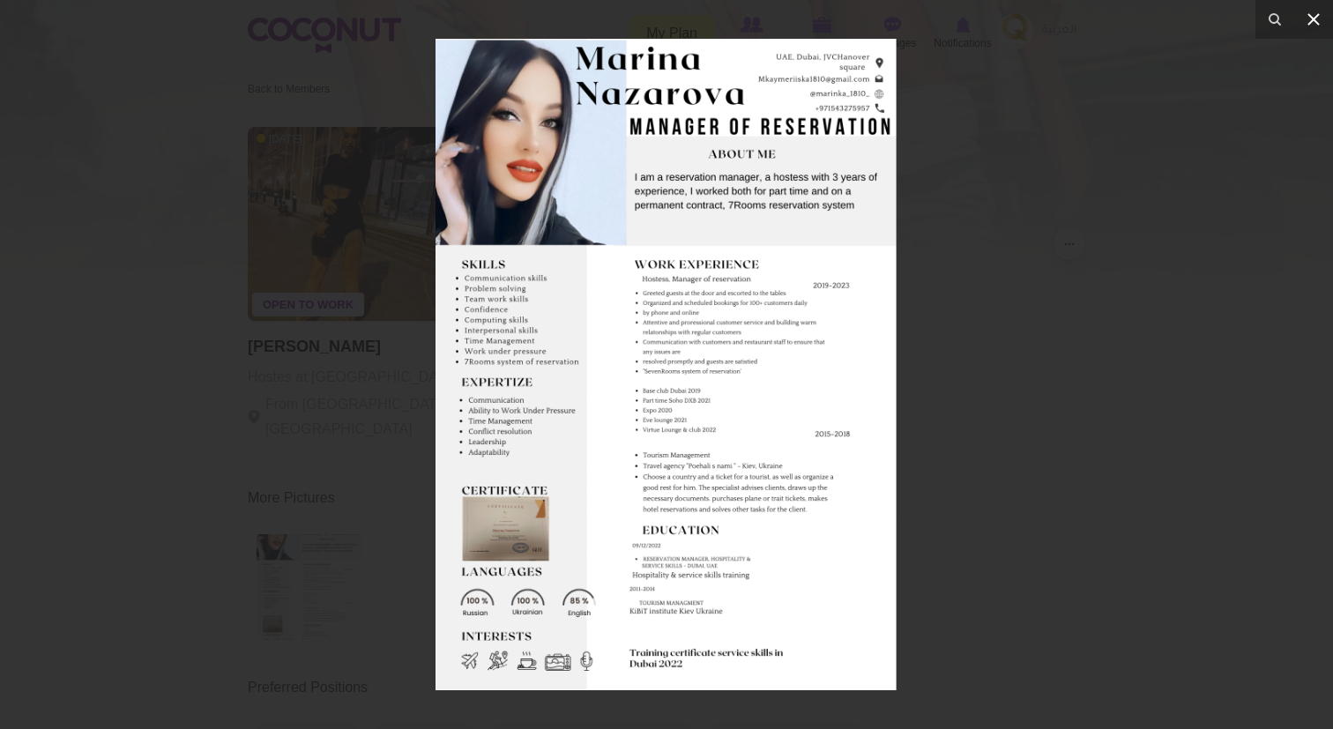
click at [1318, 16] on icon at bounding box center [1314, 19] width 12 height 12
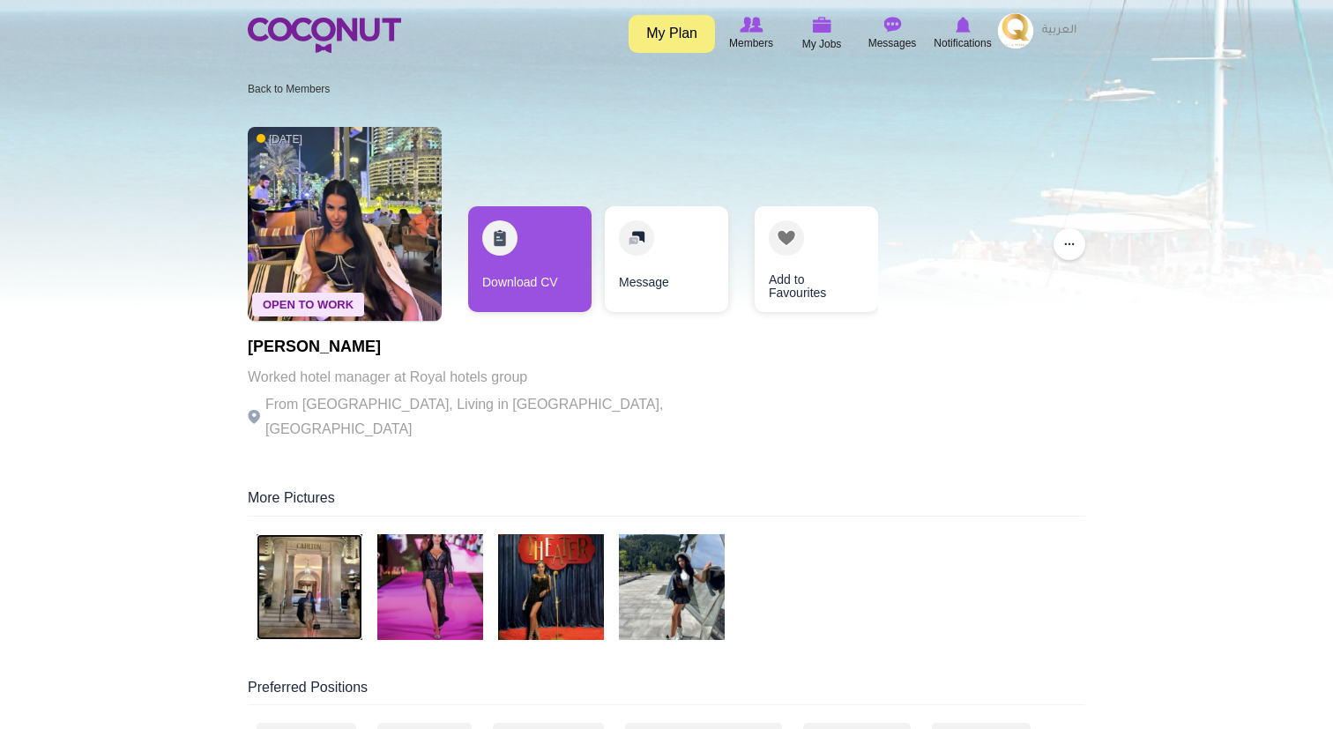
click at [317, 612] on img at bounding box center [310, 587] width 106 height 106
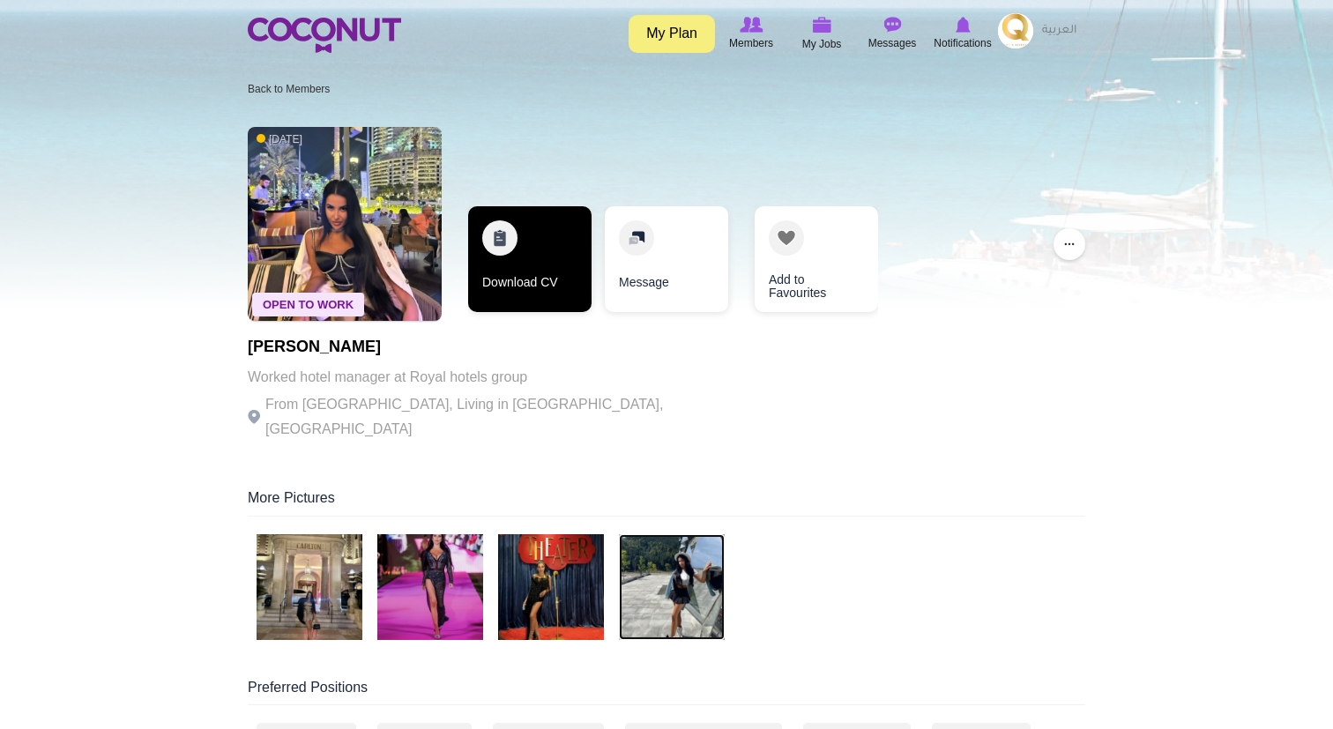
click at [541, 243] on link "Download CV" at bounding box center [529, 259] width 123 height 106
